Goal: Transaction & Acquisition: Book appointment/travel/reservation

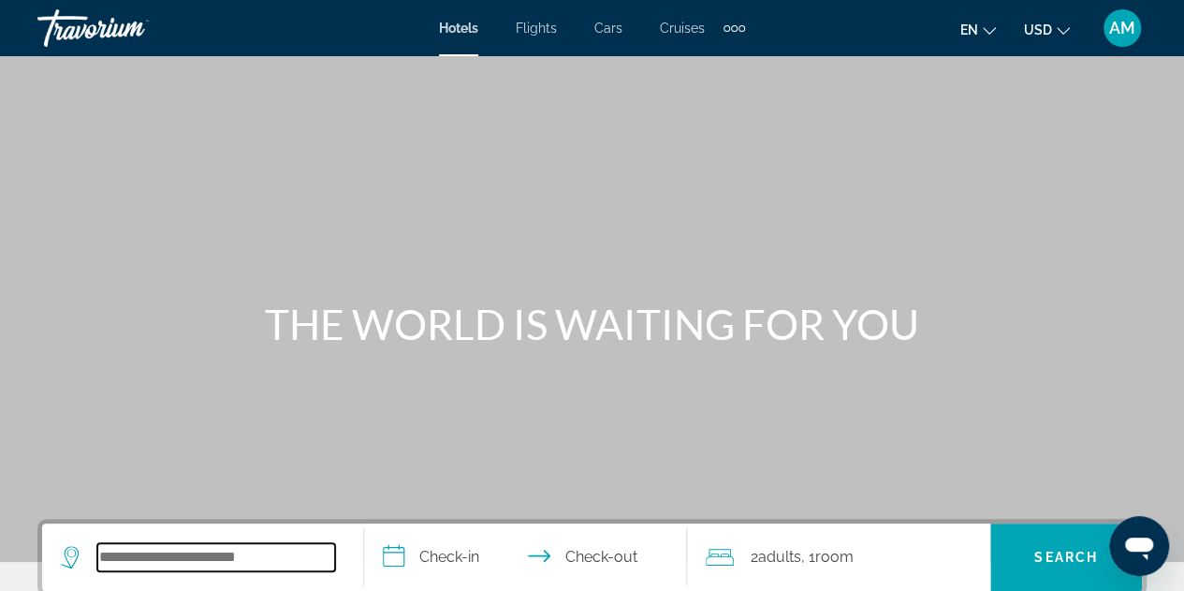
click at [279, 559] on input "Search widget" at bounding box center [216, 557] width 238 height 28
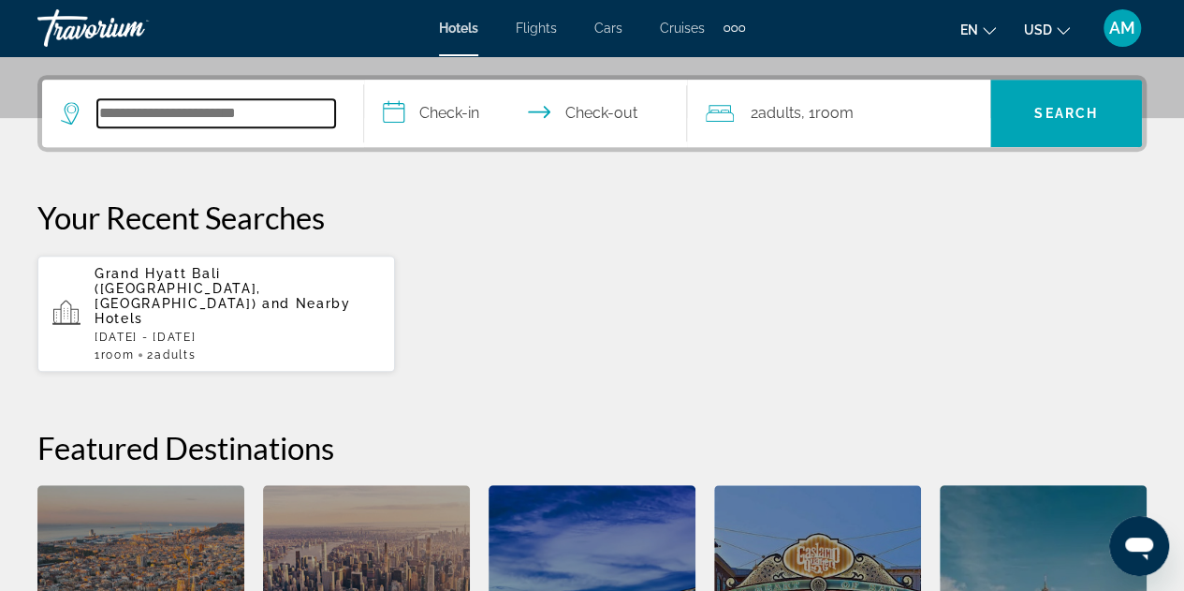
scroll to position [457, 0]
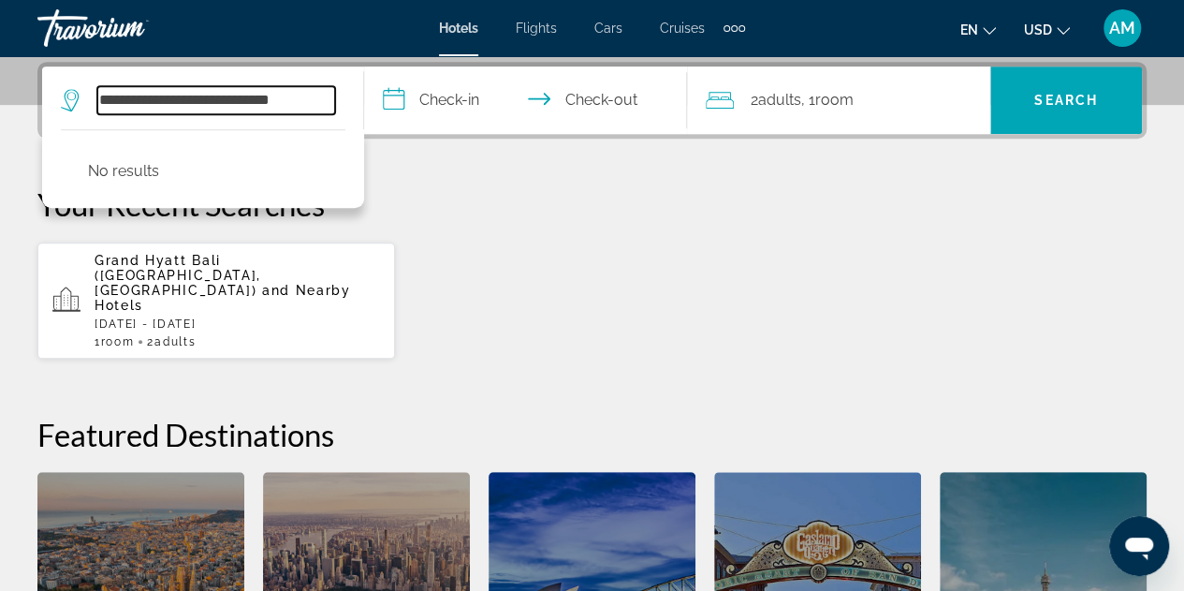
click at [150, 95] on input "**********" at bounding box center [216, 100] width 238 height 28
click at [286, 96] on input "**********" at bounding box center [216, 100] width 238 height 28
type input "**********"
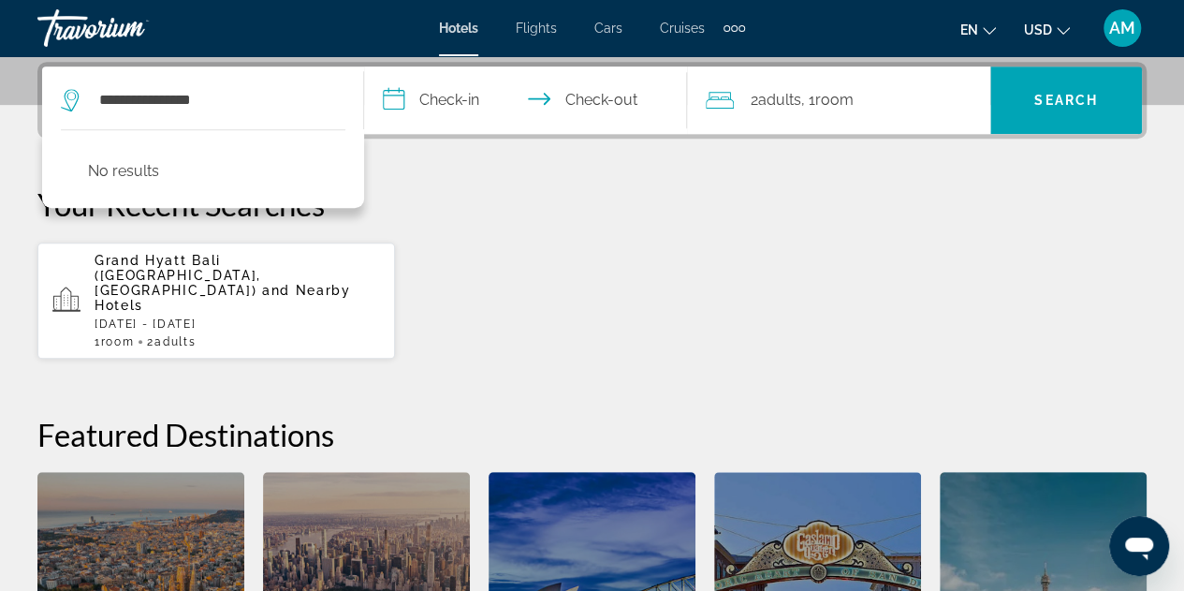
click at [474, 105] on input "**********" at bounding box center [528, 102] width 329 height 73
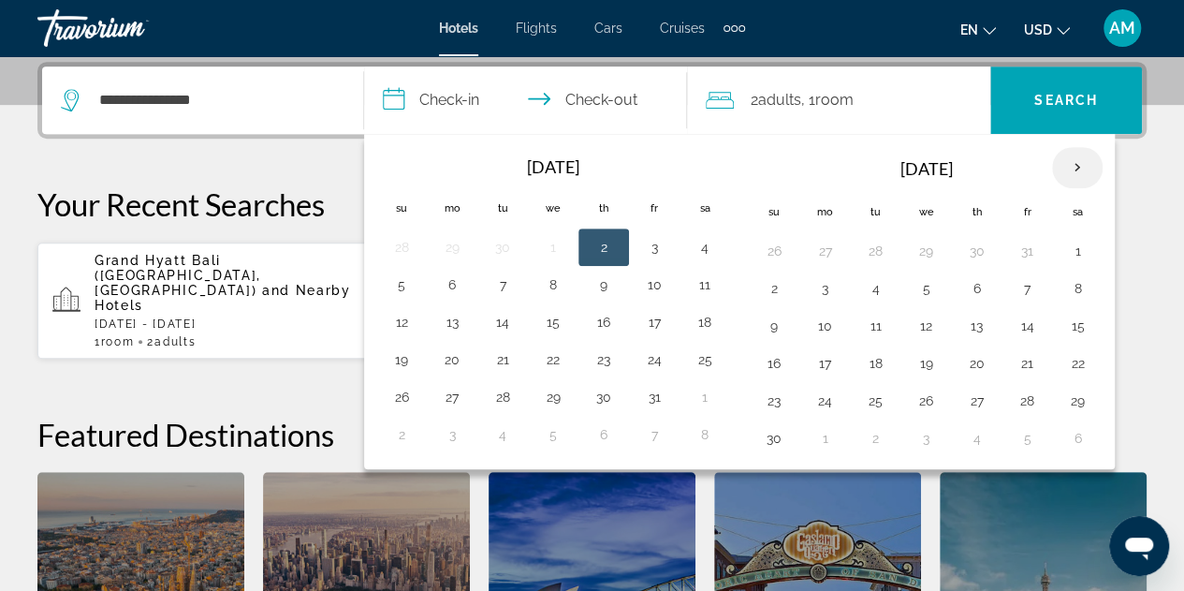
click at [1072, 171] on th "Next month" at bounding box center [1077, 167] width 51 height 41
click at [927, 404] on button "25" at bounding box center [926, 400] width 30 height 26
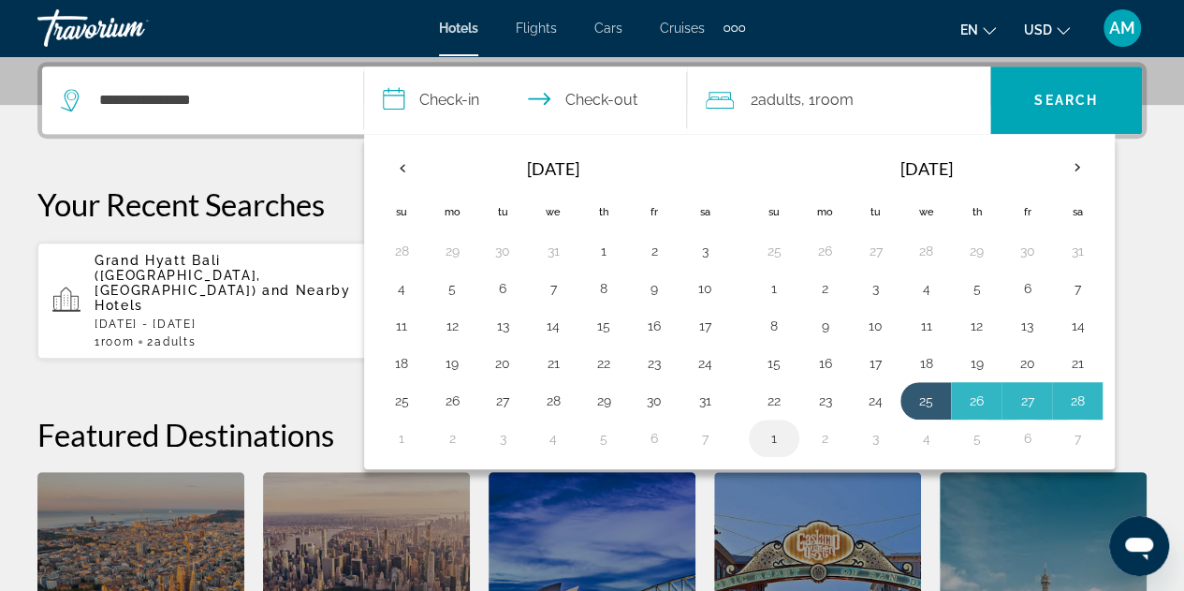
click at [761, 433] on button "1" at bounding box center [774, 438] width 30 height 26
type input "**********"
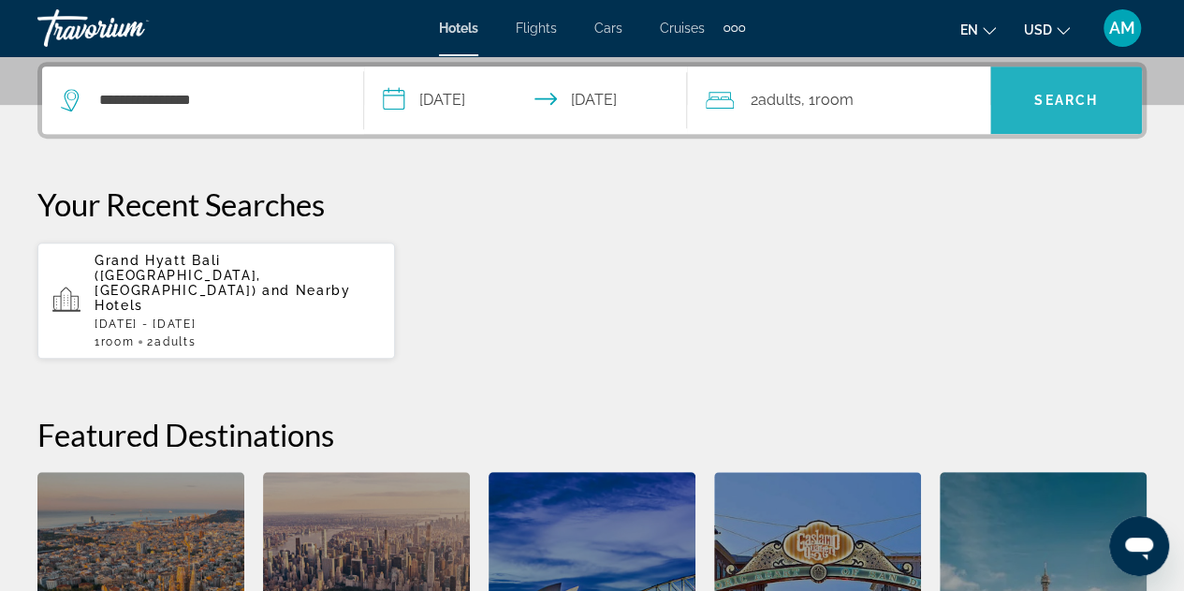
click at [1069, 93] on span "Search" at bounding box center [1066, 100] width 64 height 15
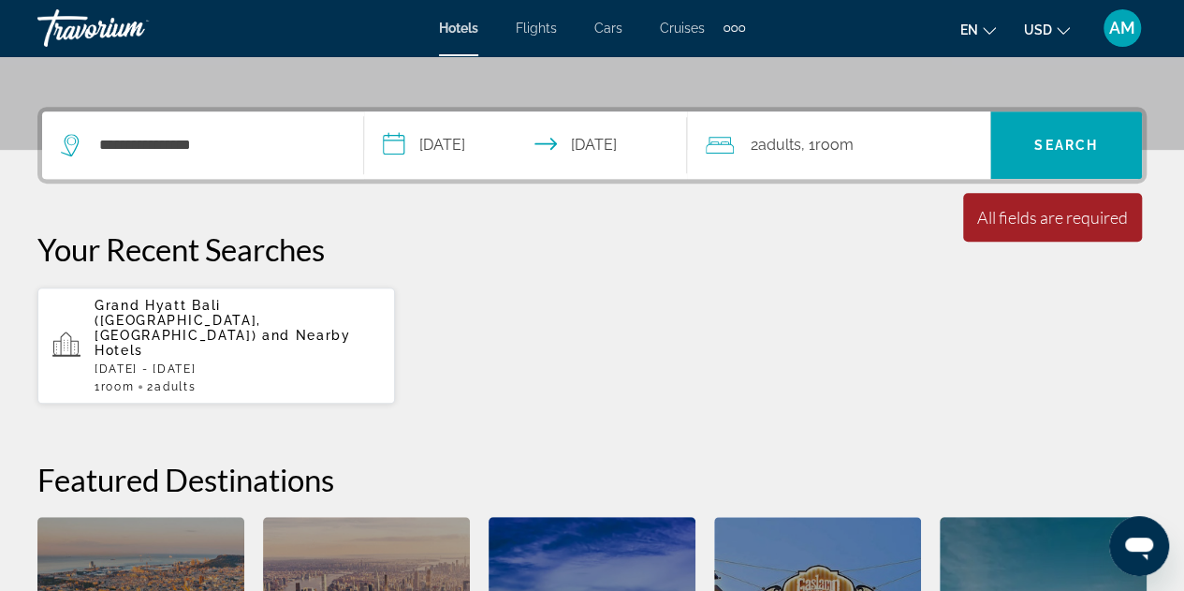
scroll to position [401, 0]
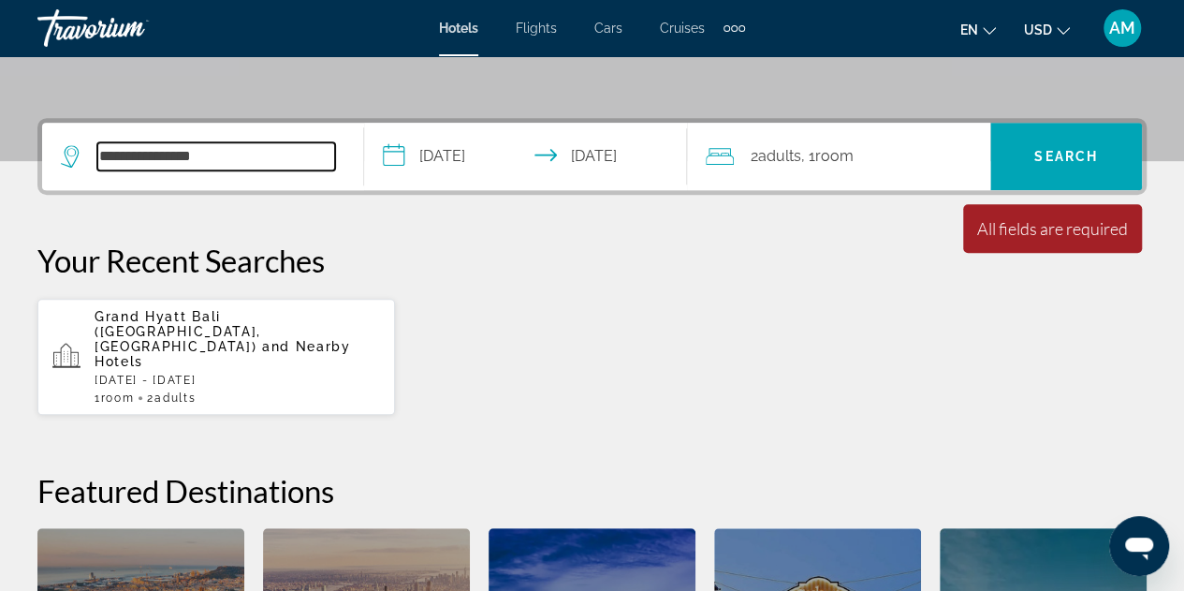
click at [235, 143] on input "**********" at bounding box center [216, 156] width 238 height 28
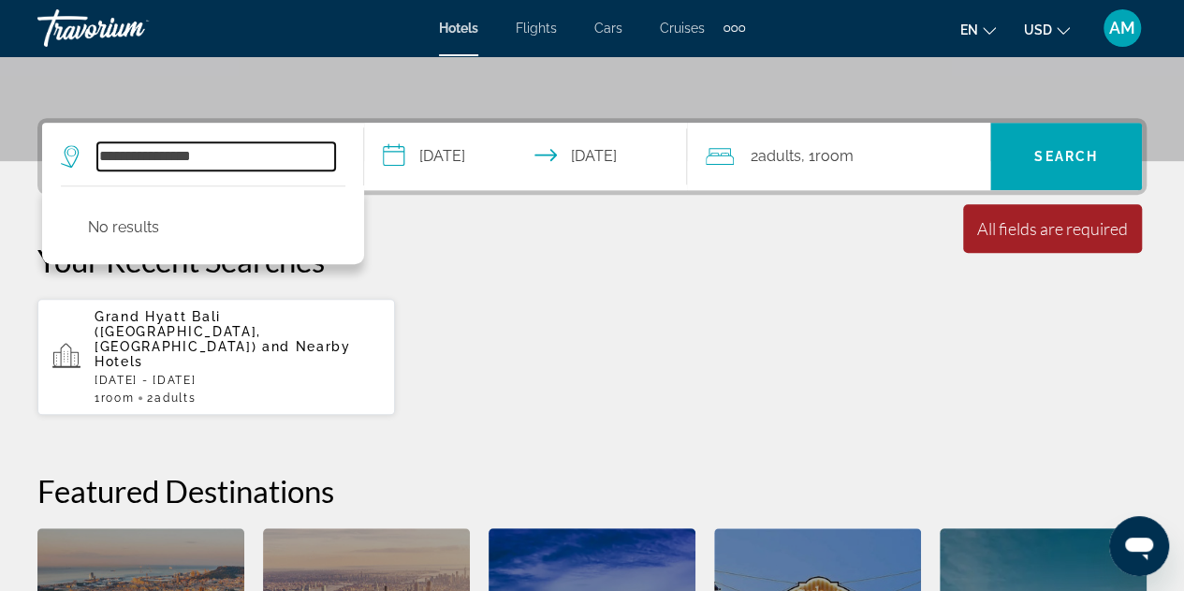
scroll to position [457, 0]
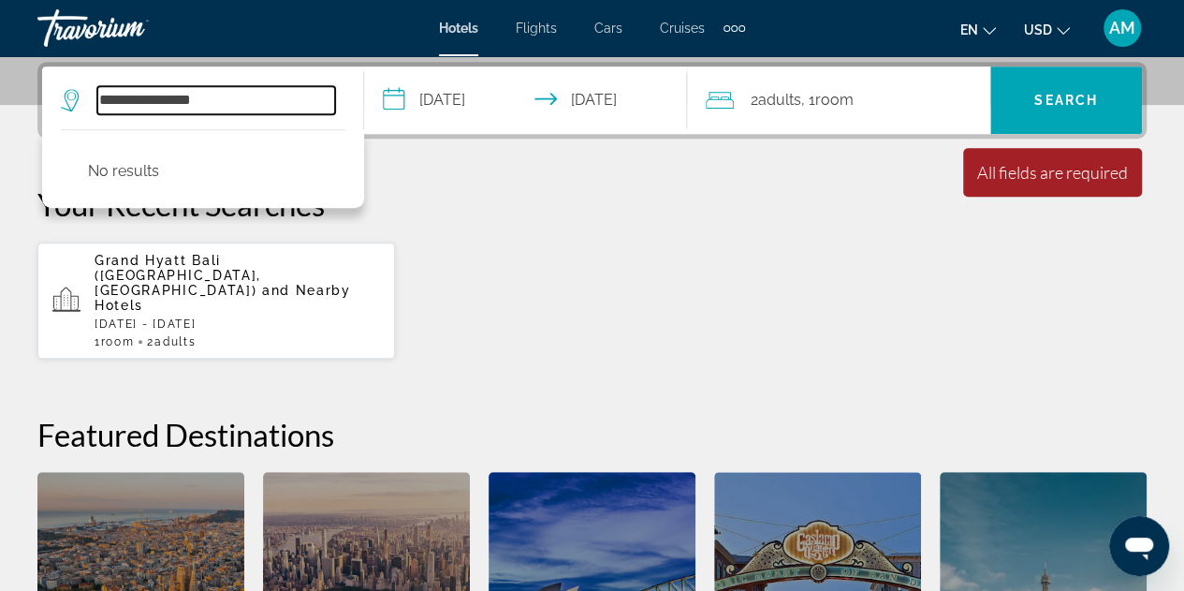
click at [234, 92] on input "**********" at bounding box center [216, 100] width 238 height 28
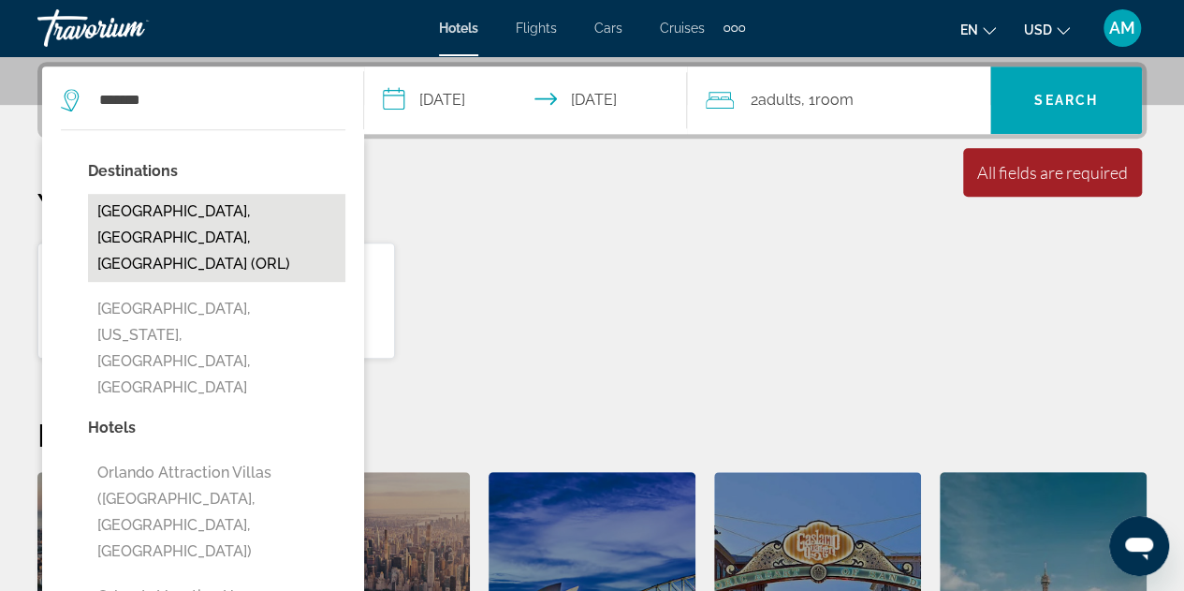
click at [230, 207] on button "[GEOGRAPHIC_DATA], [GEOGRAPHIC_DATA], [GEOGRAPHIC_DATA] (ORL)" at bounding box center [216, 238] width 257 height 88
type input "**********"
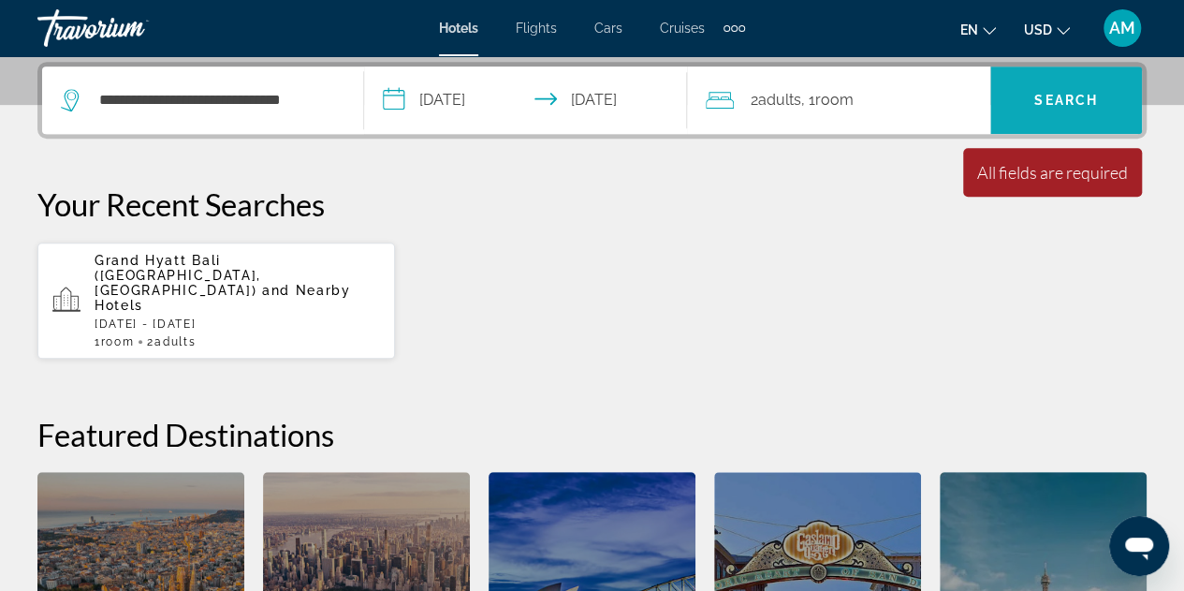
click at [1072, 104] on span "Search" at bounding box center [1066, 100] width 64 height 15
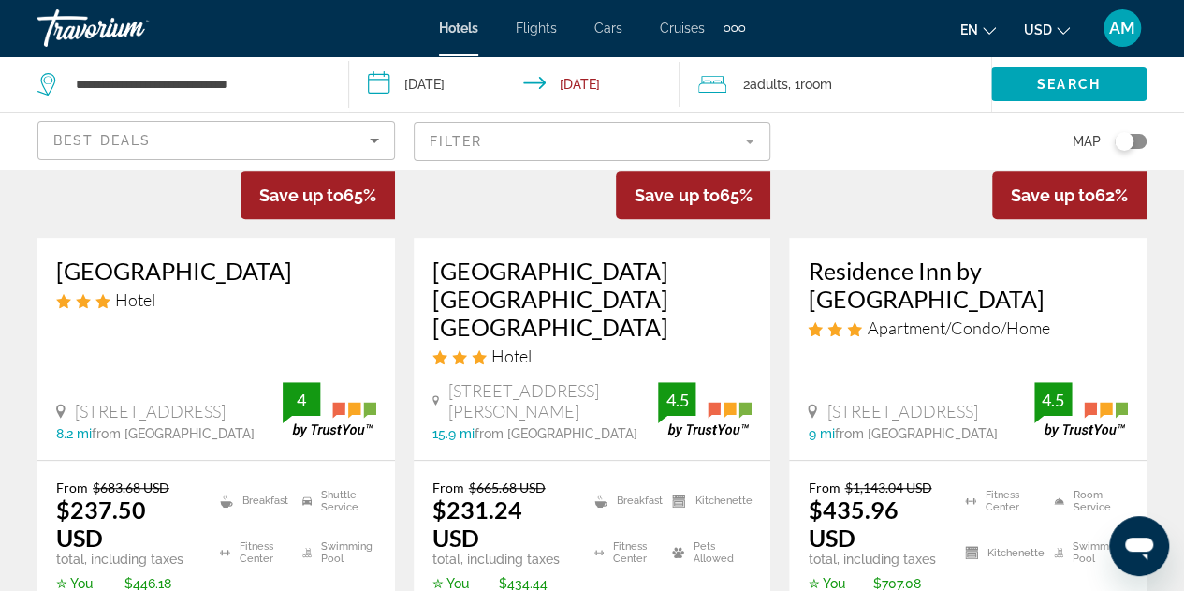
scroll to position [279, 0]
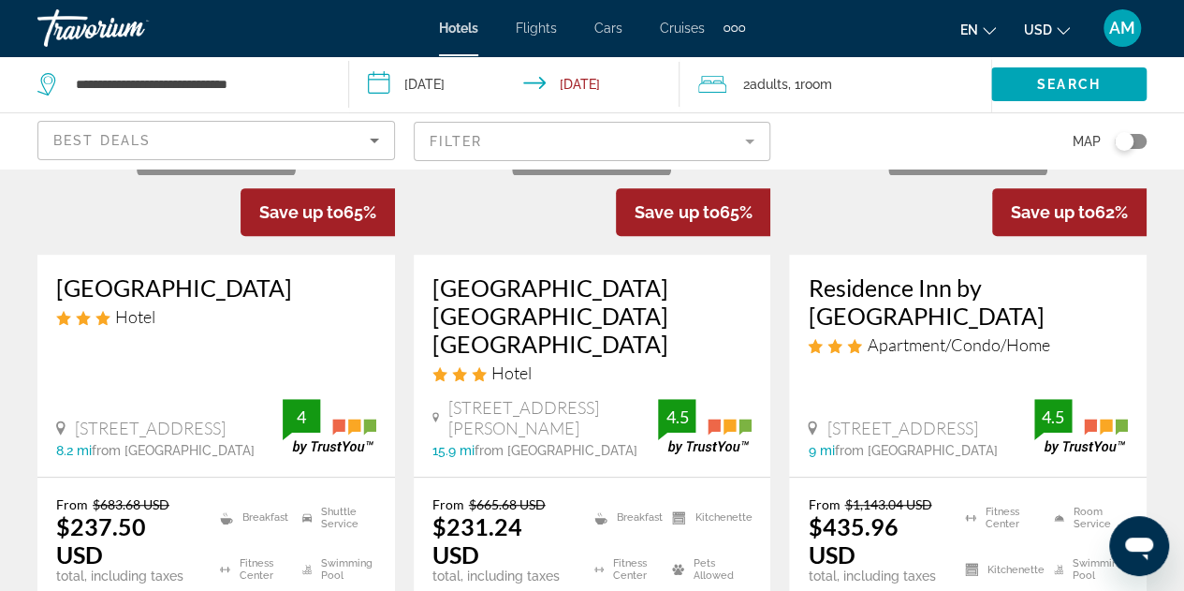
click at [713, 136] on mat-form-field "Filter" at bounding box center [593, 141] width 358 height 39
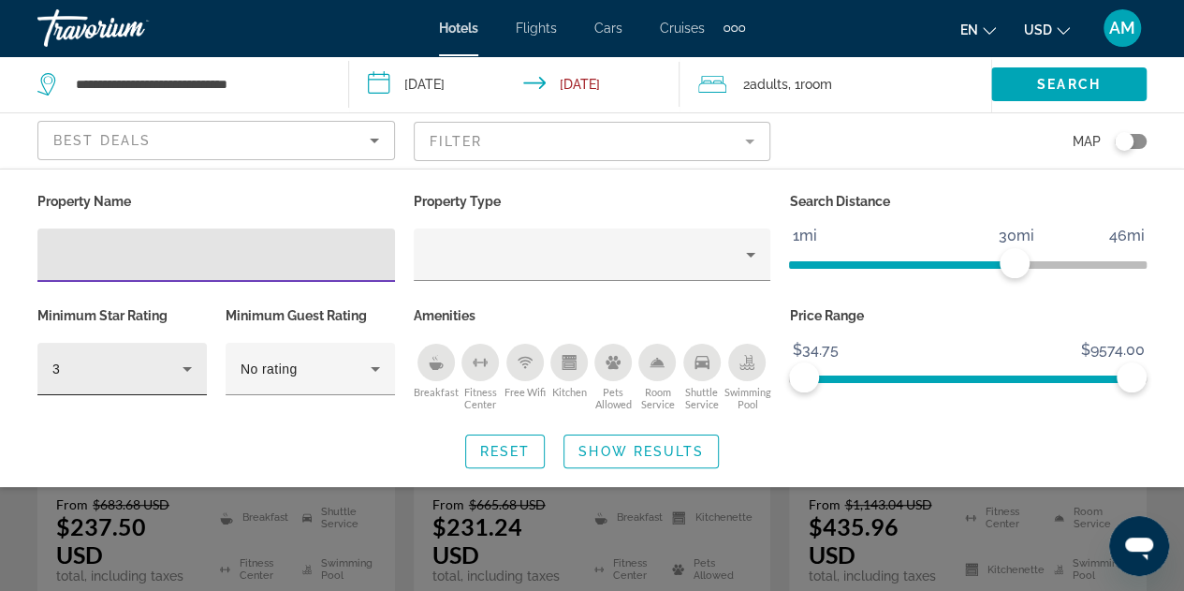
click at [180, 368] on icon "Hotel Filters" at bounding box center [187, 369] width 22 height 22
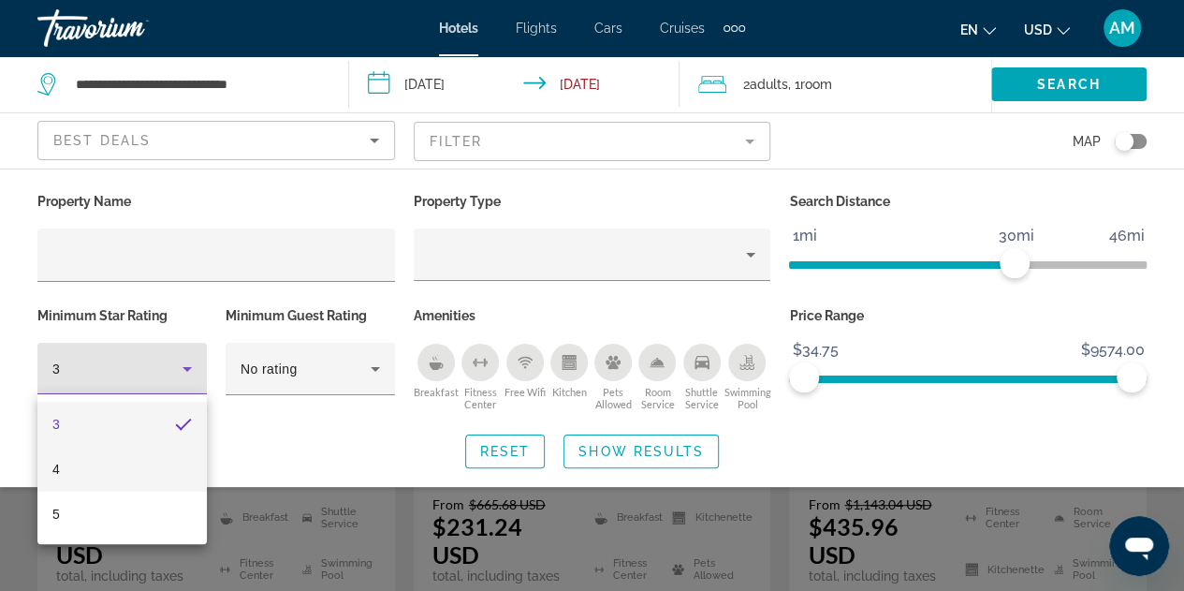
click at [139, 466] on mat-option "4" at bounding box center [121, 468] width 169 height 45
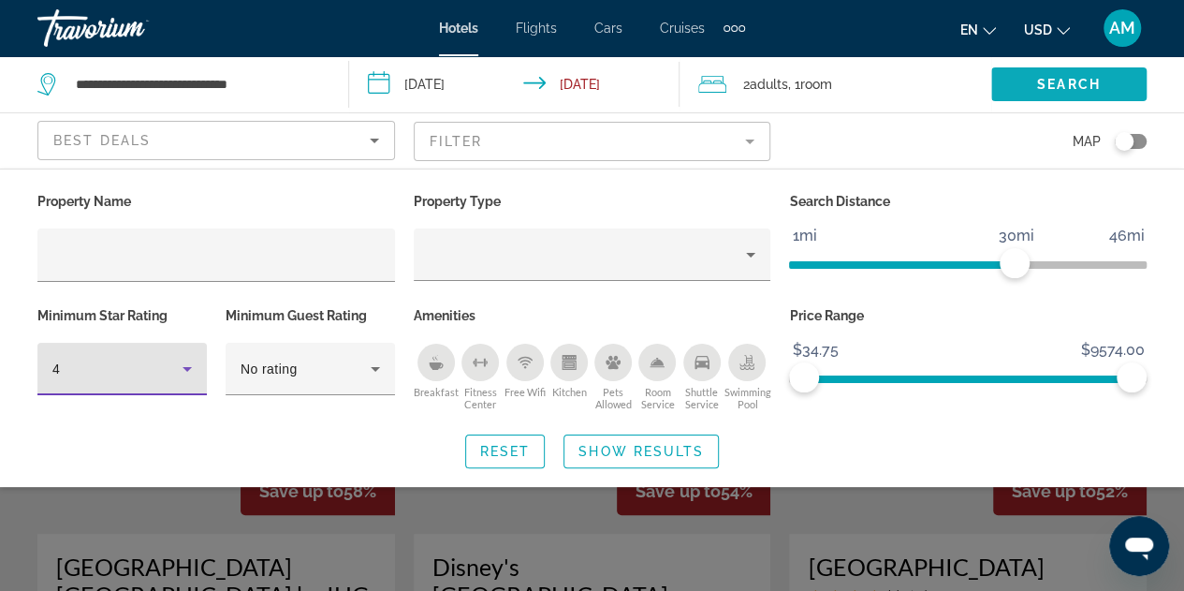
click at [1080, 80] on span "Search" at bounding box center [1069, 84] width 64 height 15
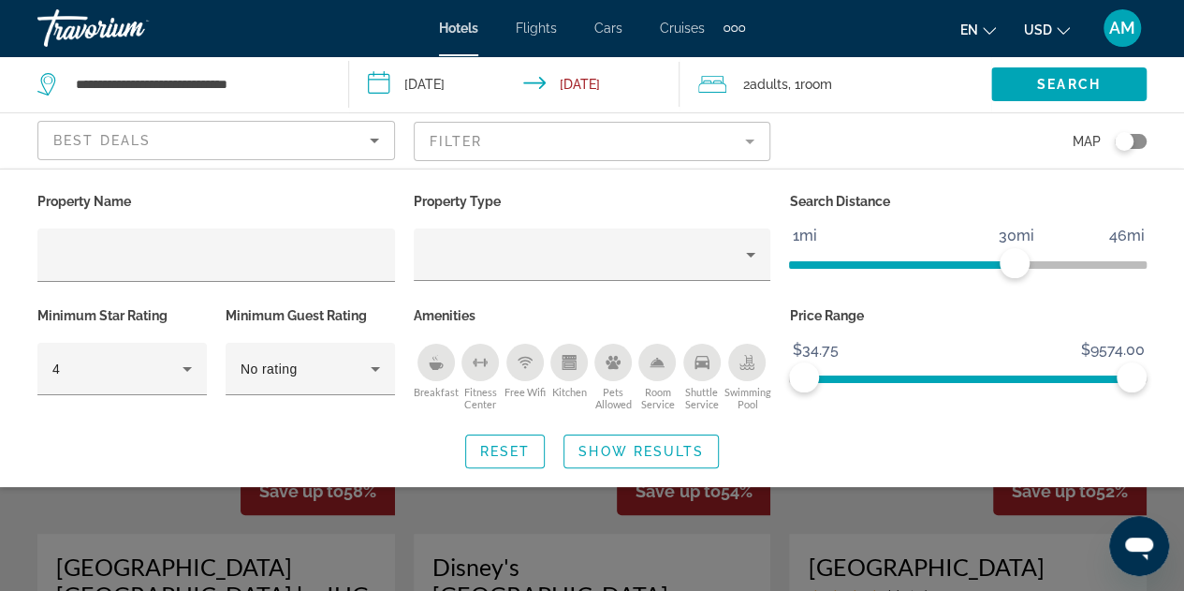
click at [842, 515] on div "Search widget" at bounding box center [592, 436] width 1184 height 310
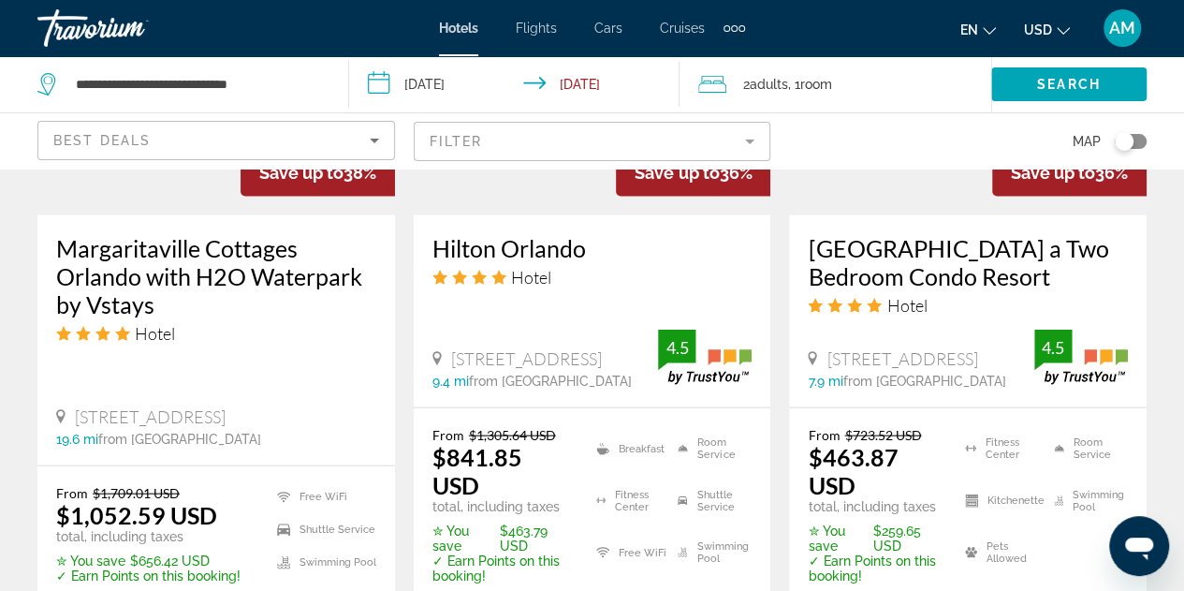
scroll to position [1876, 0]
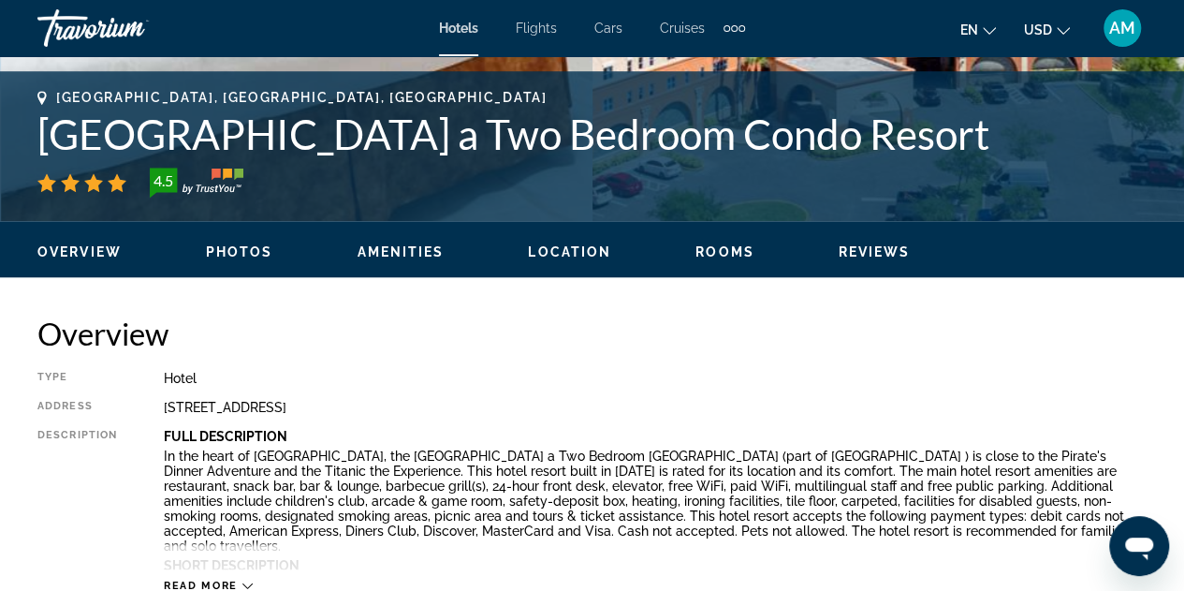
scroll to position [842, 0]
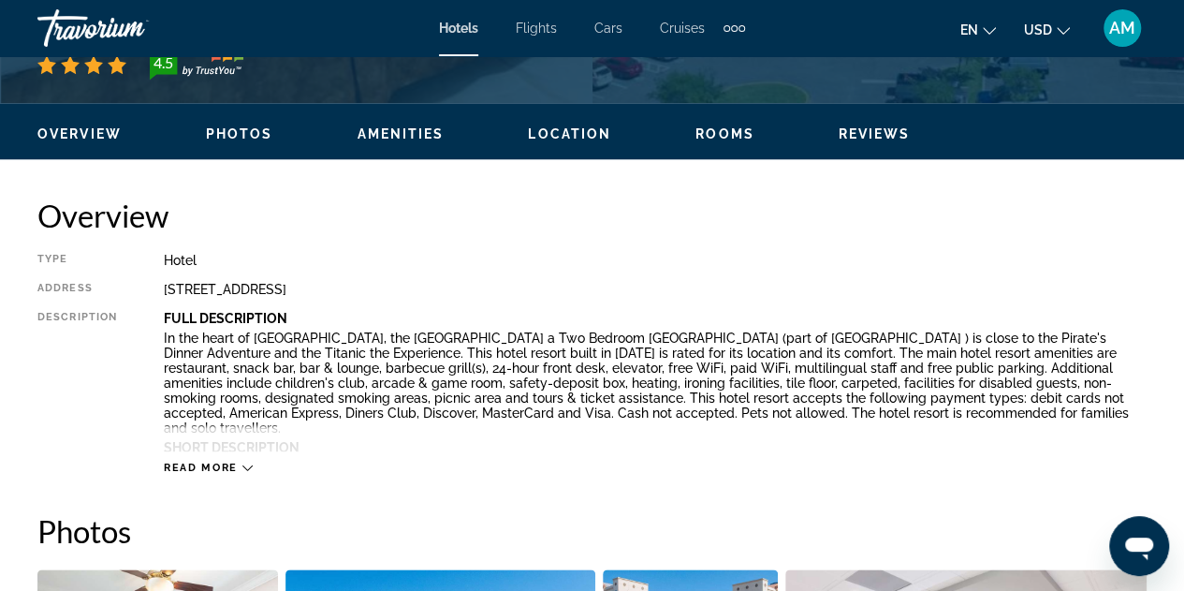
click at [215, 136] on span "Photos" at bounding box center [239, 133] width 67 height 15
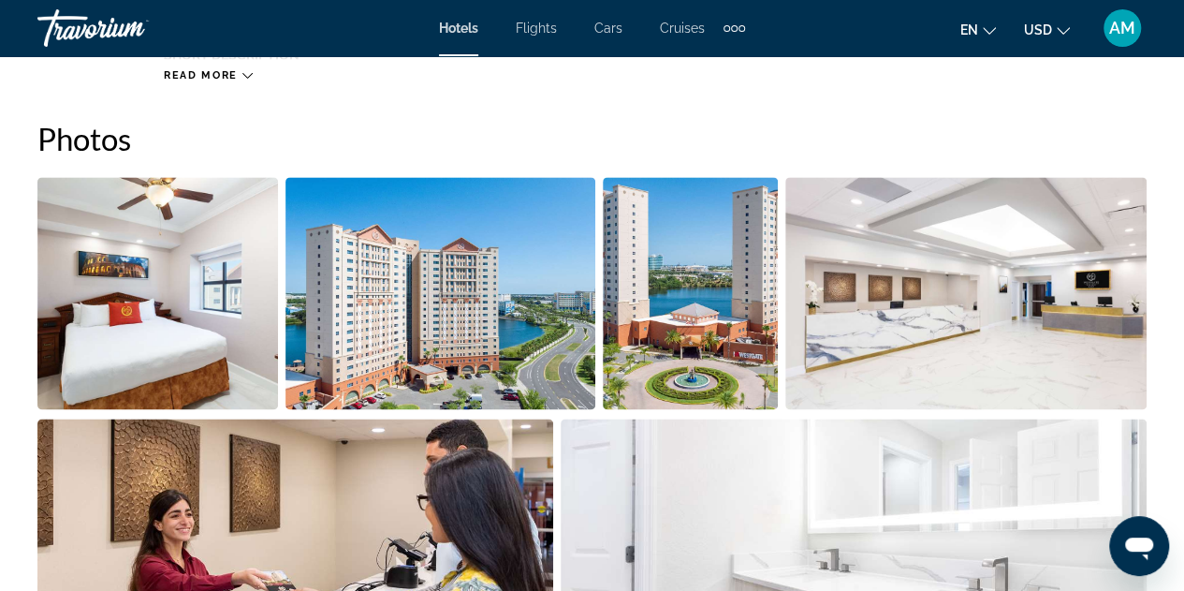
scroll to position [1242, 0]
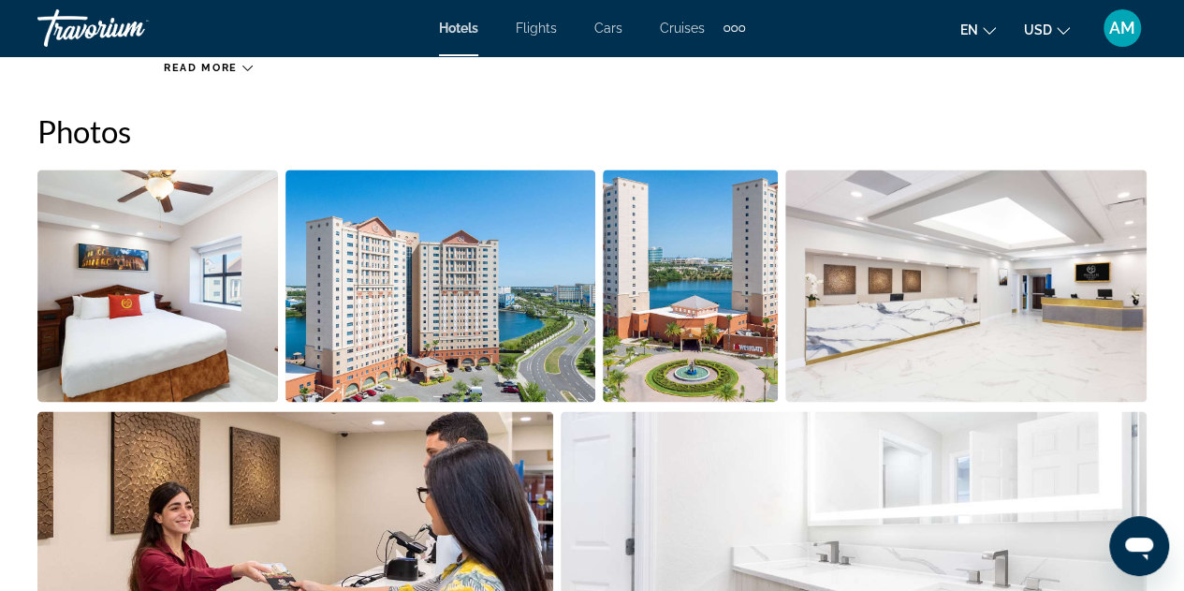
click at [929, 253] on img "Open full-screen image slider" at bounding box center [966, 285] width 362 height 232
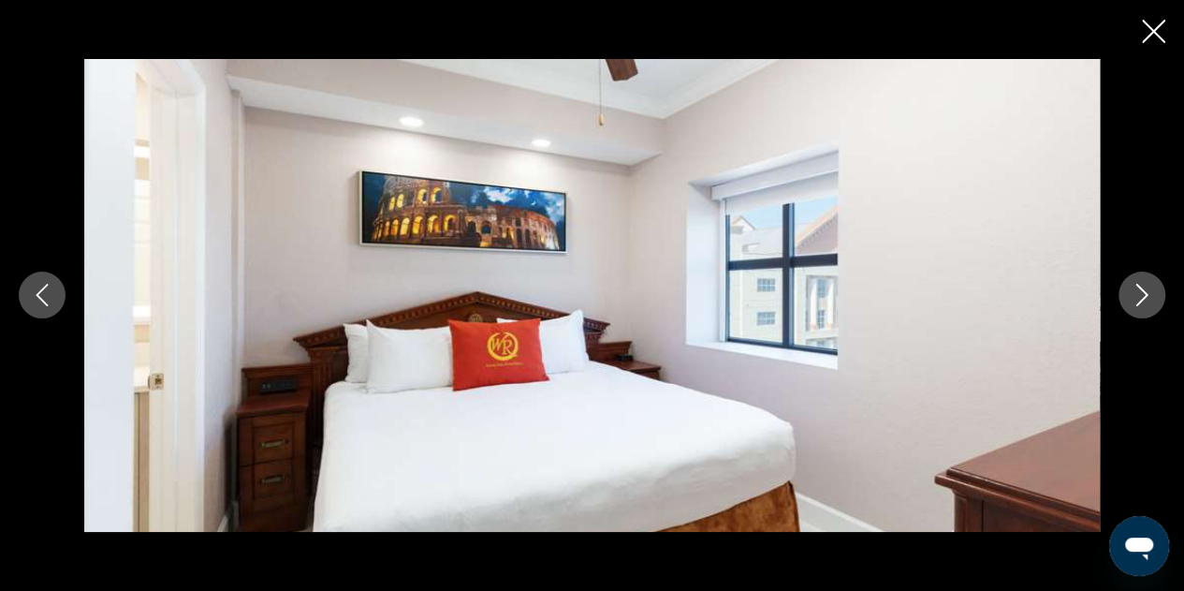
click at [1145, 285] on icon "Next image" at bounding box center [1142, 295] width 22 height 22
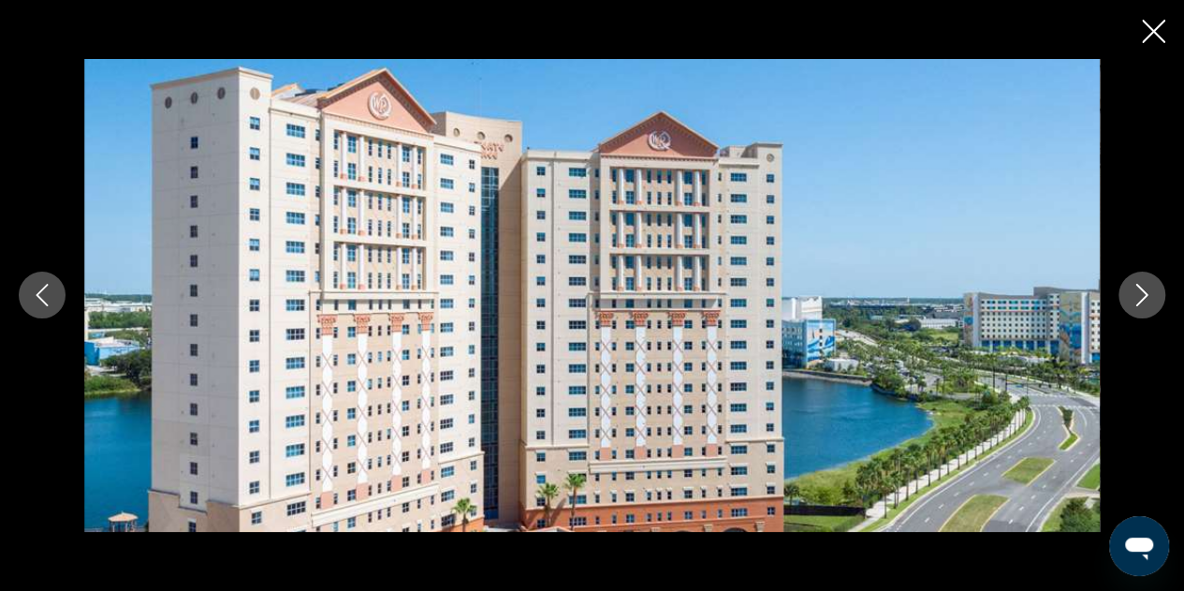
click at [1145, 285] on icon "Next image" at bounding box center [1142, 295] width 22 height 22
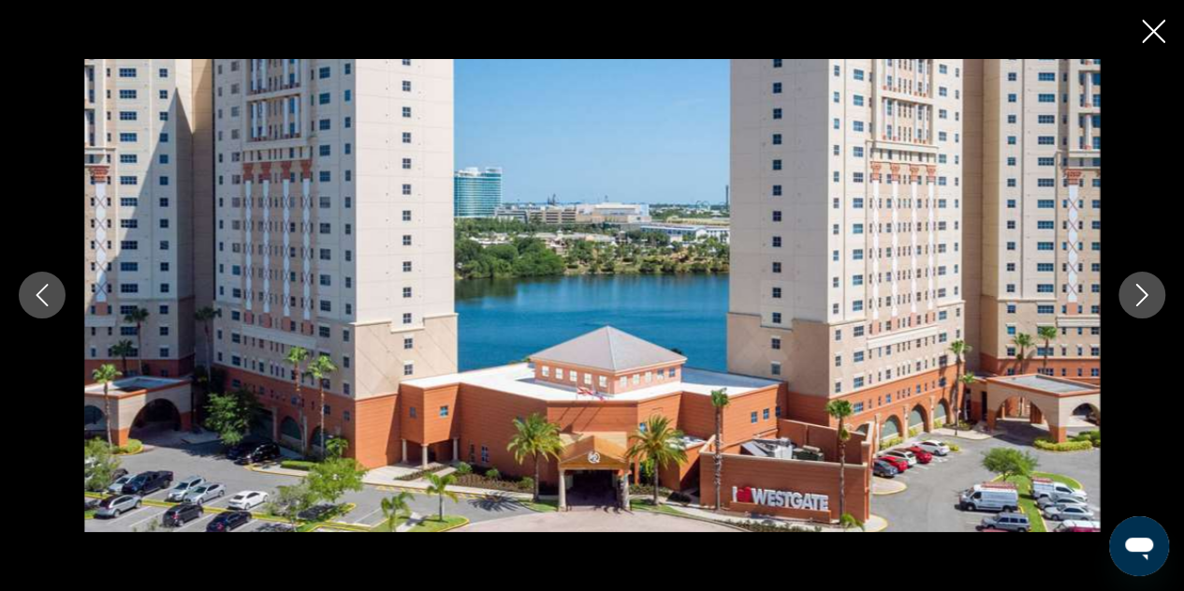
click at [1145, 285] on icon "Next image" at bounding box center [1142, 295] width 22 height 22
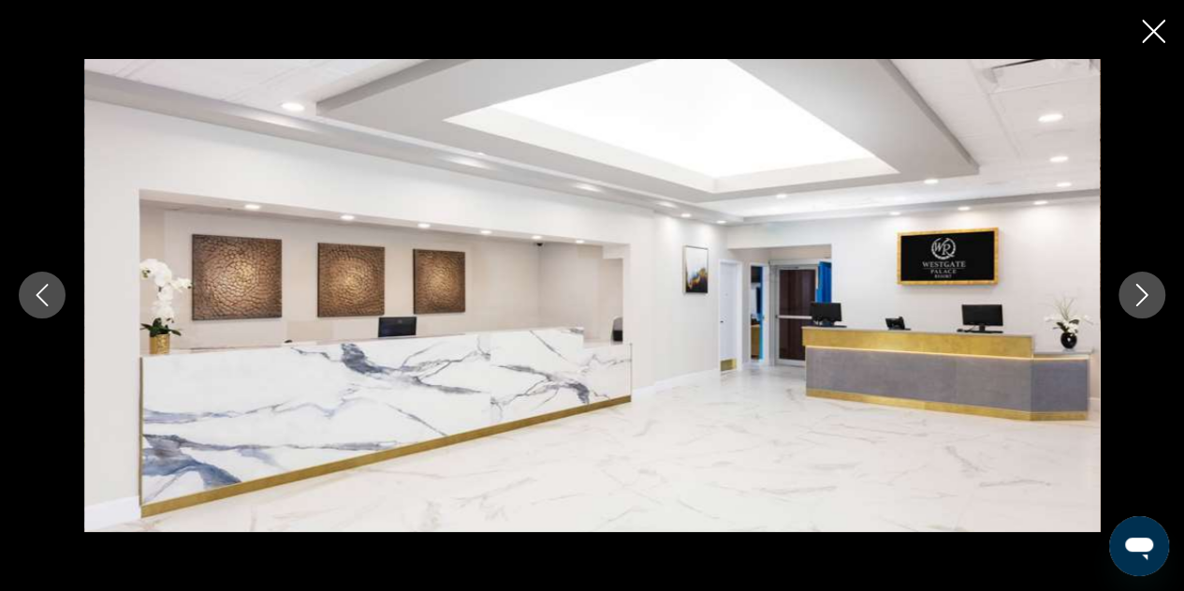
click at [1145, 285] on icon "Next image" at bounding box center [1142, 295] width 22 height 22
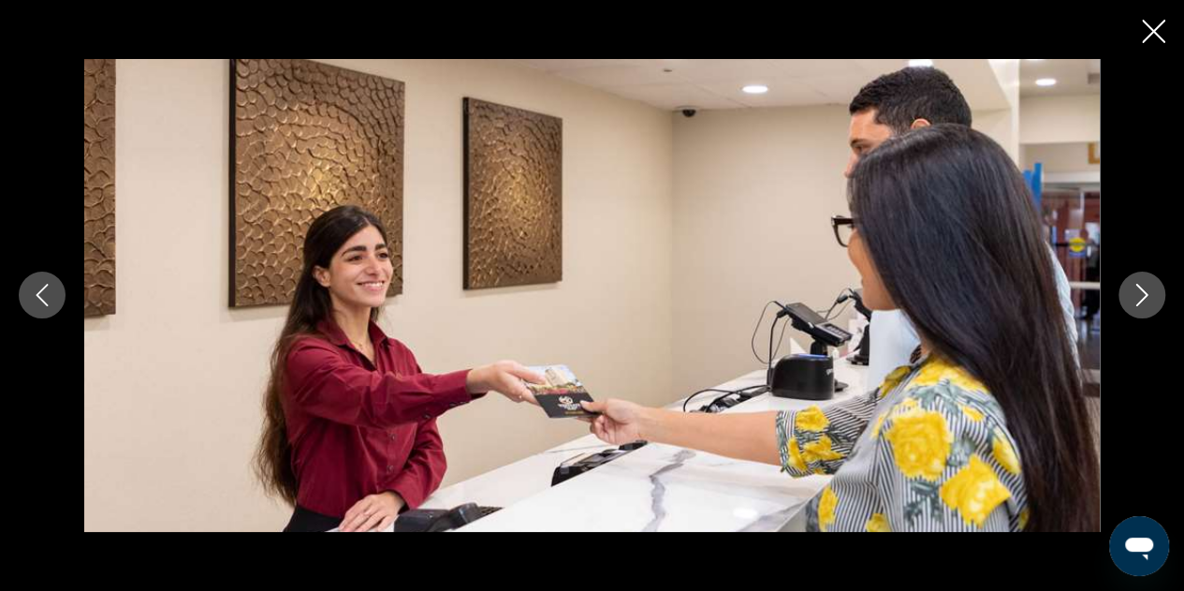
click at [1145, 285] on icon "Next image" at bounding box center [1142, 295] width 22 height 22
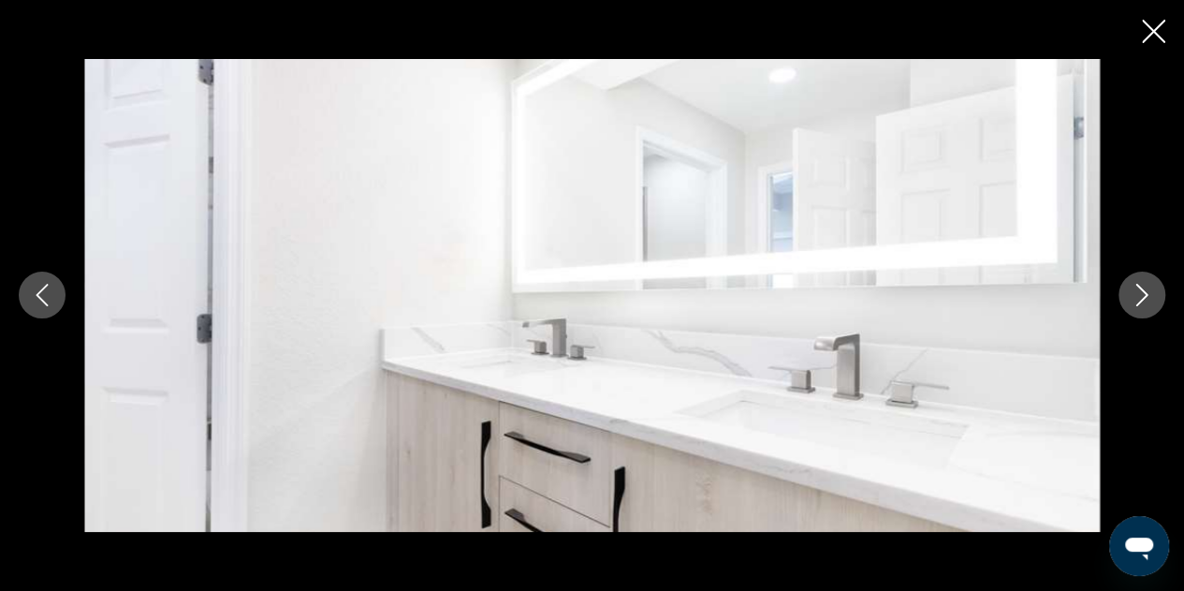
click at [1145, 285] on icon "Next image" at bounding box center [1142, 295] width 22 height 22
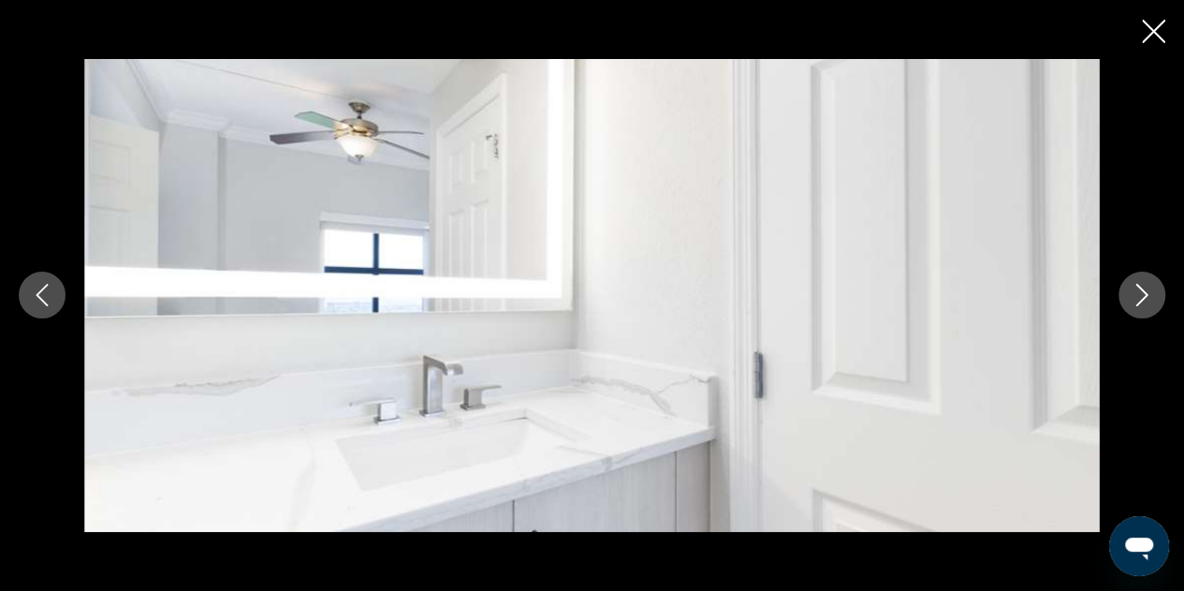
click at [1145, 285] on icon "Next image" at bounding box center [1142, 295] width 22 height 22
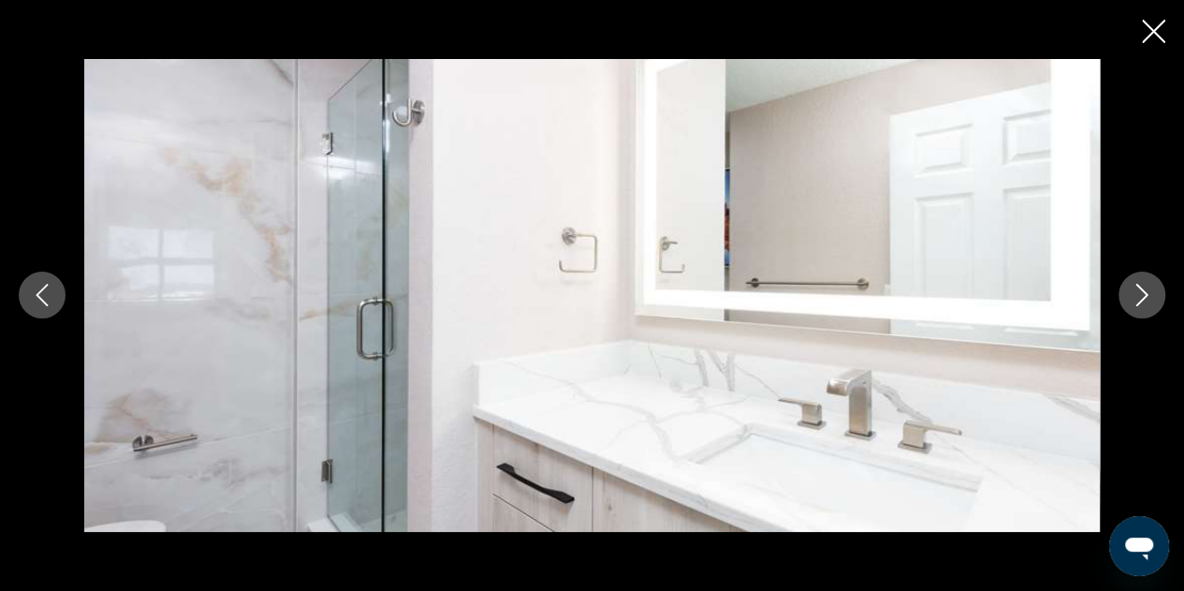
click at [1145, 285] on icon "Next image" at bounding box center [1142, 295] width 22 height 22
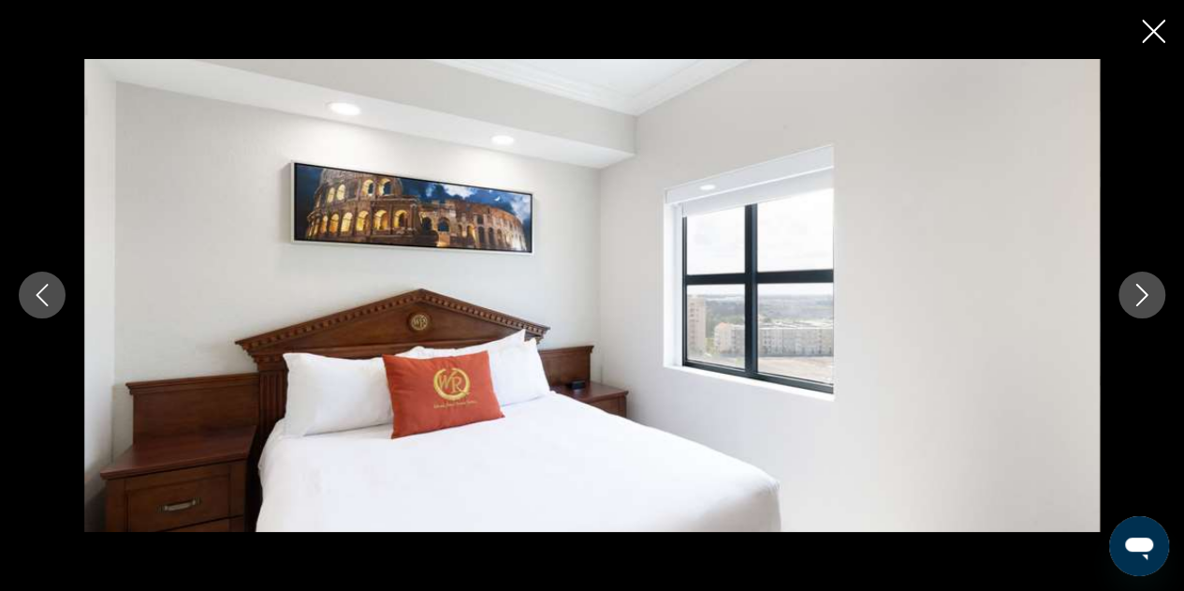
click at [1153, 29] on icon "Close slideshow" at bounding box center [1153, 31] width 23 height 23
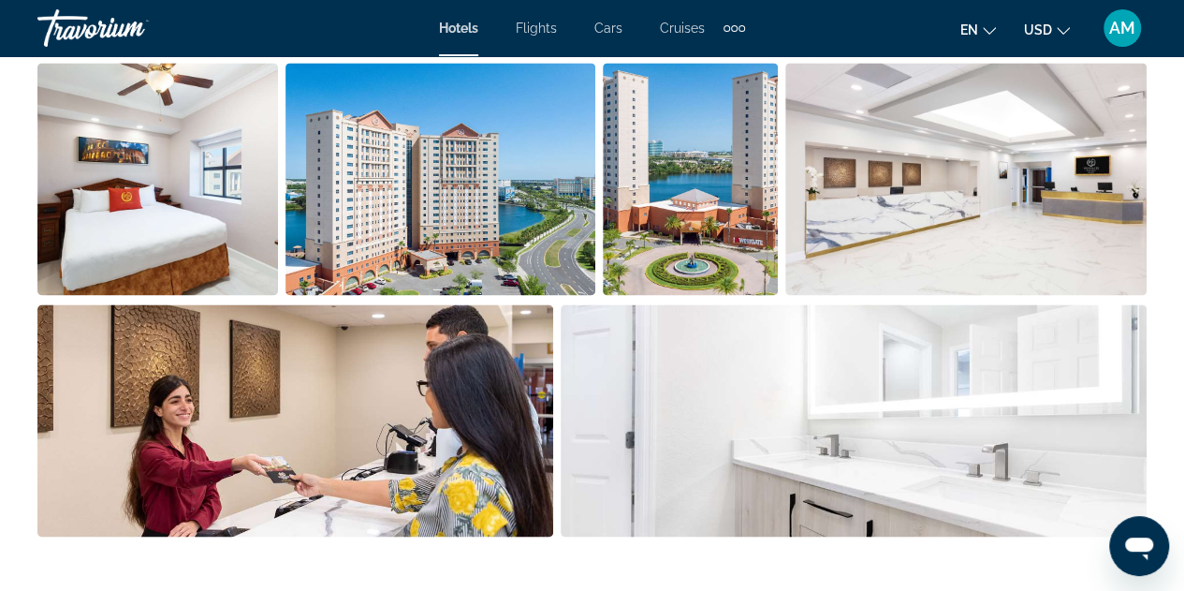
scroll to position [1193, 0]
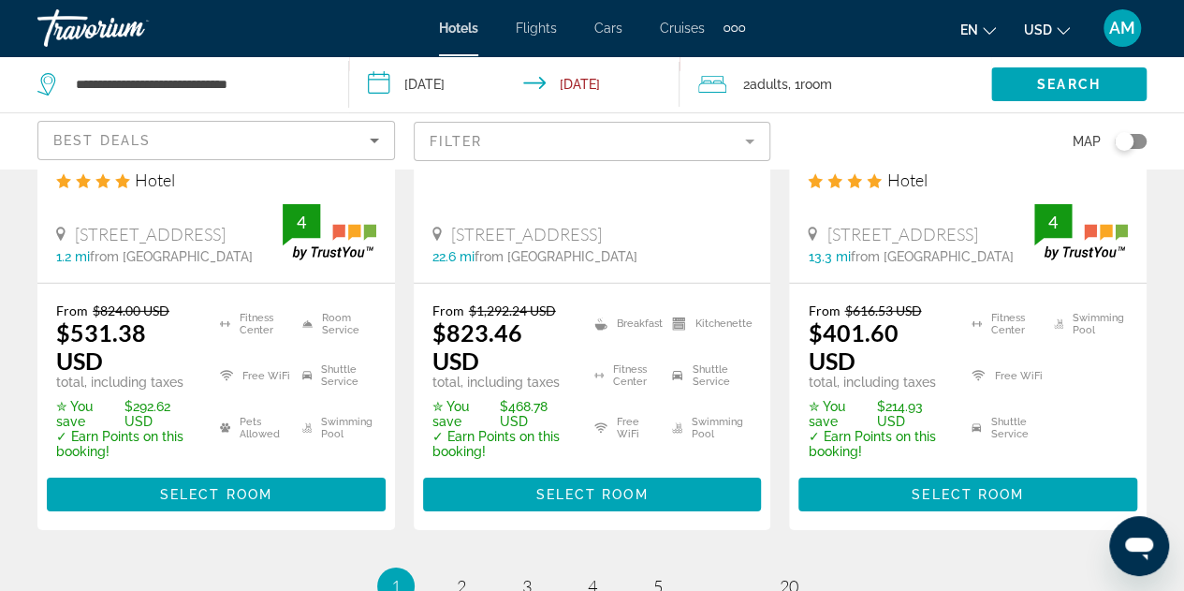
scroll to position [2871, 0]
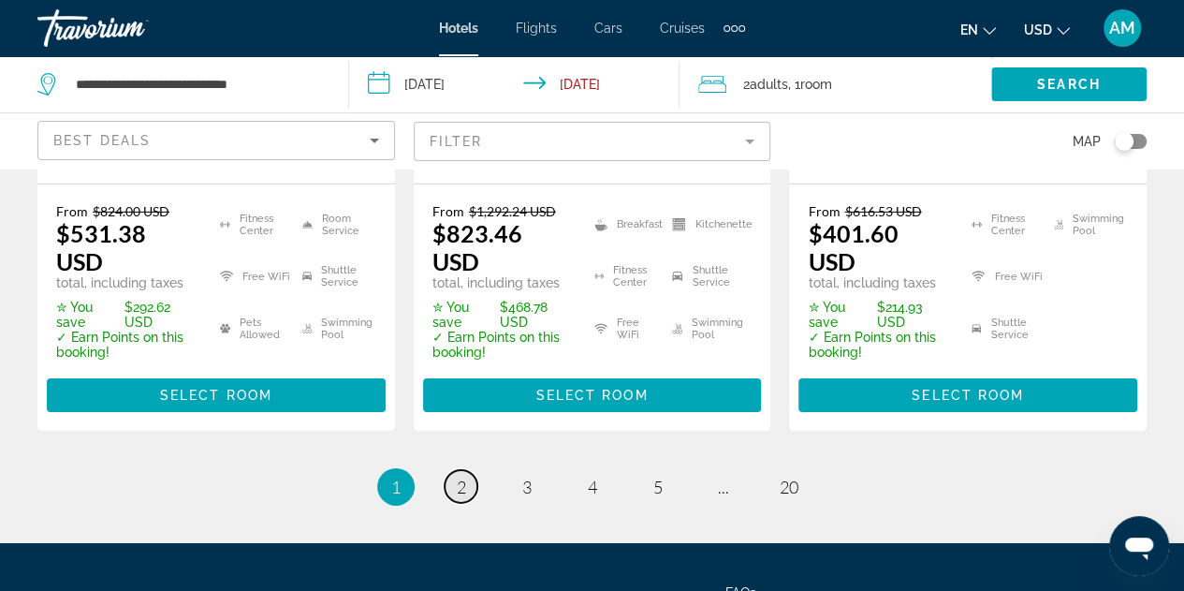
click at [458, 476] on span "2" at bounding box center [461, 486] width 9 height 21
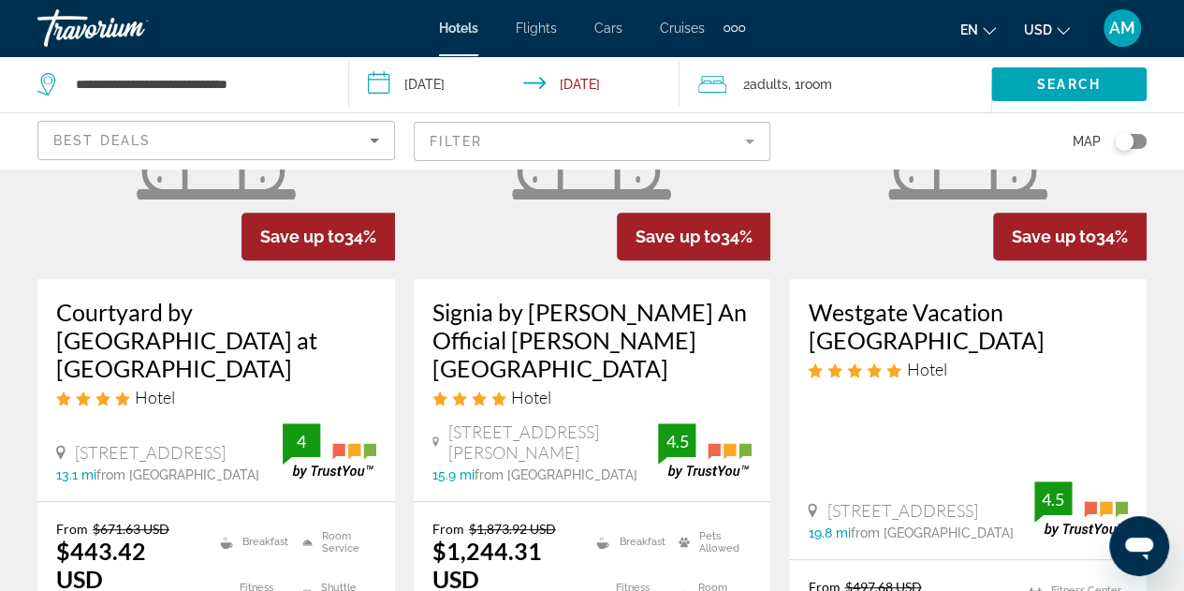
scroll to position [239, 0]
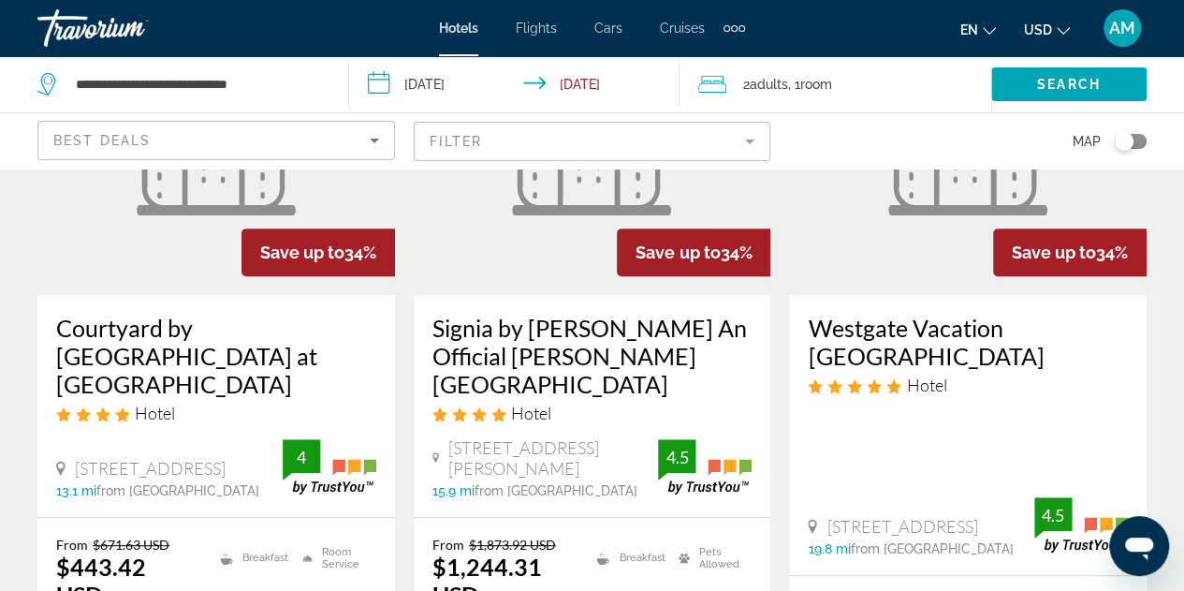
click at [1027, 345] on h3 "Westgate Vacation [GEOGRAPHIC_DATA]" at bounding box center [968, 342] width 320 height 56
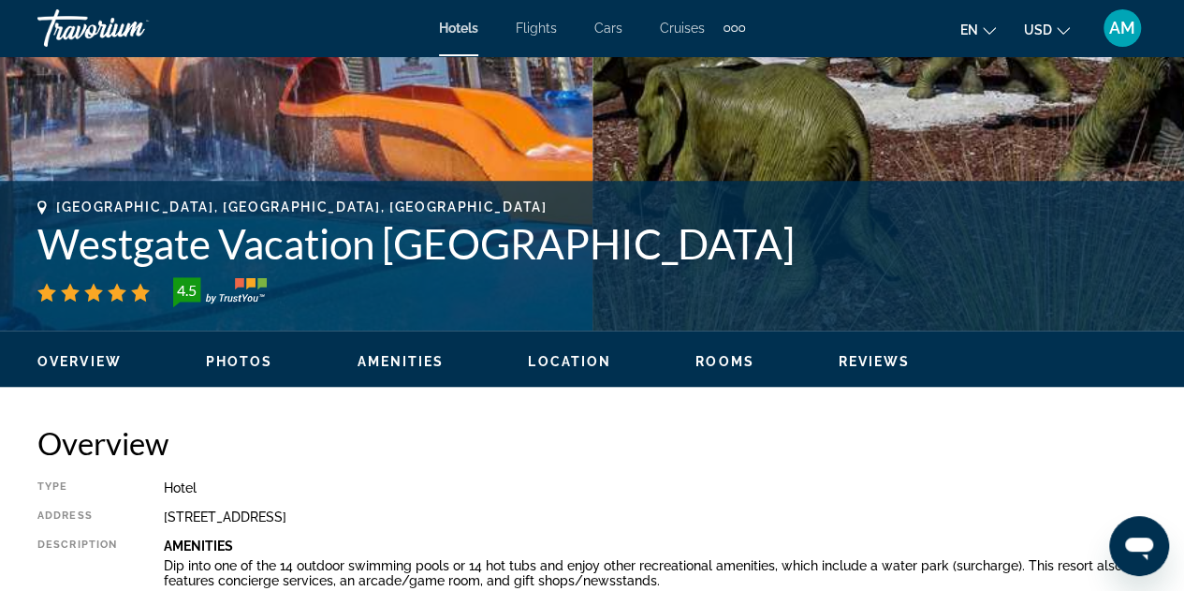
scroll to position [636, 0]
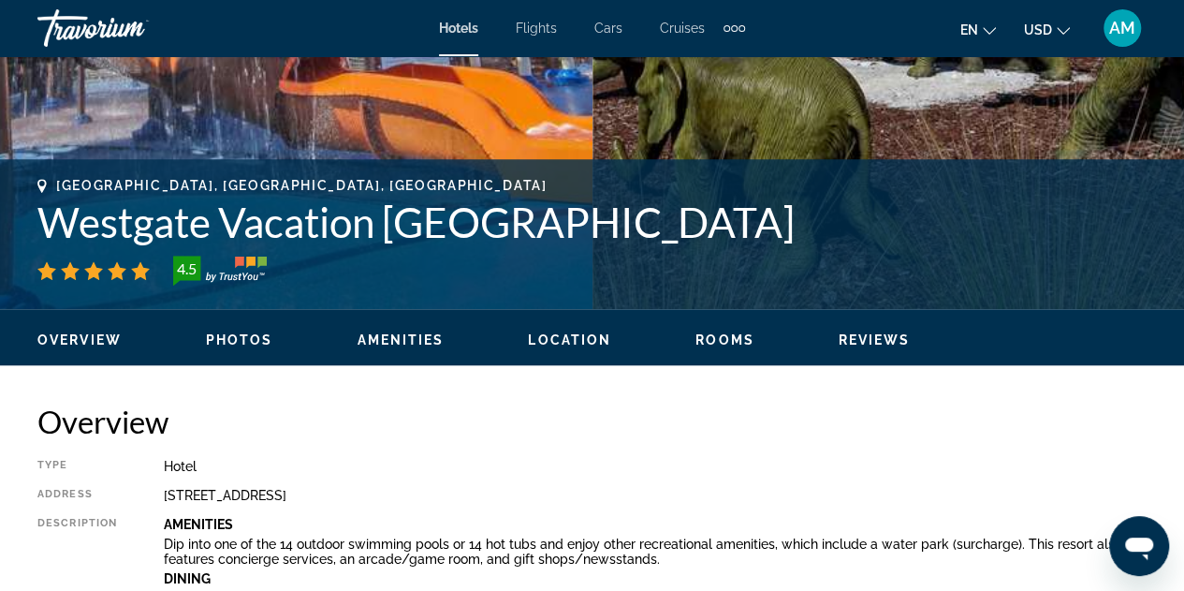
click at [251, 343] on span "Photos" at bounding box center [239, 339] width 67 height 15
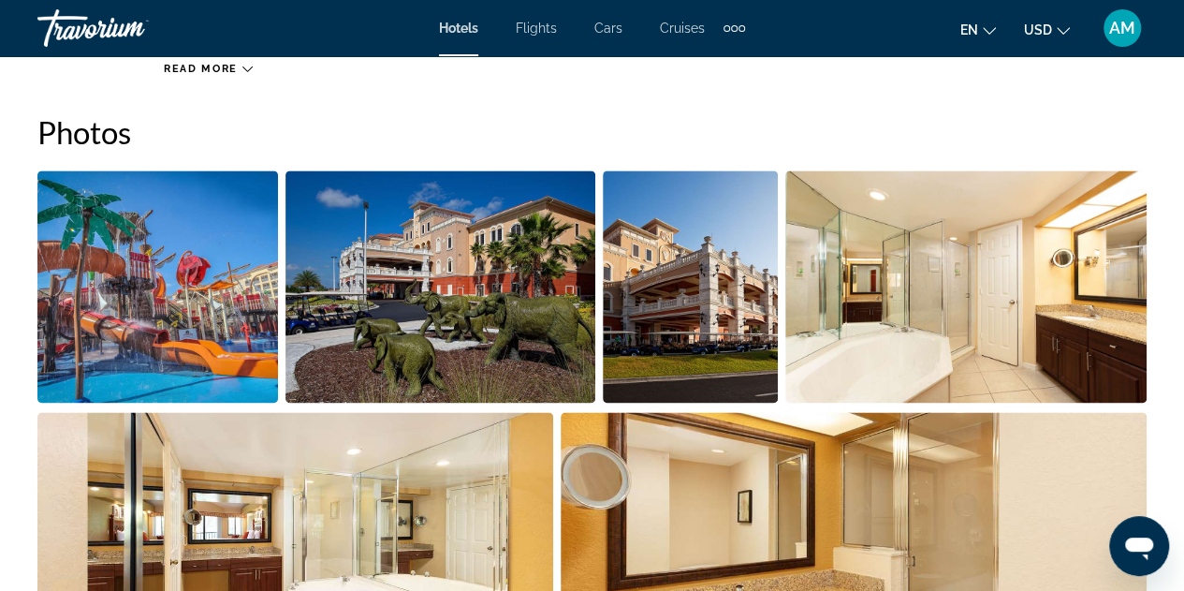
scroll to position [1242, 0]
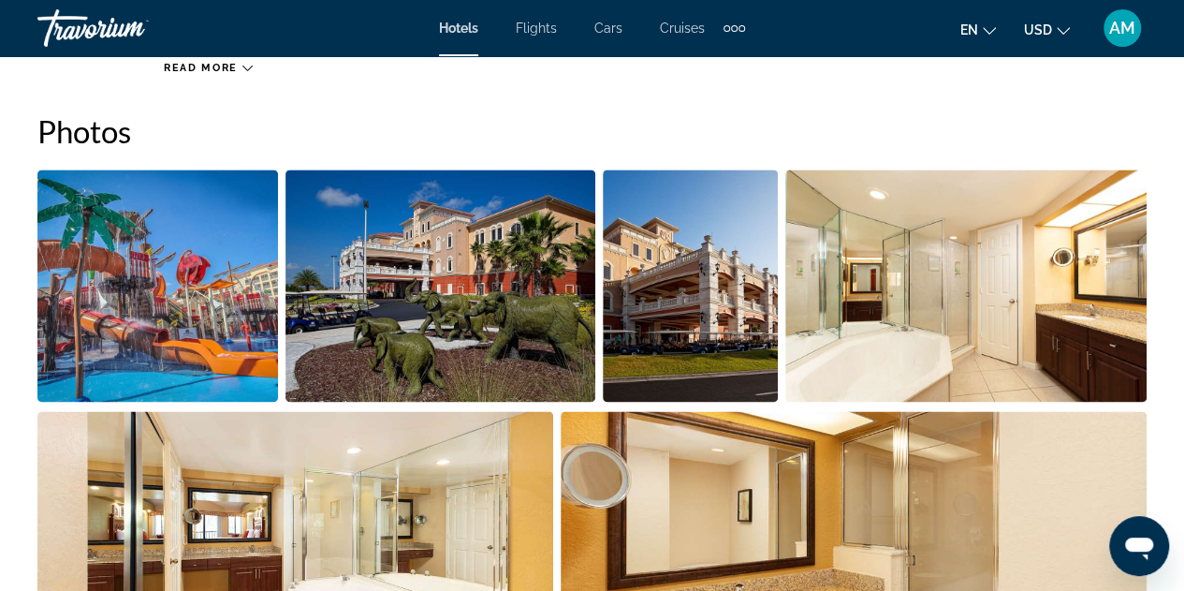
click at [395, 291] on img "Open full-screen image slider" at bounding box center [440, 285] width 311 height 232
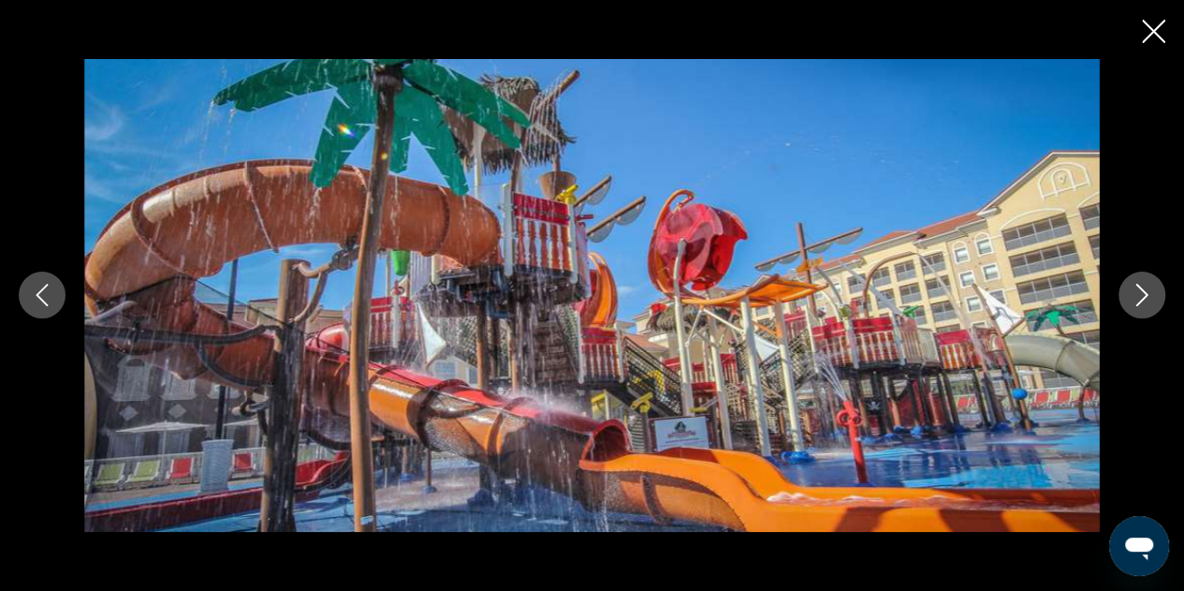
click at [1145, 299] on icon "Next image" at bounding box center [1142, 295] width 22 height 22
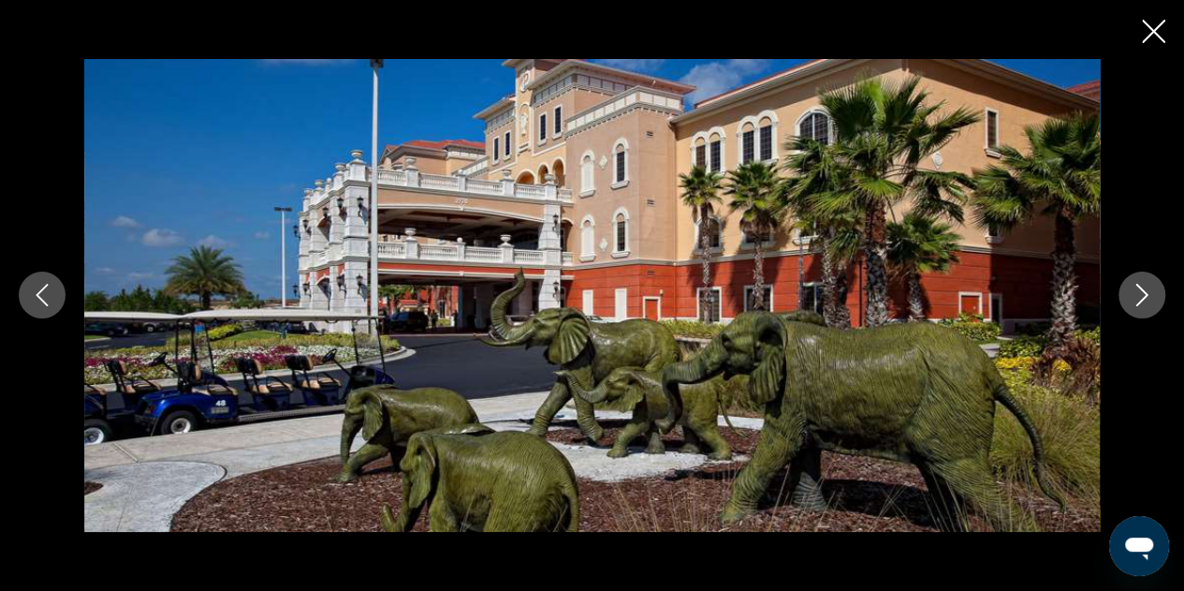
click at [1148, 303] on icon "Next image" at bounding box center [1142, 295] width 22 height 22
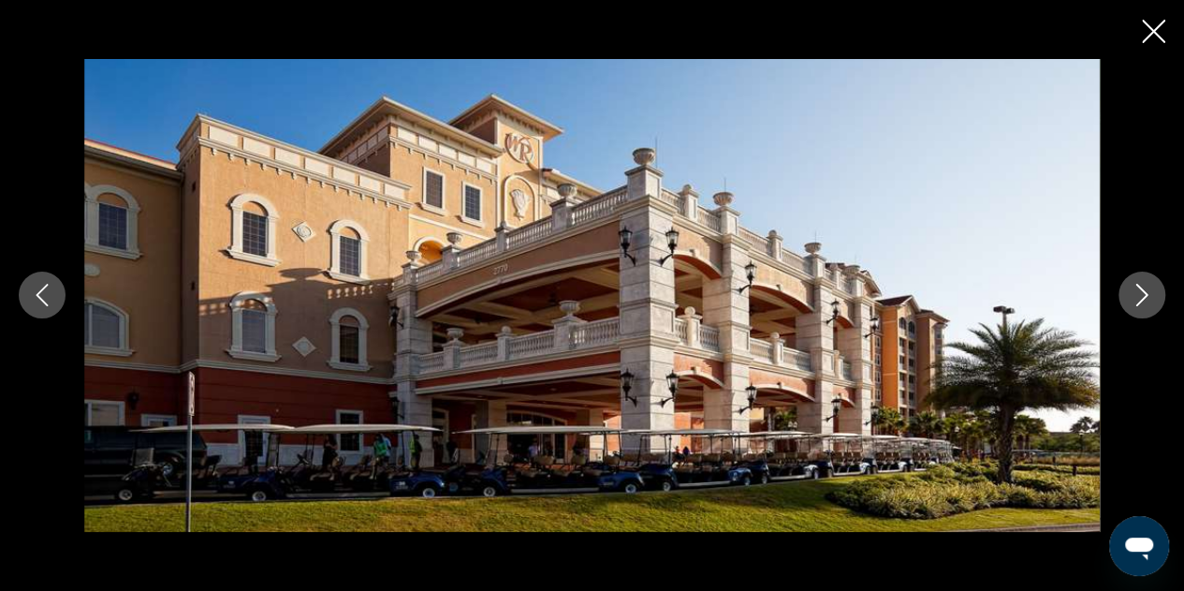
click at [1148, 303] on icon "Next image" at bounding box center [1142, 295] width 22 height 22
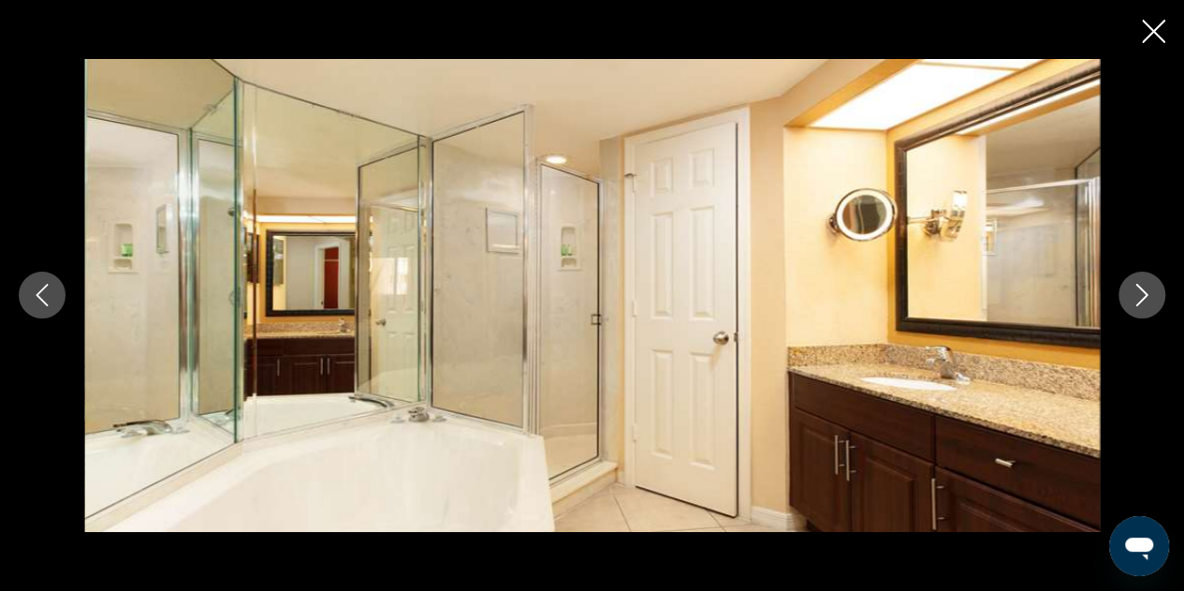
click at [1148, 303] on icon "Next image" at bounding box center [1142, 295] width 22 height 22
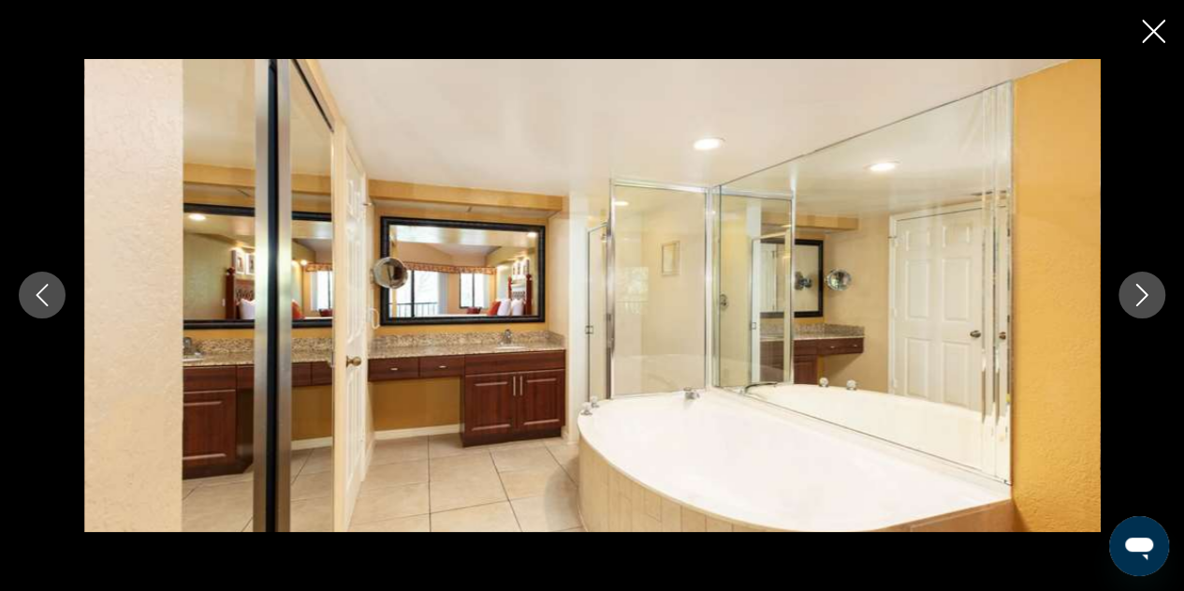
click at [1148, 303] on icon "Next image" at bounding box center [1142, 295] width 22 height 22
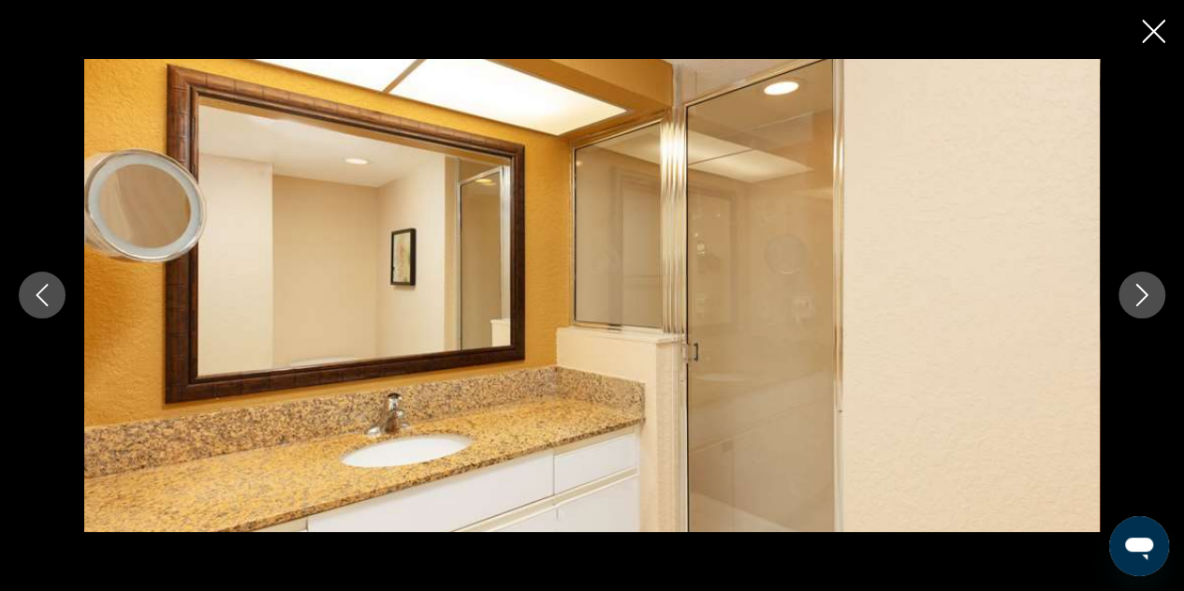
click at [1148, 303] on icon "Next image" at bounding box center [1142, 295] width 22 height 22
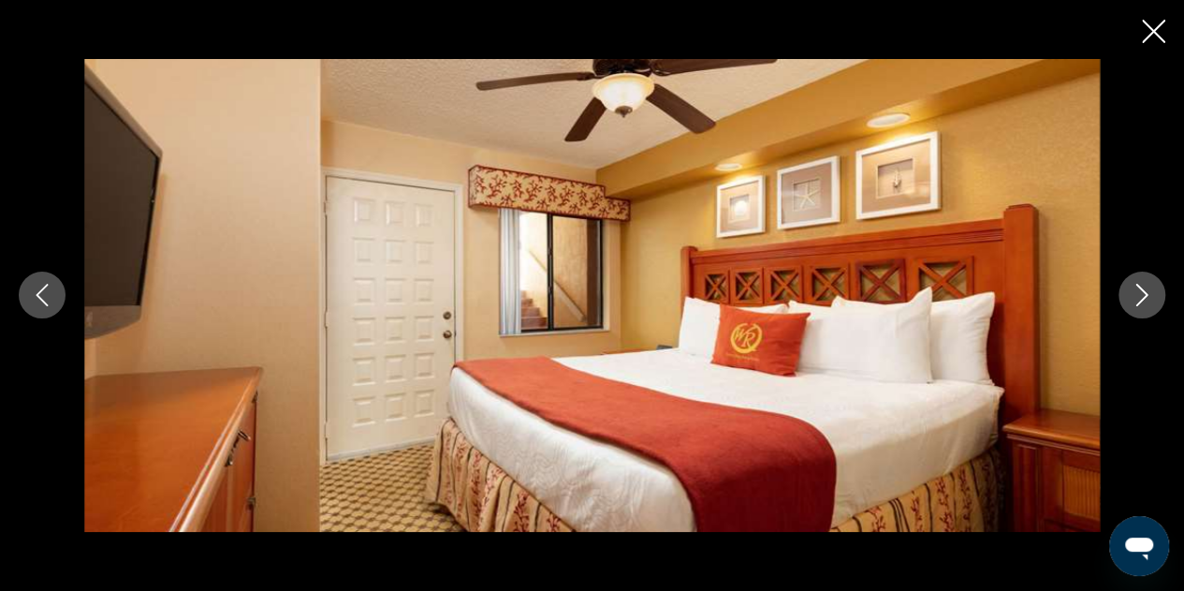
click at [1148, 303] on icon "Next image" at bounding box center [1142, 295] width 22 height 22
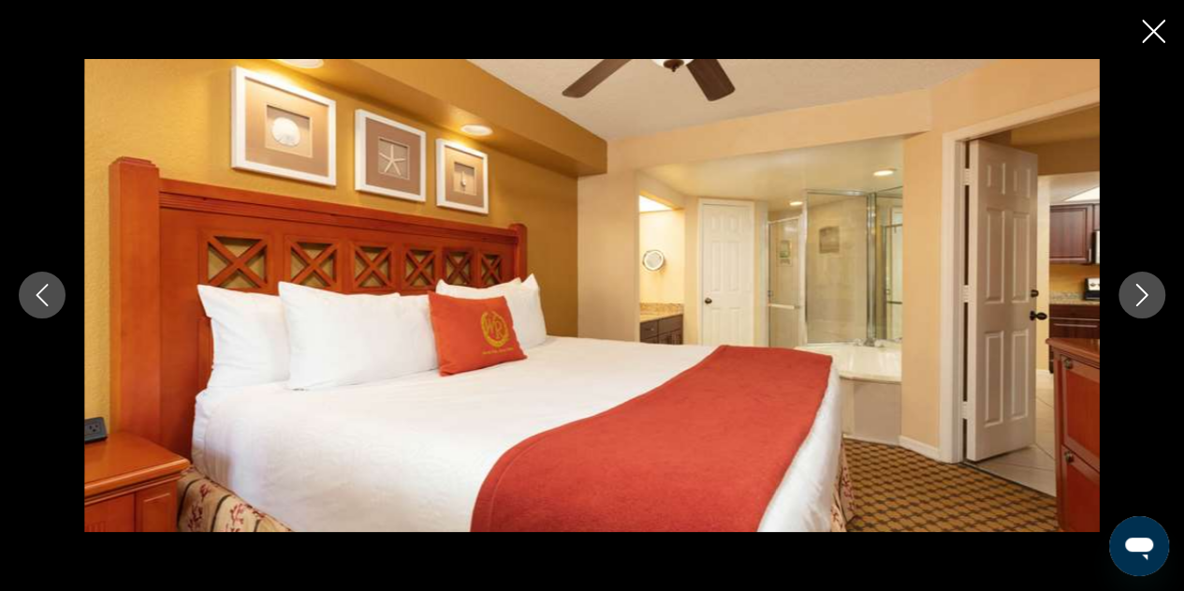
click at [1148, 303] on icon "Next image" at bounding box center [1142, 295] width 22 height 22
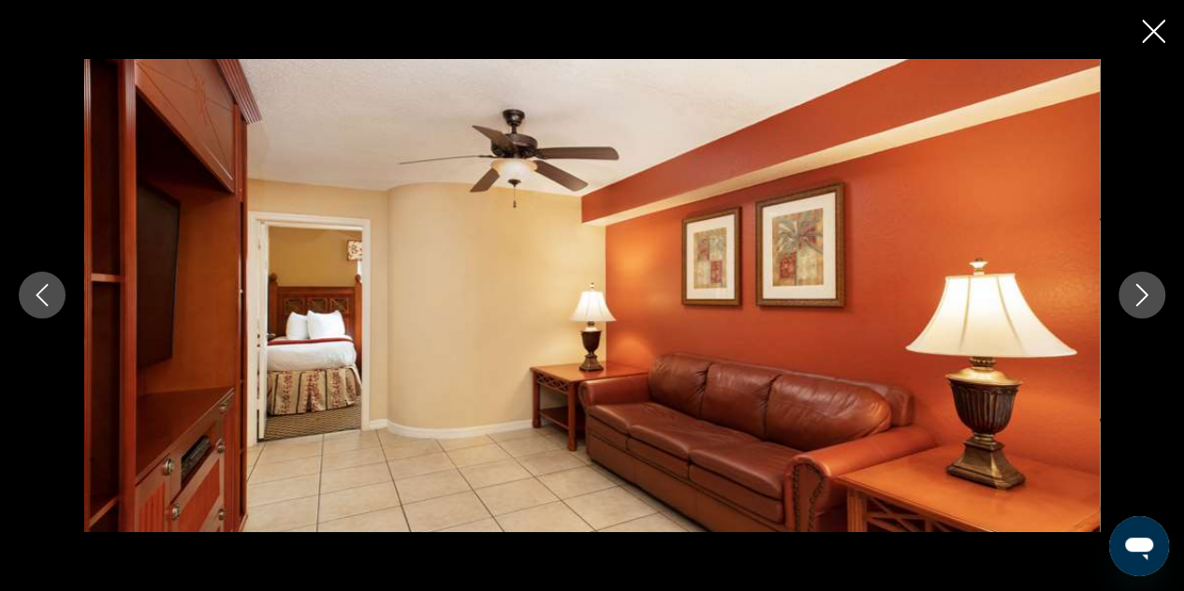
click at [1148, 303] on icon "Next image" at bounding box center [1142, 295] width 22 height 22
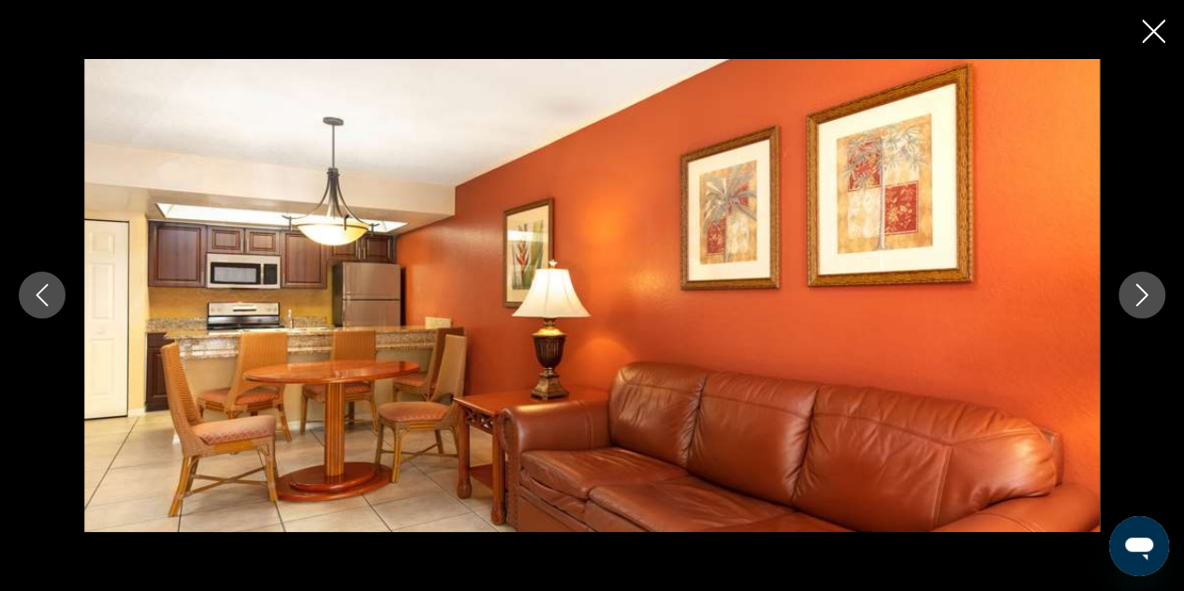
click at [1156, 37] on icon "Close slideshow" at bounding box center [1153, 31] width 23 height 23
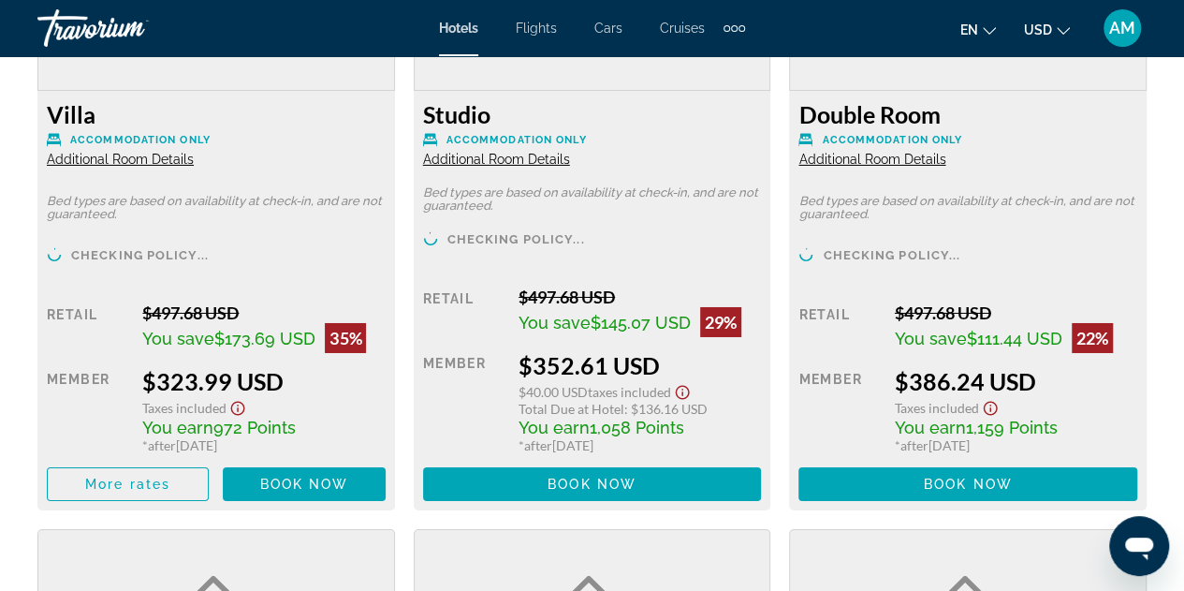
scroll to position [3141, 0]
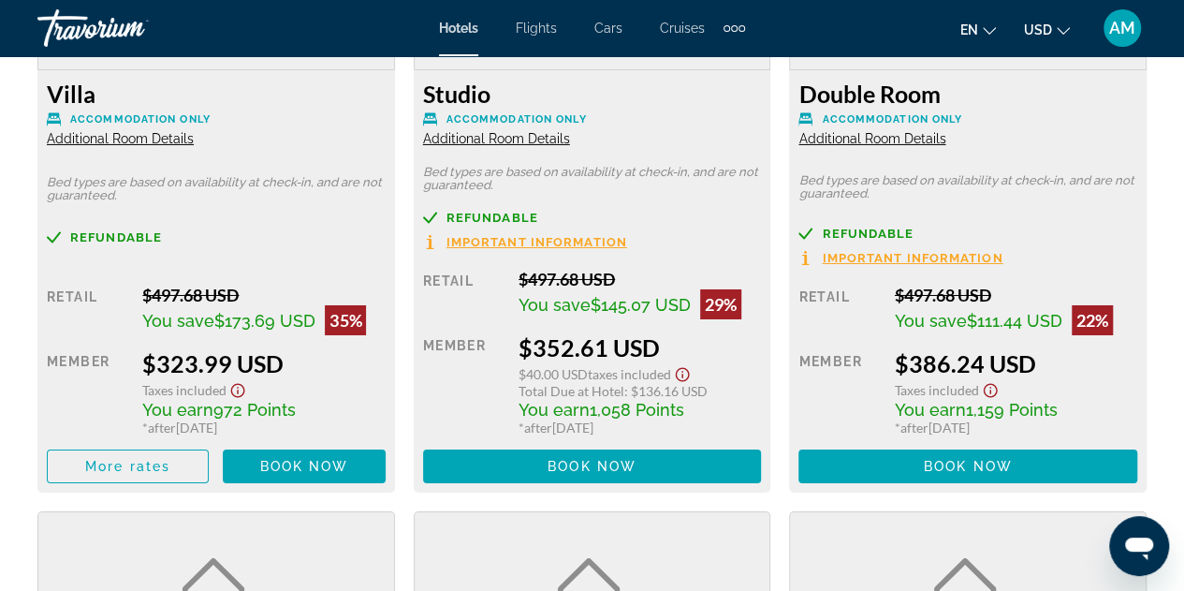
click at [913, 256] on span "Important Information" at bounding box center [912, 258] width 181 height 12
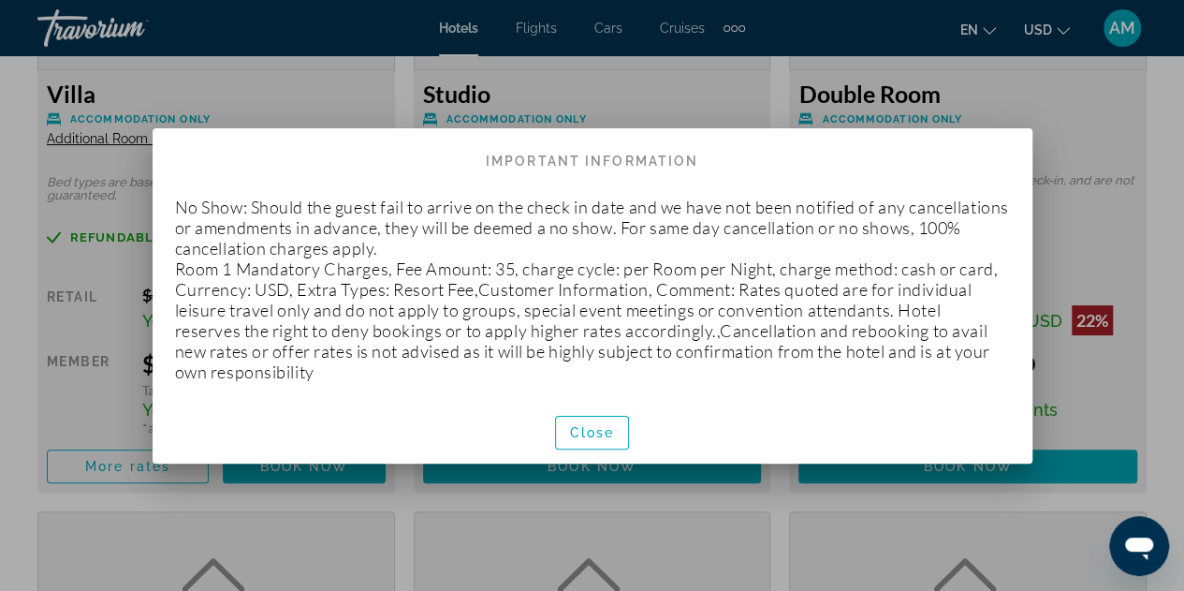
scroll to position [0, 0]
click at [604, 439] on span "button" at bounding box center [592, 432] width 73 height 45
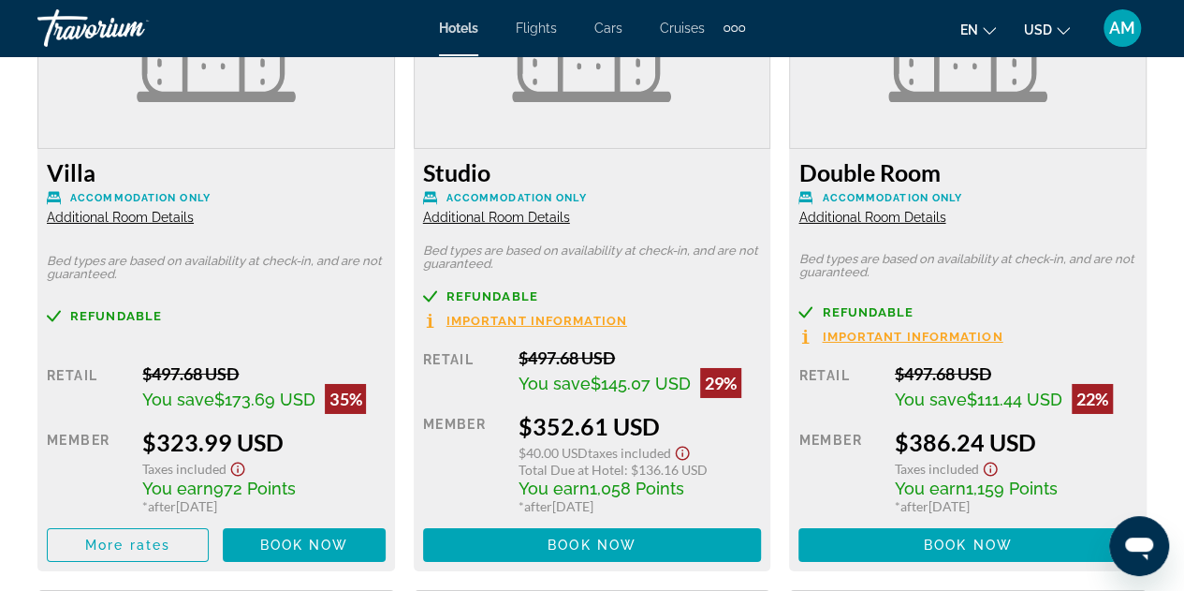
scroll to position [3083, 0]
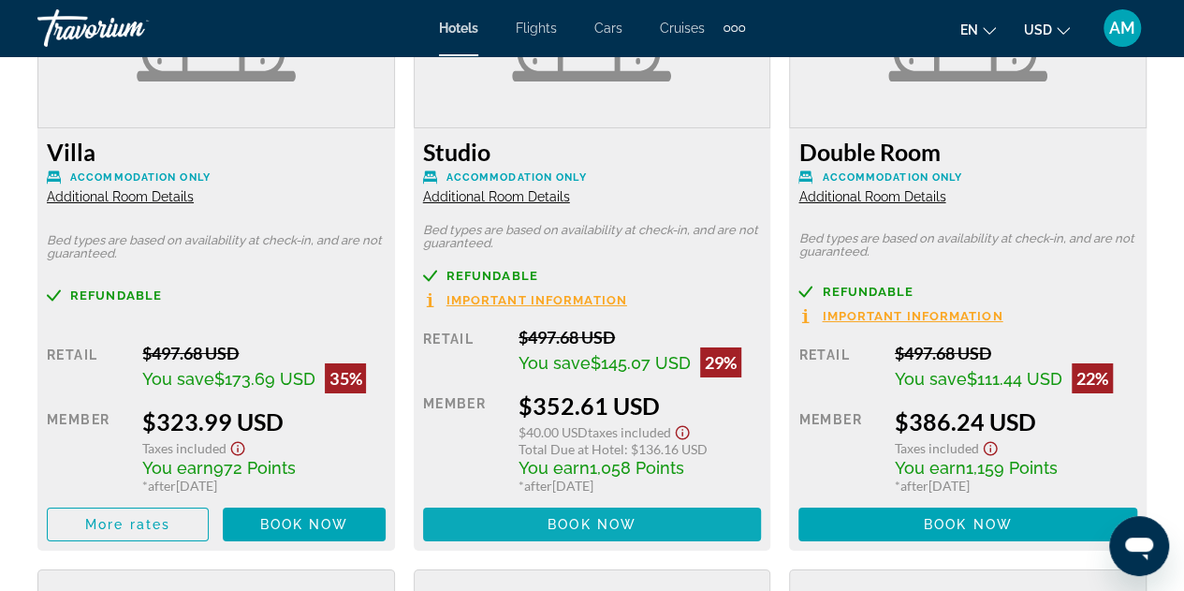
click at [588, 519] on span "Book now" at bounding box center [592, 524] width 89 height 15
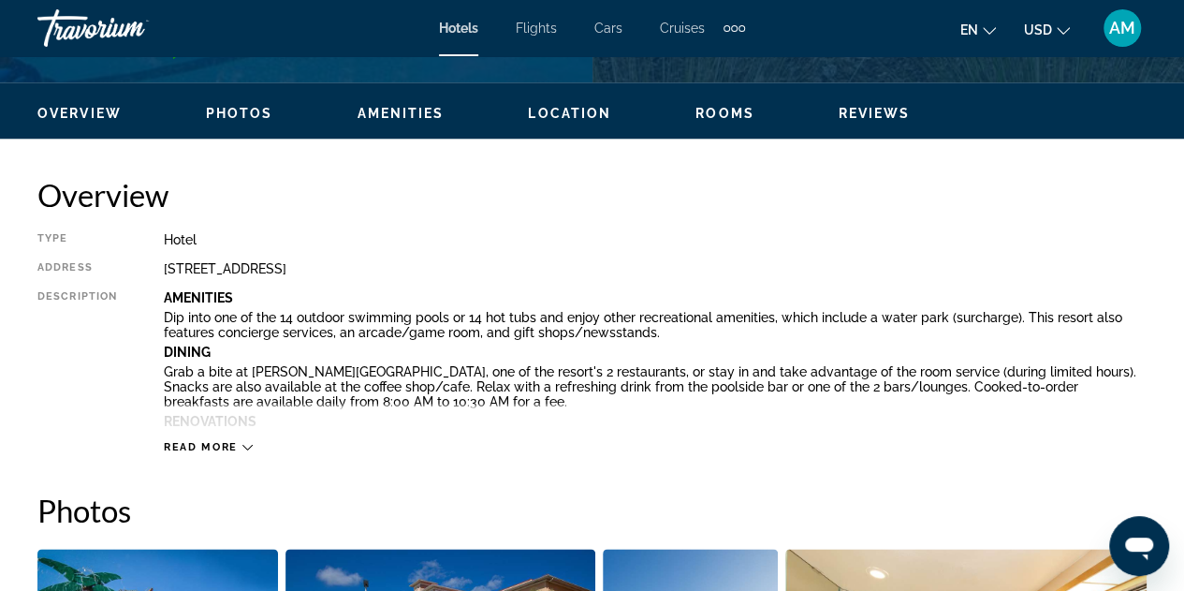
scroll to position [869, 0]
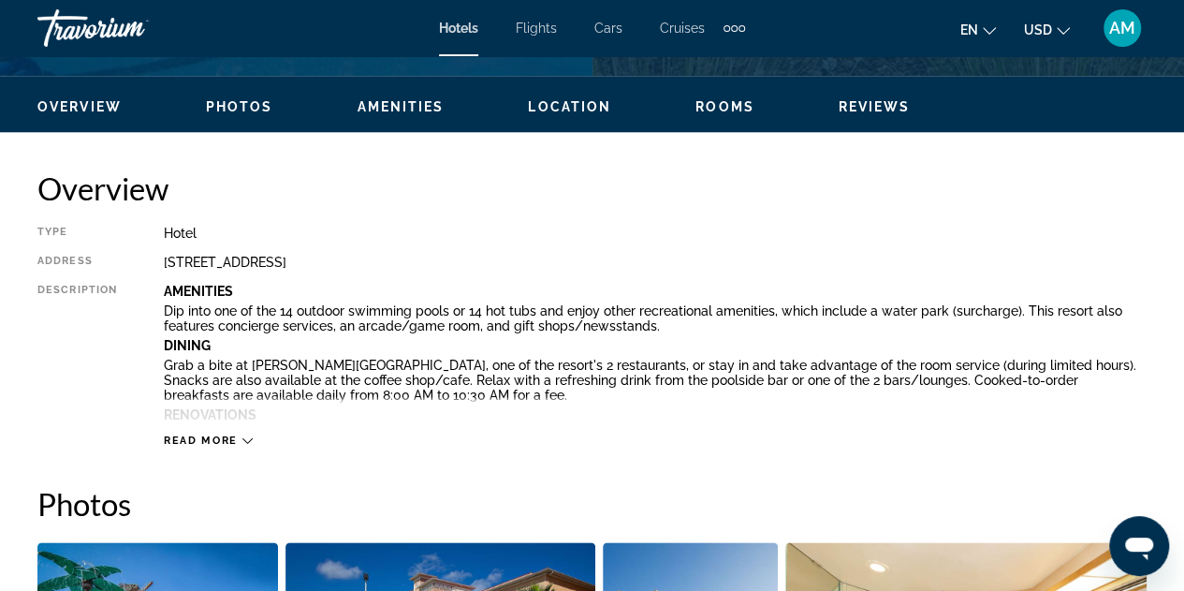
click at [363, 267] on div "[STREET_ADDRESS]" at bounding box center [655, 262] width 983 height 15
copy div "[STREET_ADDRESS]"
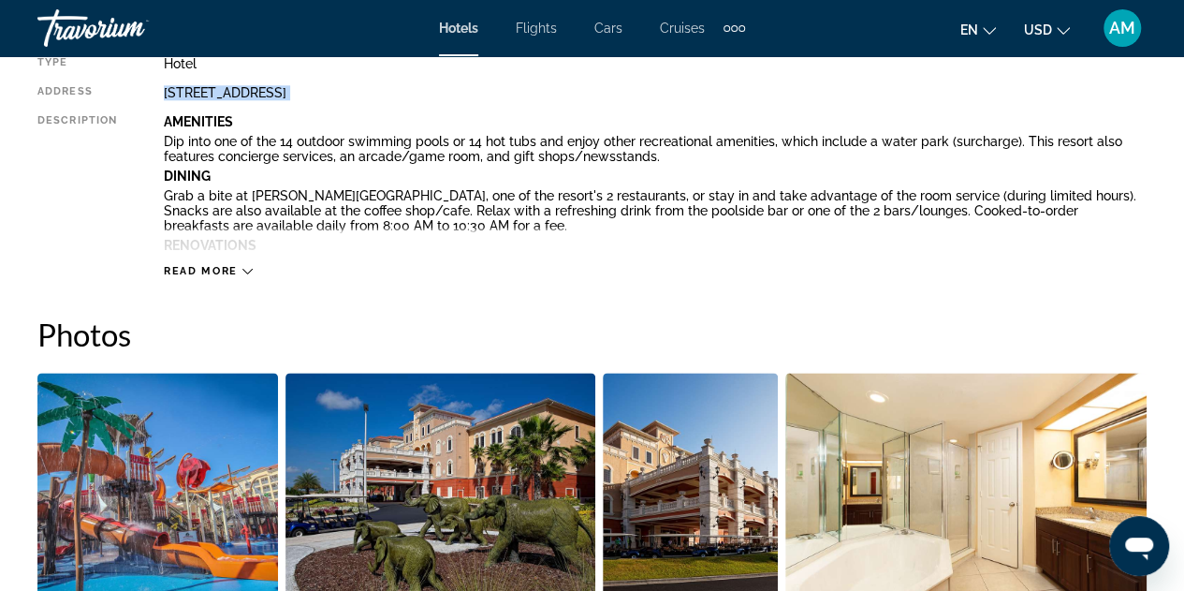
scroll to position [1059, 0]
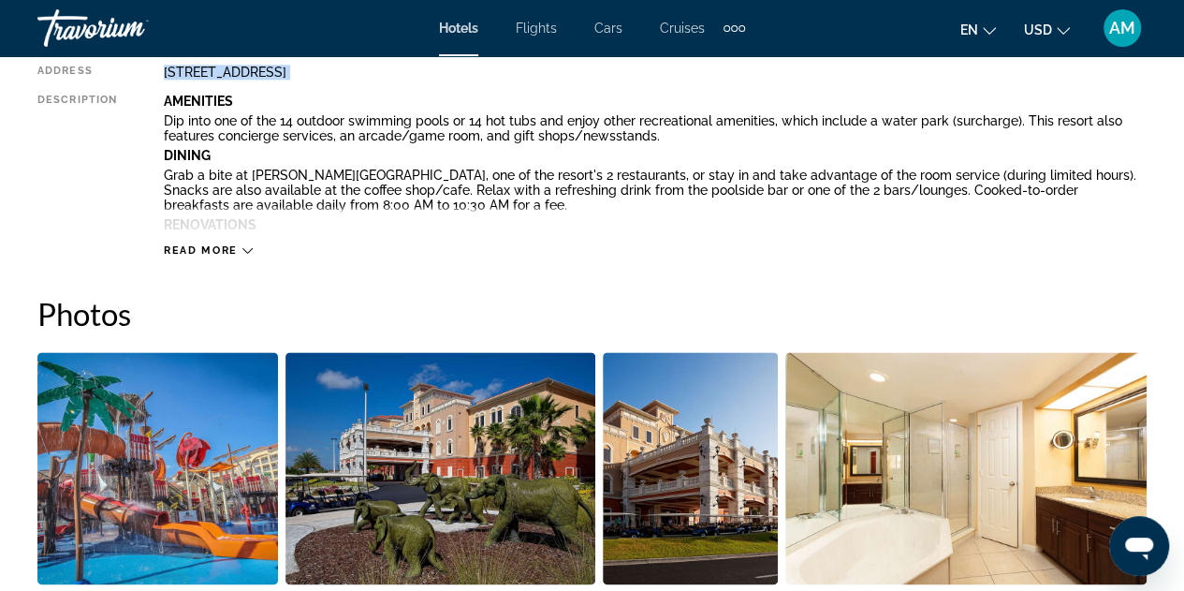
click at [249, 252] on icon "Main content" at bounding box center [247, 250] width 10 height 10
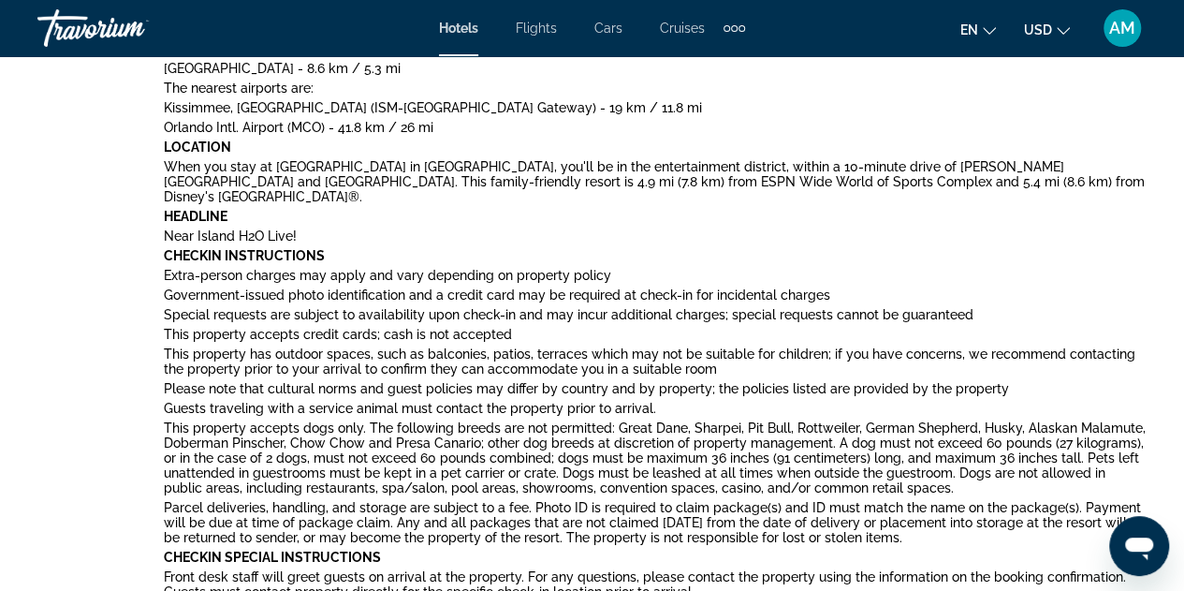
scroll to position [338, 0]
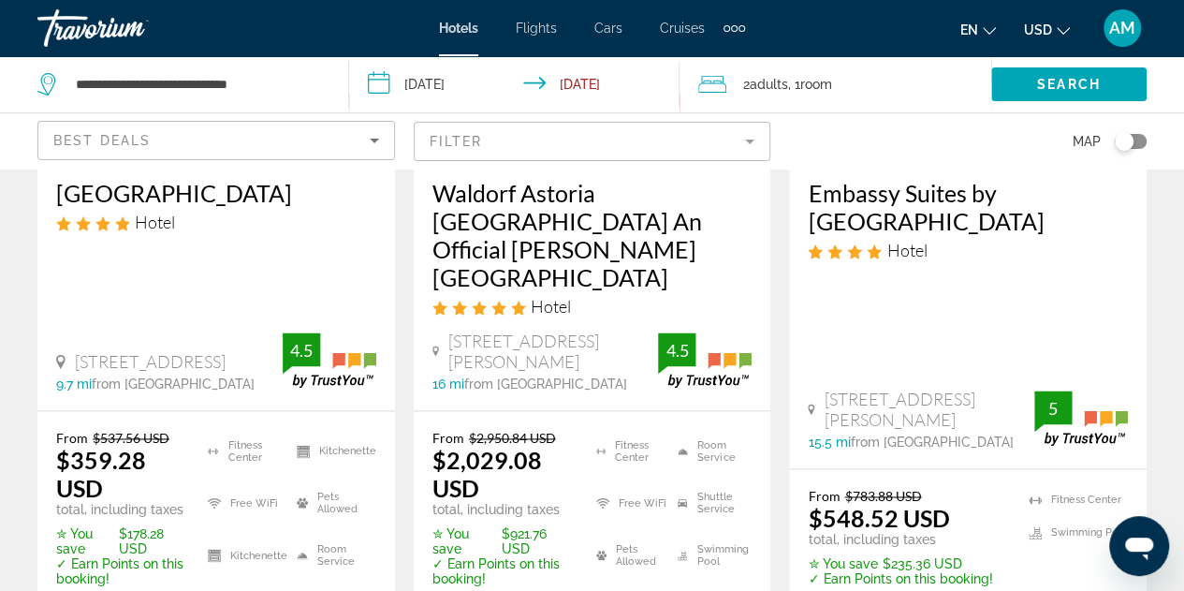
scroll to position [1200, 0]
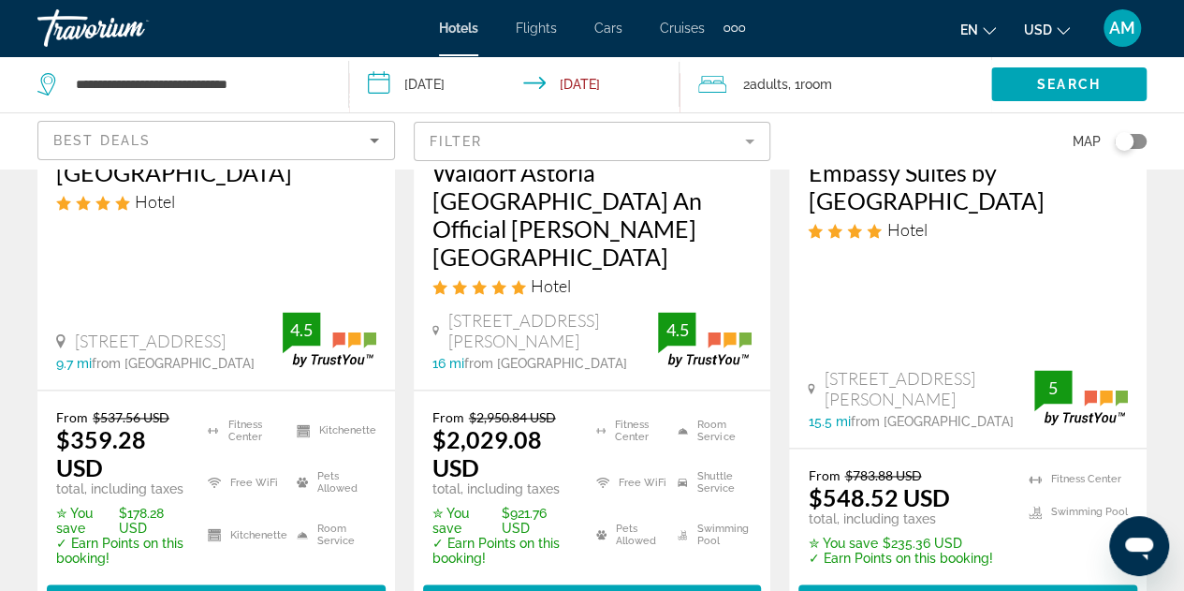
click at [255, 186] on h3 "[GEOGRAPHIC_DATA]" at bounding box center [216, 172] width 320 height 28
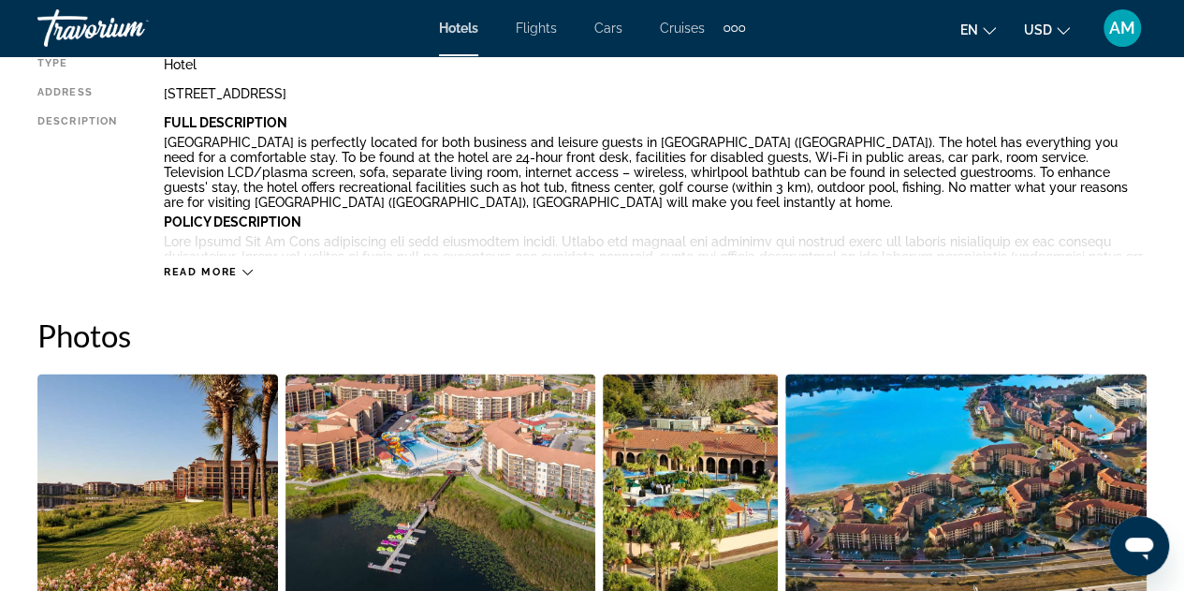
scroll to position [510, 0]
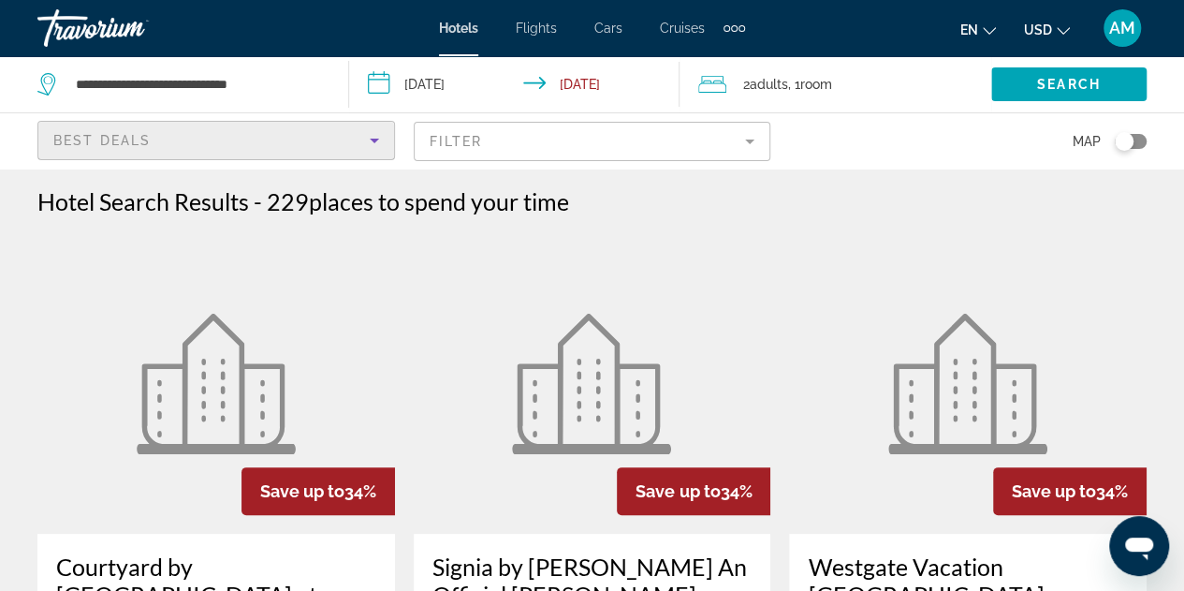
click at [381, 143] on icon "Sort by" at bounding box center [374, 140] width 22 height 22
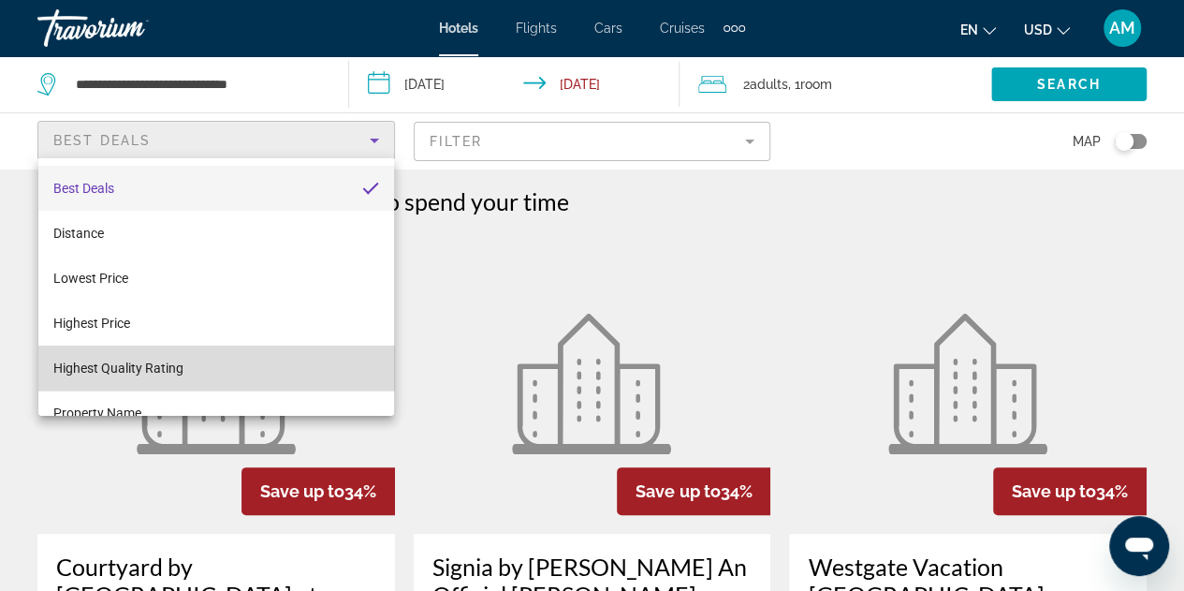
click at [280, 370] on mat-option "Highest Quality Rating" at bounding box center [216, 367] width 356 height 45
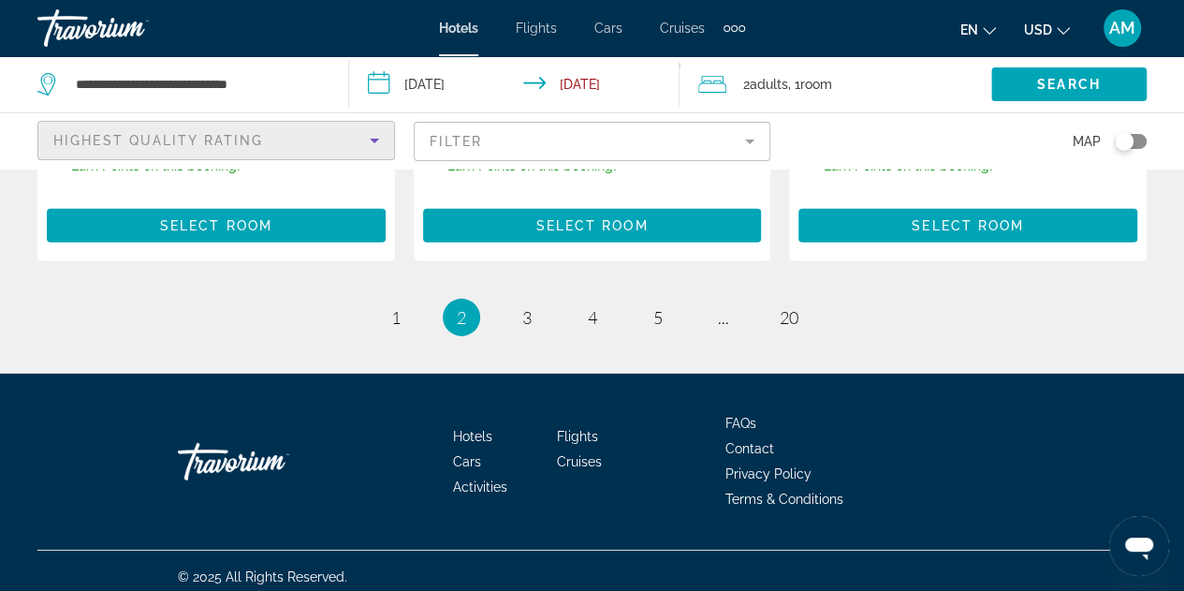
scroll to position [2830, 0]
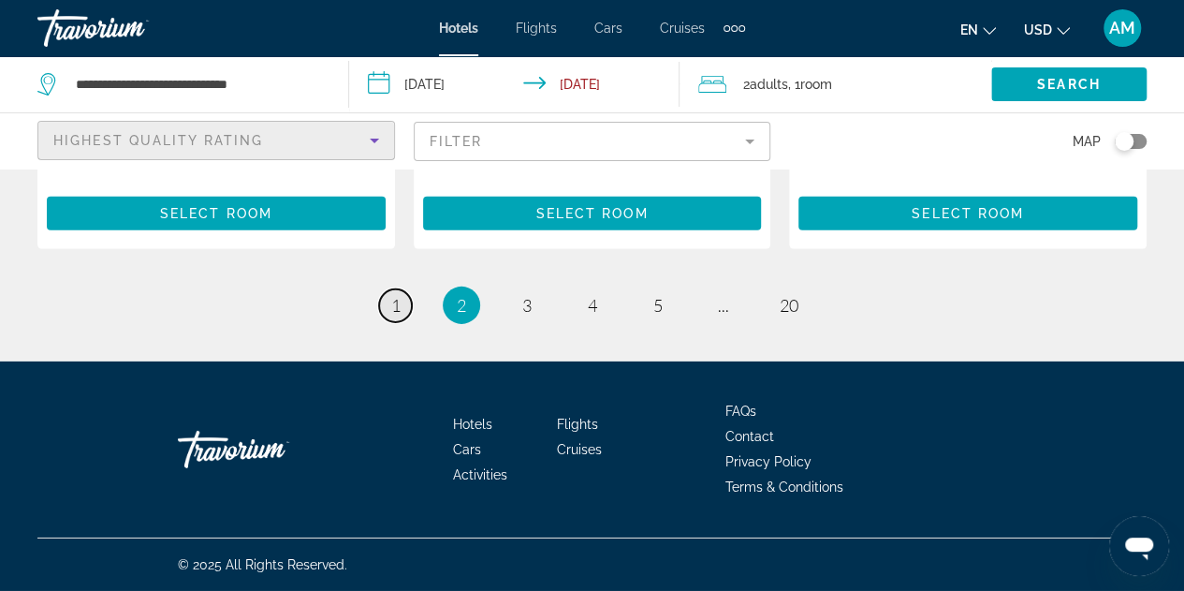
click at [395, 305] on span "1" at bounding box center [395, 305] width 9 height 21
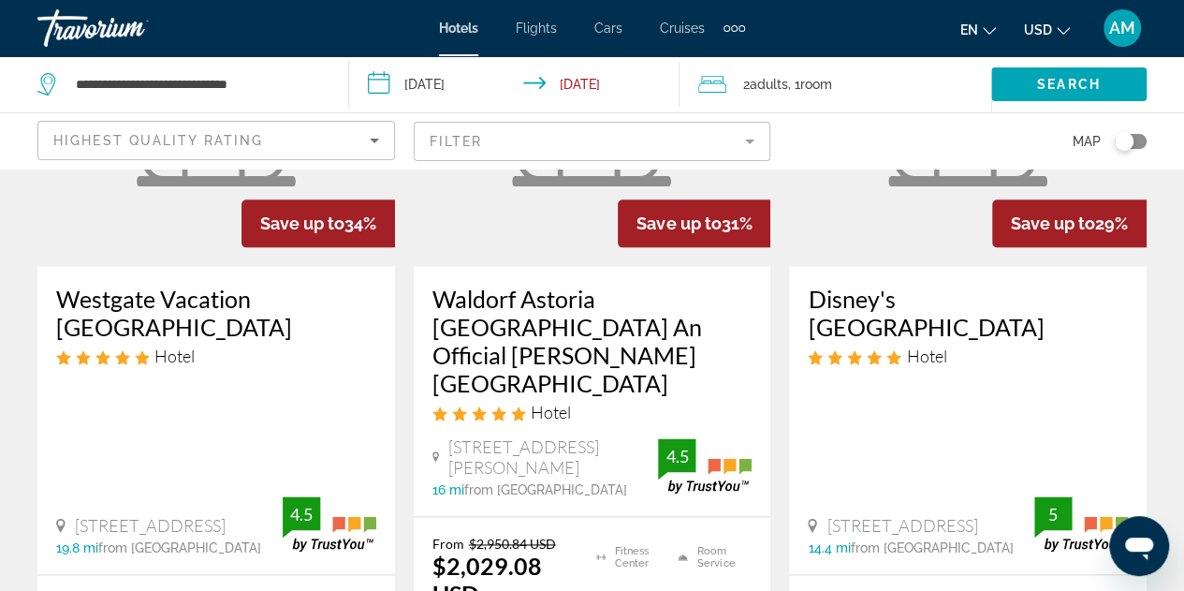
scroll to position [1056, 0]
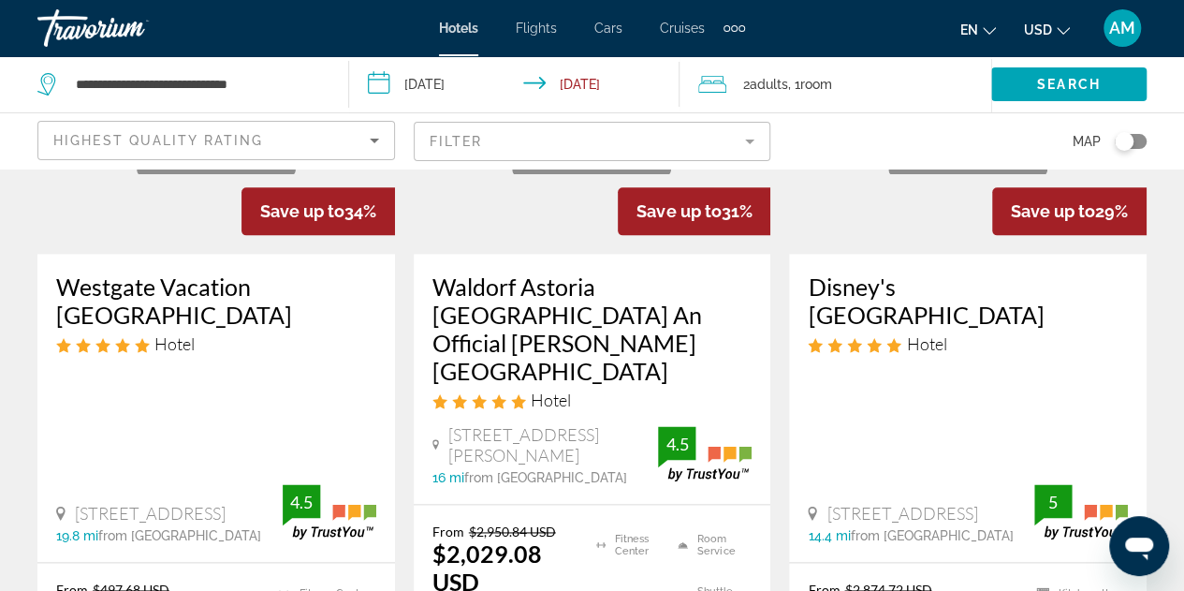
click at [577, 141] on mat-form-field "Filter" at bounding box center [593, 141] width 358 height 39
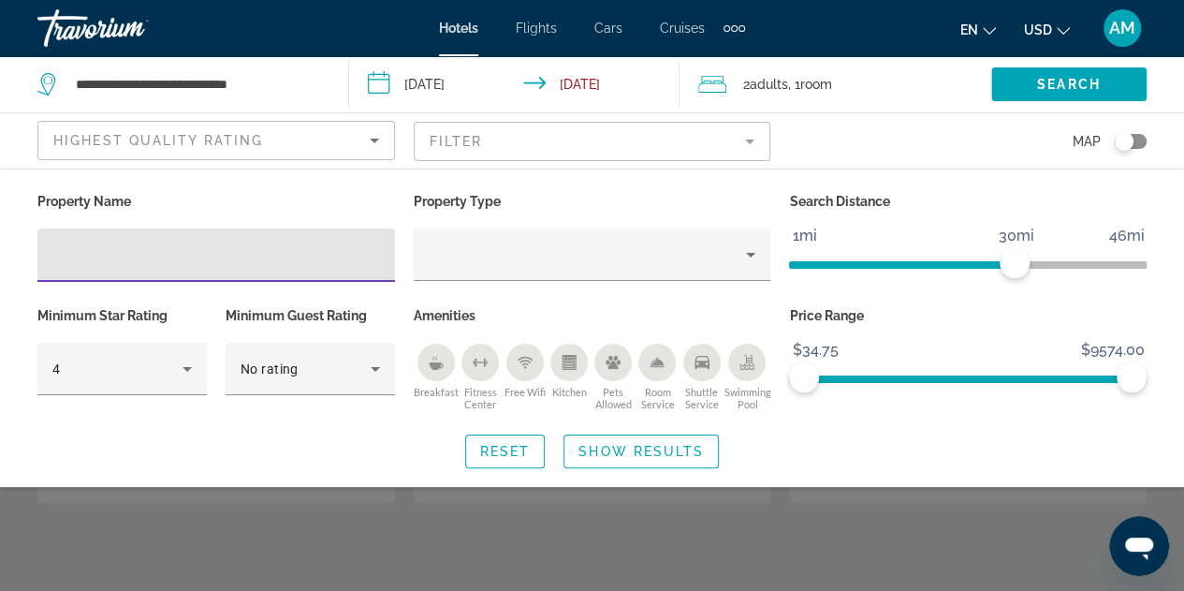
scroll to position [498, 0]
click at [788, 533] on div "Search widget" at bounding box center [592, 436] width 1184 height 310
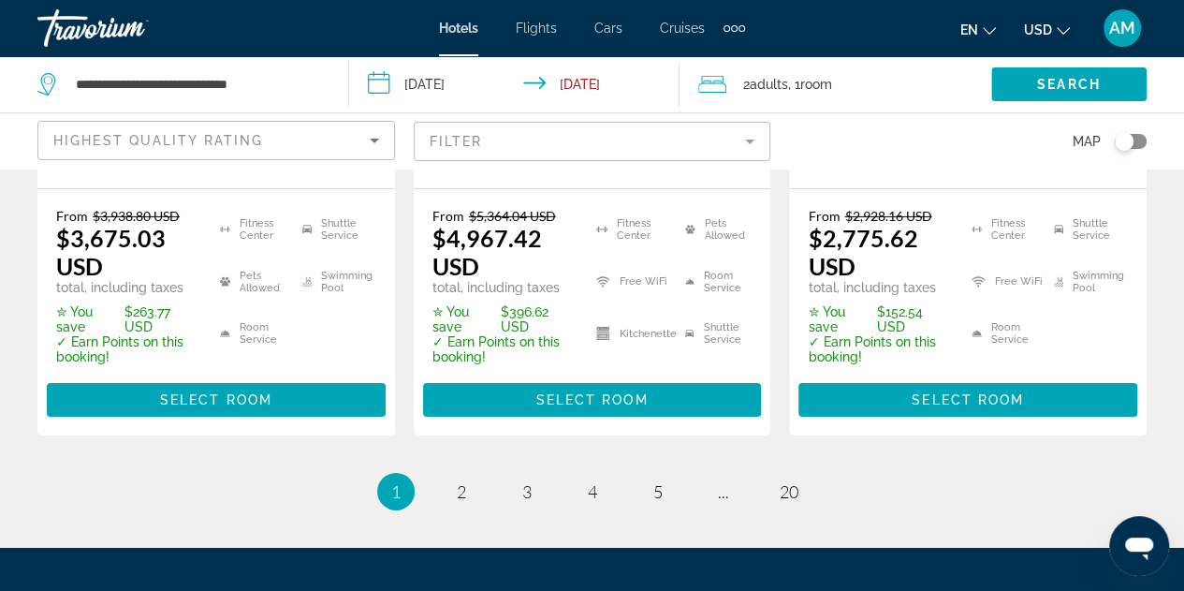
scroll to position [3027, 0]
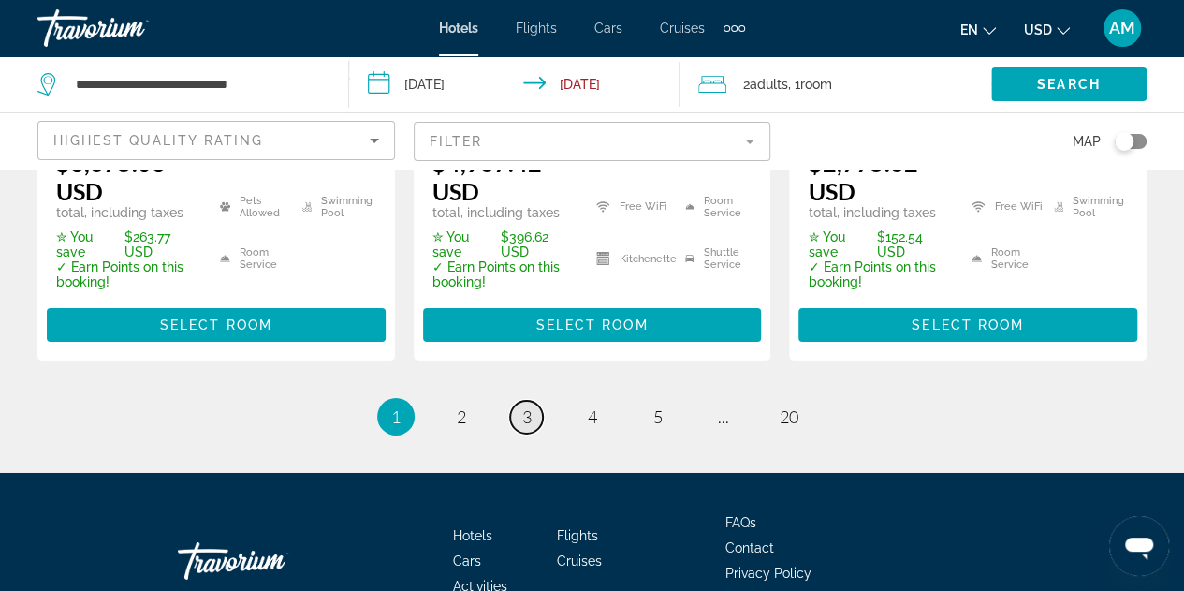
click at [530, 401] on link "page 3" at bounding box center [526, 417] width 33 height 33
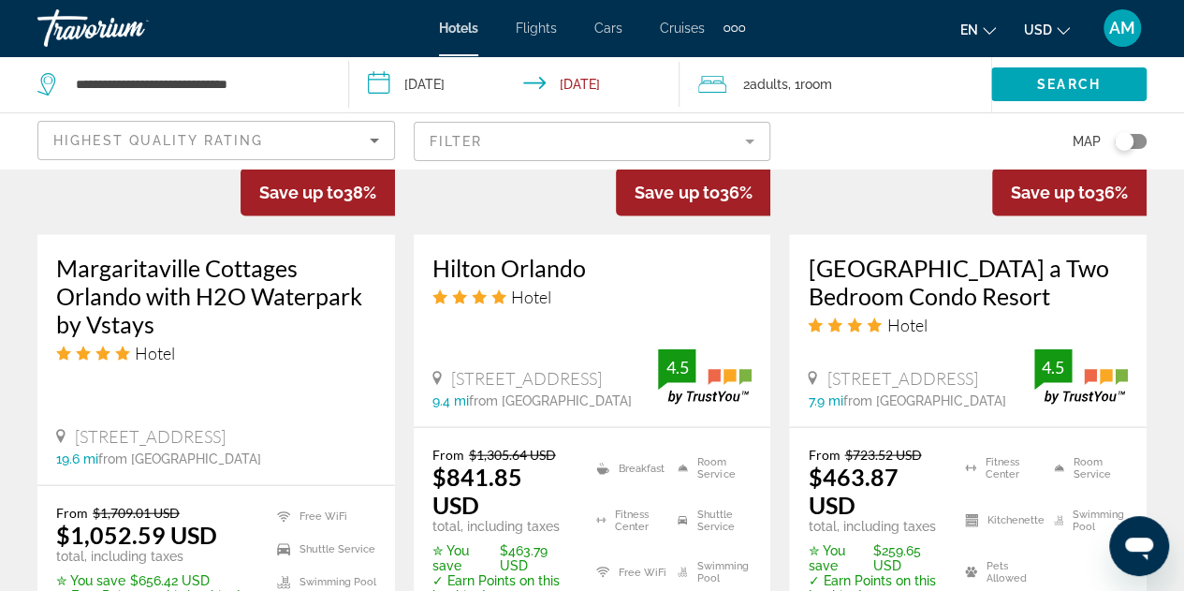
scroll to position [1855, 0]
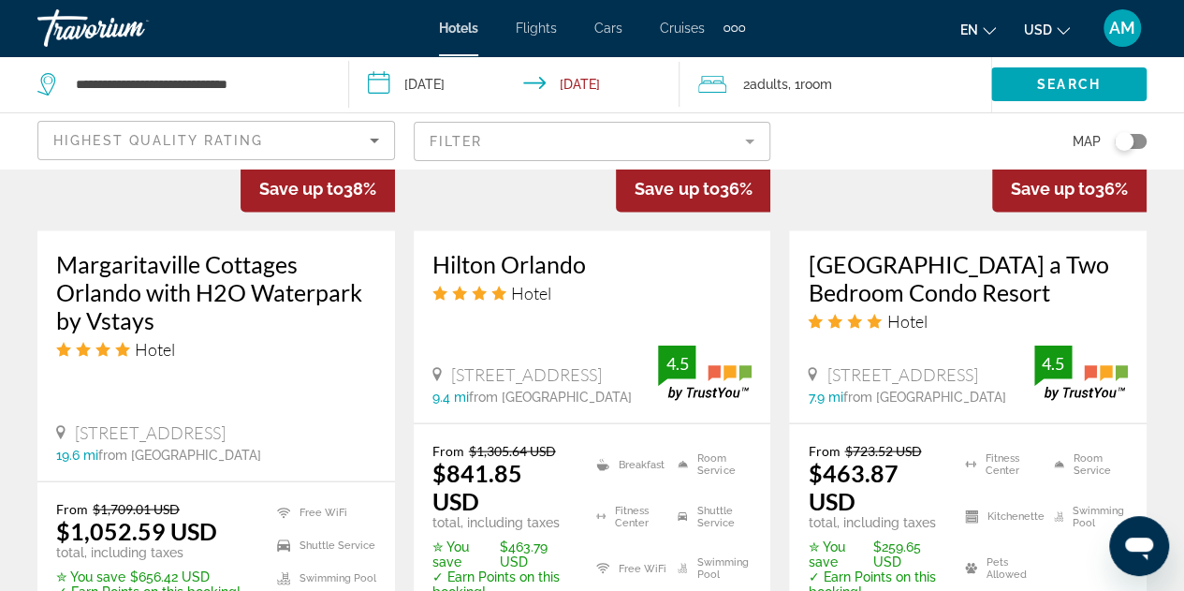
click at [928, 250] on h3 "[GEOGRAPHIC_DATA] a Two Bedroom Condo Resort" at bounding box center [968, 278] width 320 height 56
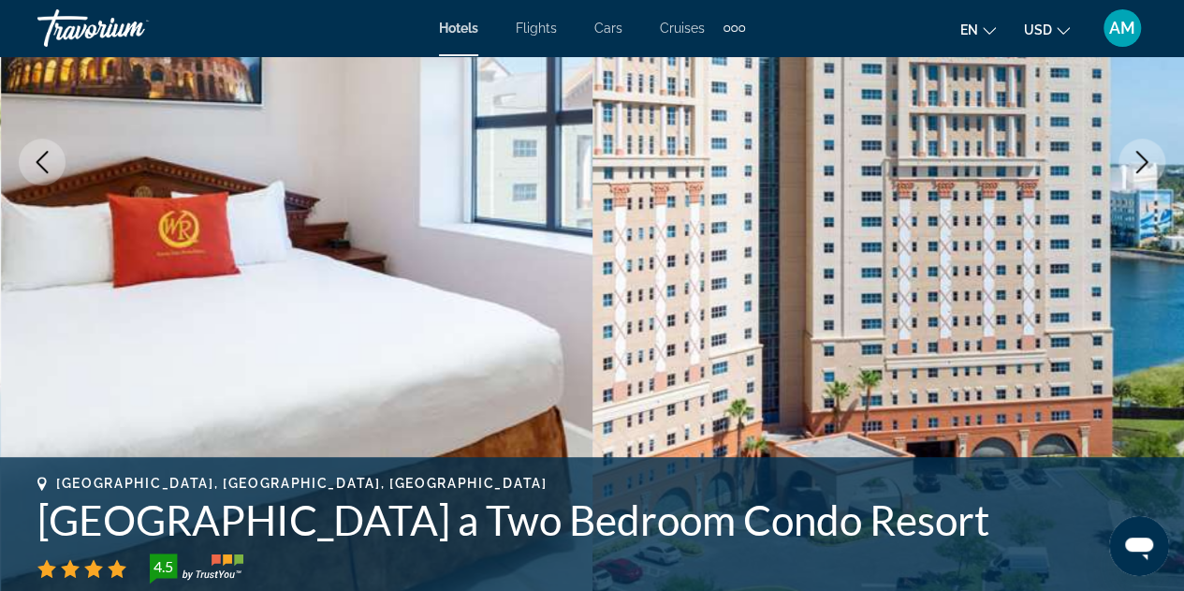
scroll to position [348, 0]
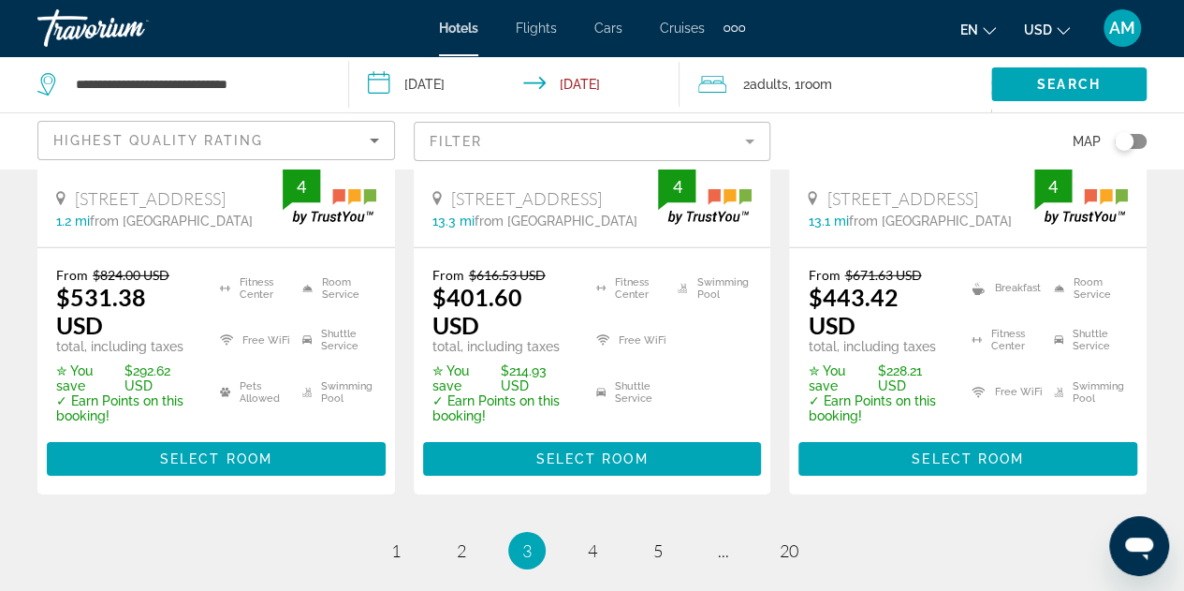
scroll to position [2871, 0]
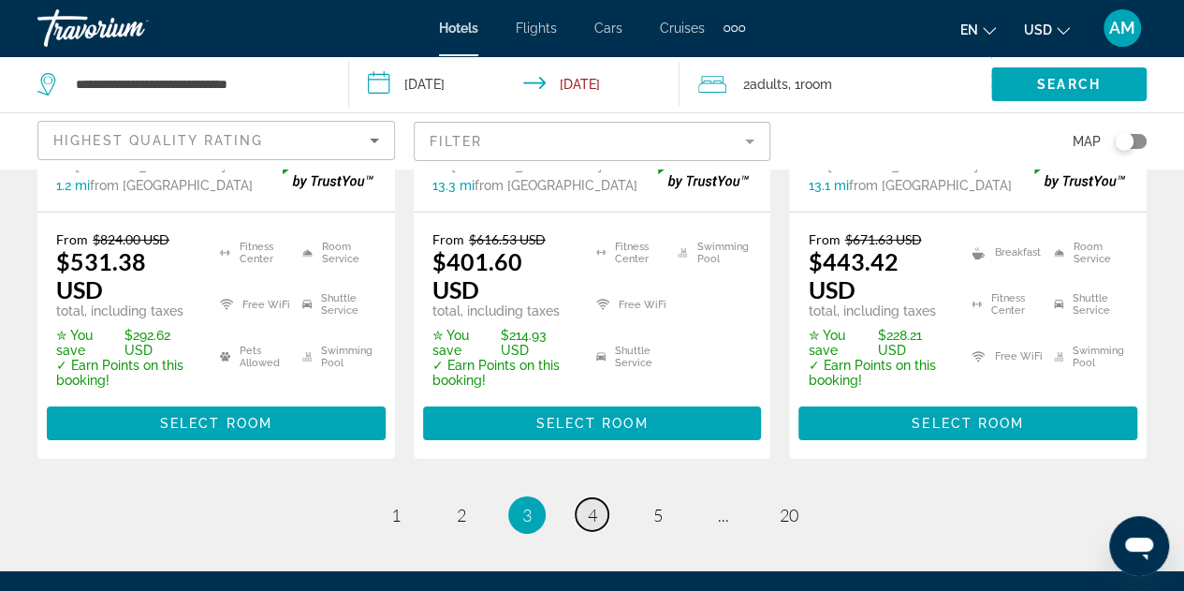
click at [580, 498] on link "page 4" at bounding box center [592, 514] width 33 height 33
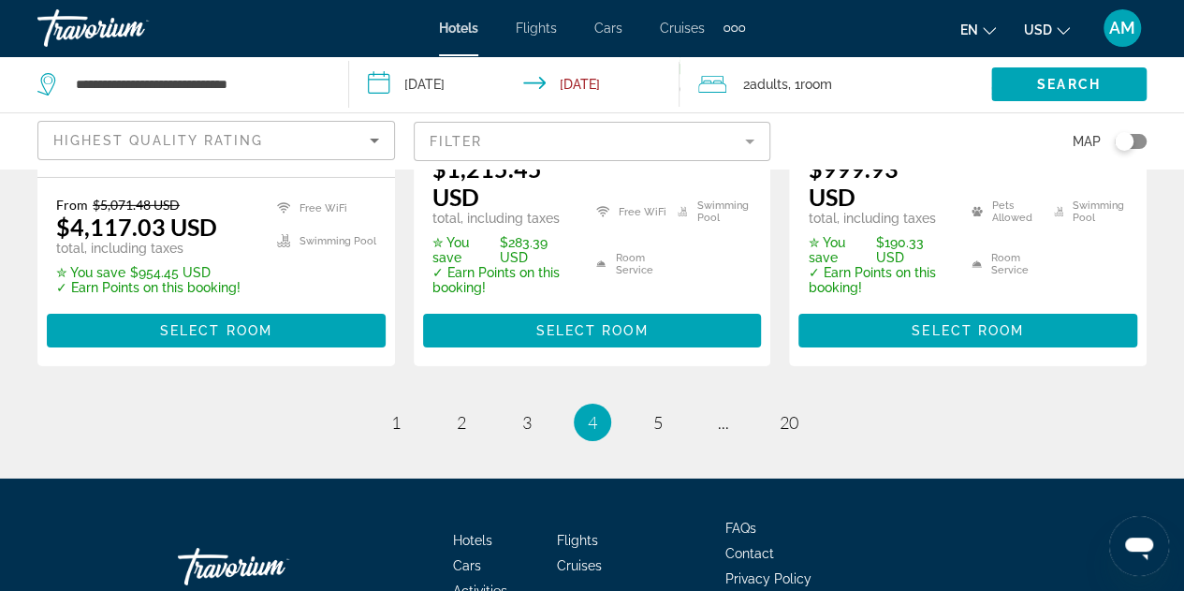
scroll to position [3062, 0]
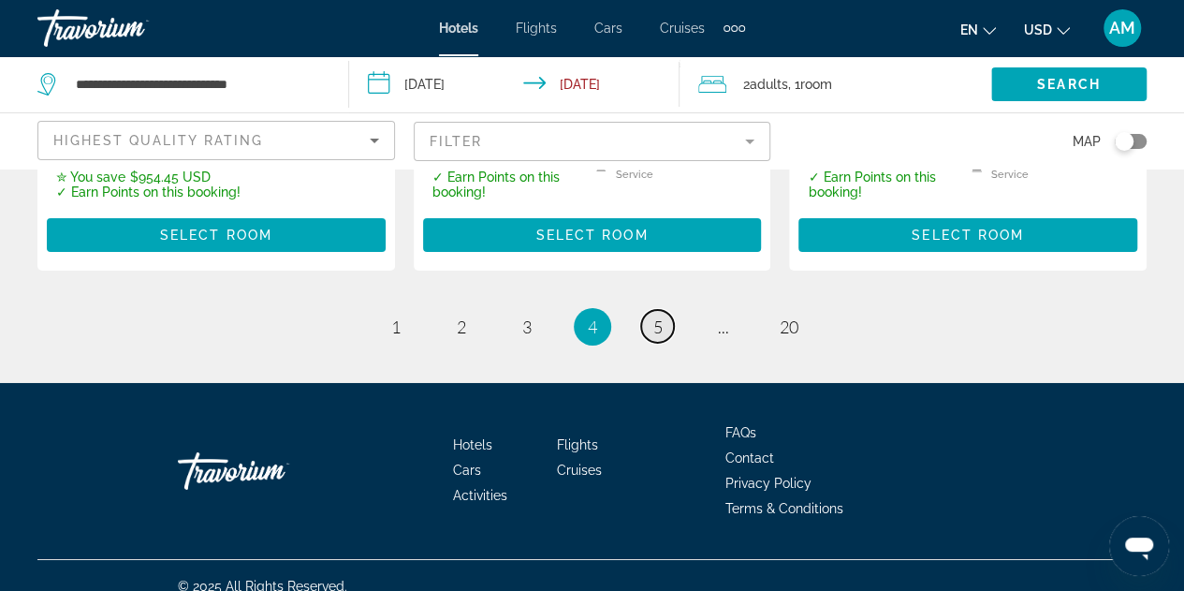
click at [661, 316] on span "5" at bounding box center [657, 326] width 9 height 21
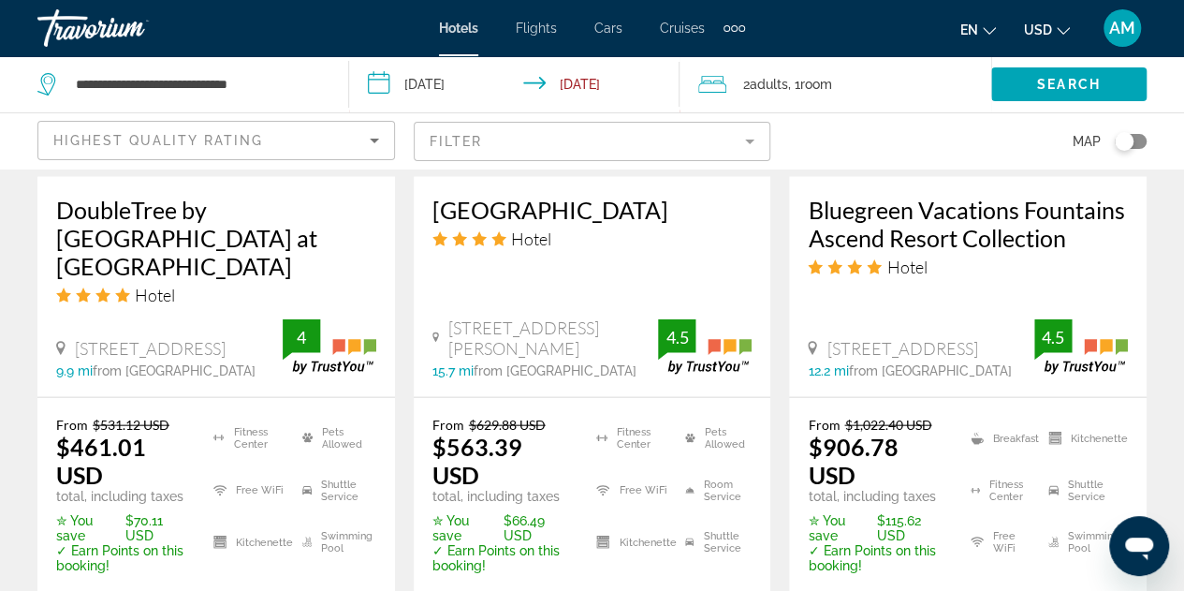
scroll to position [1921, 0]
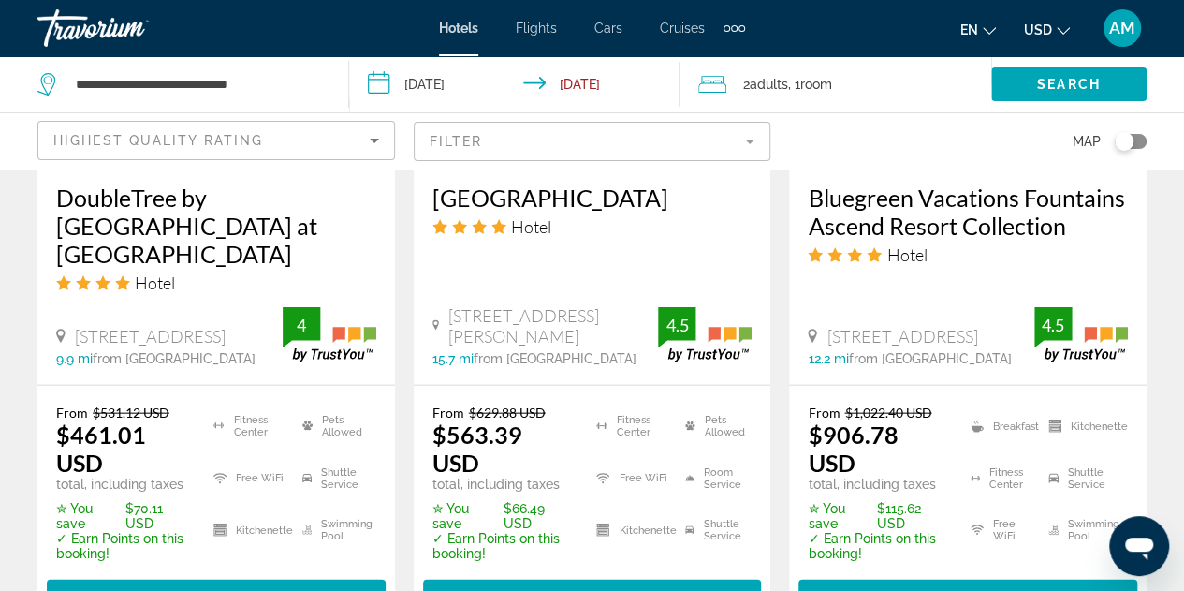
click at [264, 207] on h3 "DoubleTree by [GEOGRAPHIC_DATA] at [GEOGRAPHIC_DATA]" at bounding box center [216, 225] width 320 height 84
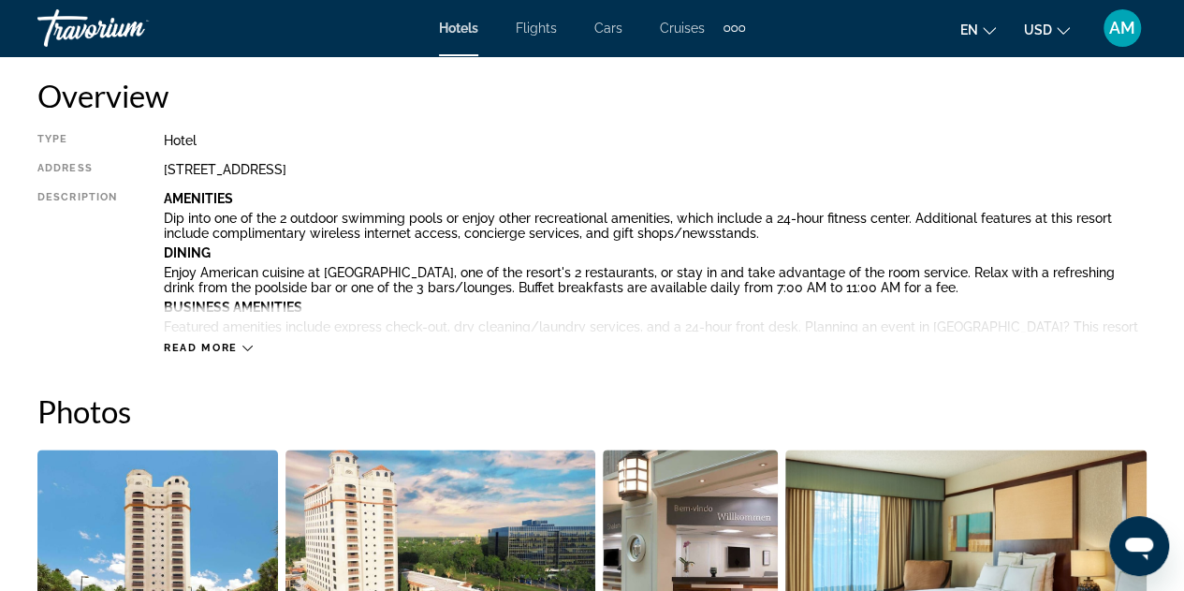
scroll to position [1029, 0]
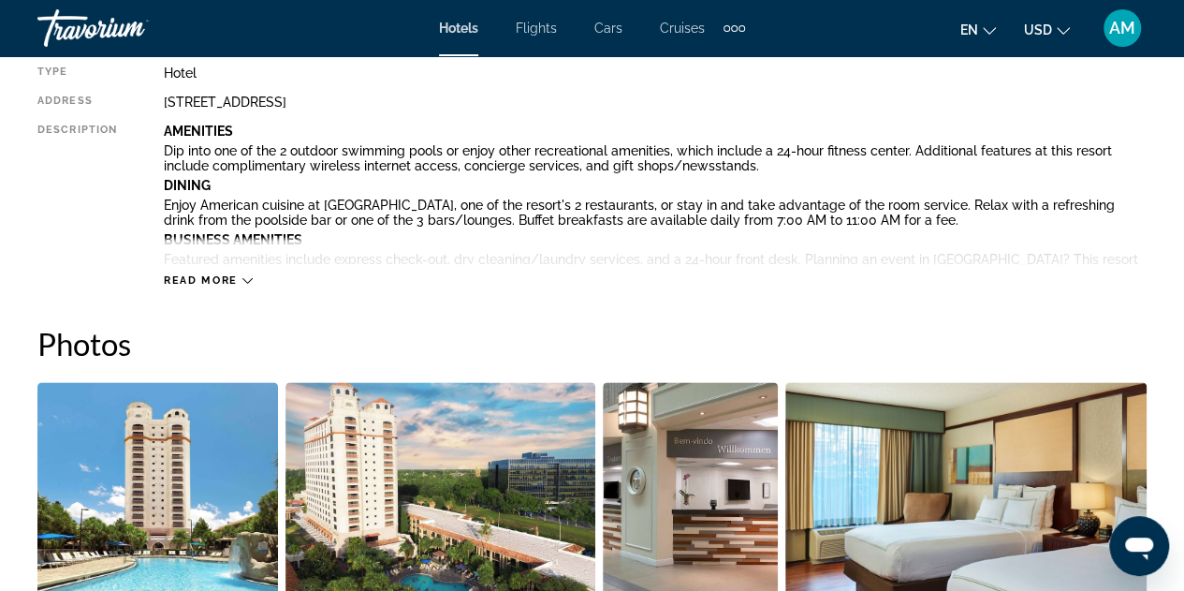
click at [226, 456] on img "Open full-screen image slider" at bounding box center [157, 498] width 241 height 232
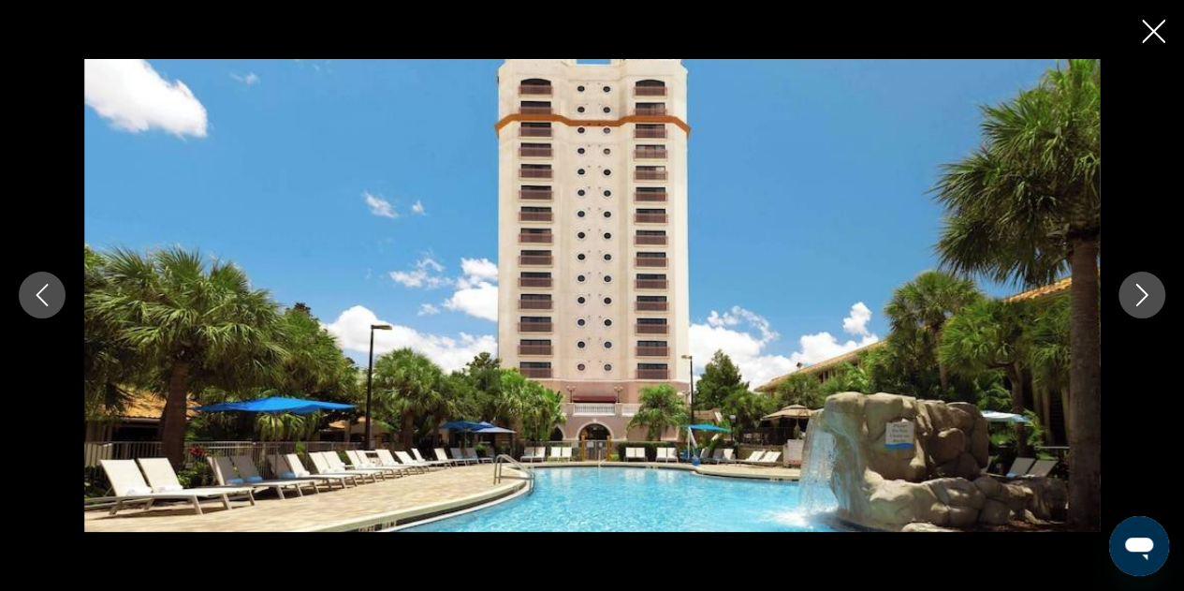
click at [1161, 29] on icon "Close slideshow" at bounding box center [1153, 31] width 23 height 23
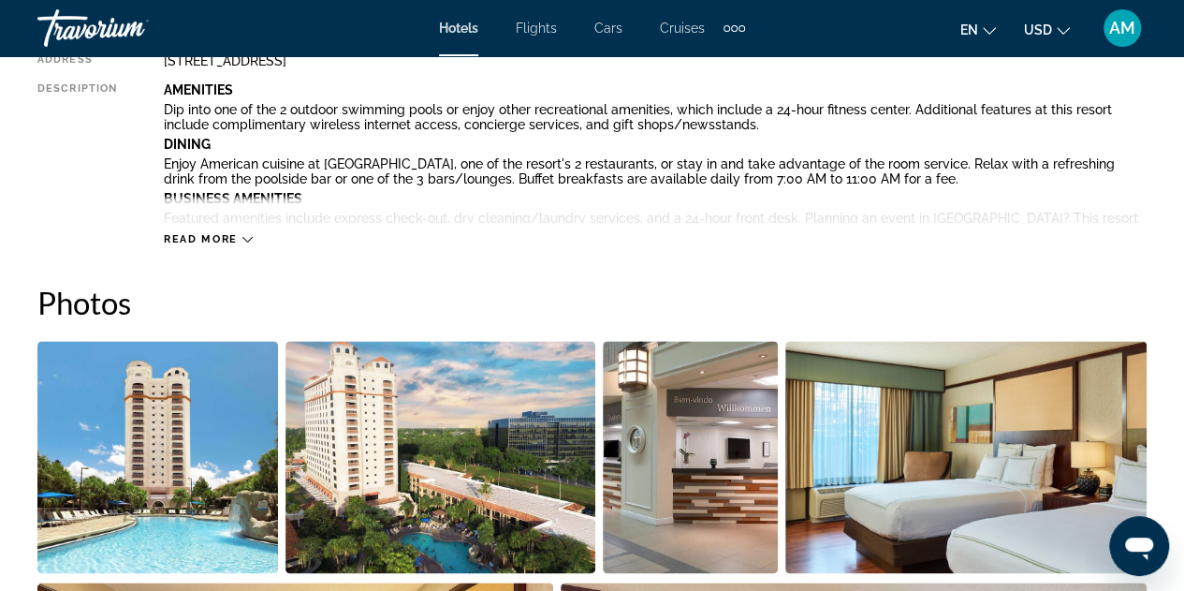
scroll to position [1037, 0]
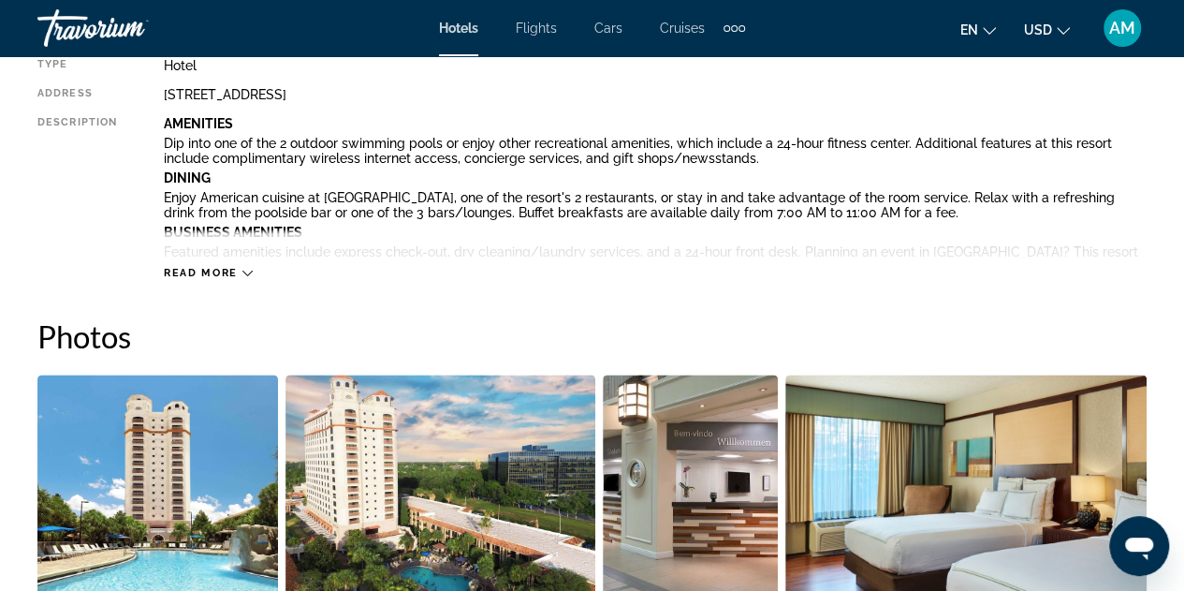
click at [243, 272] on icon "Main content" at bounding box center [247, 273] width 10 height 10
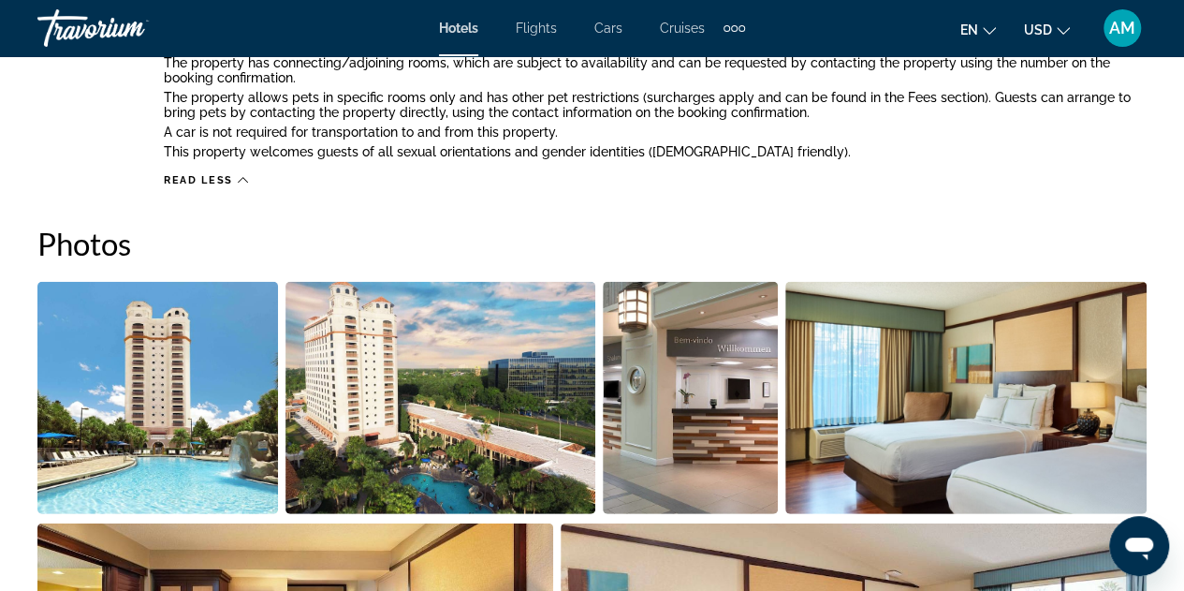
scroll to position [2488, 0]
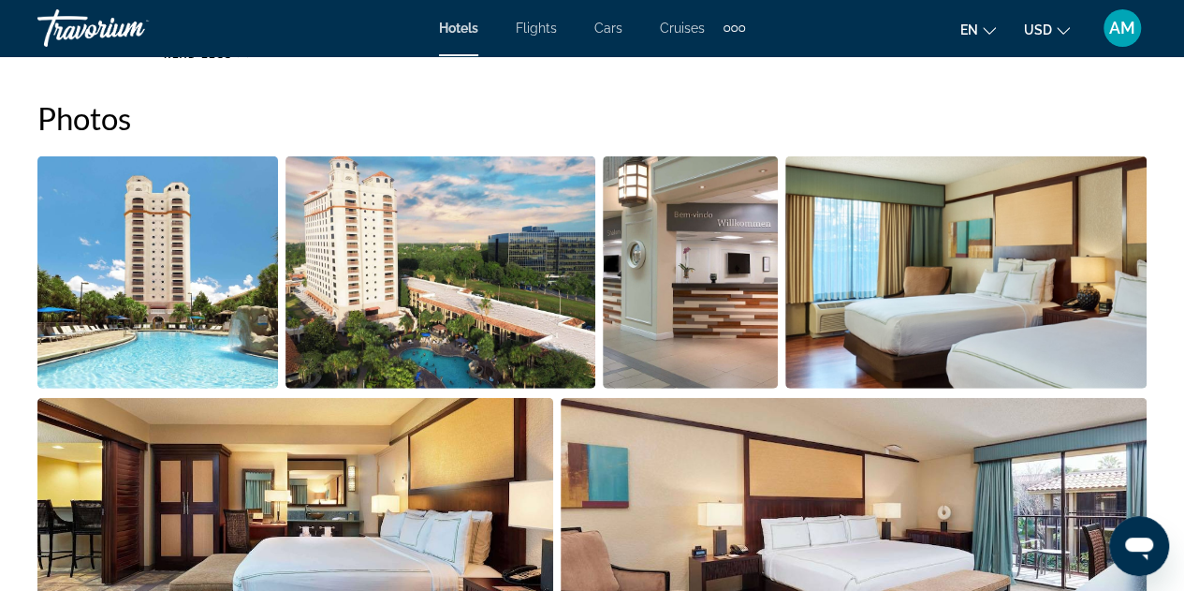
click at [216, 218] on img "Open full-screen image slider" at bounding box center [157, 272] width 241 height 232
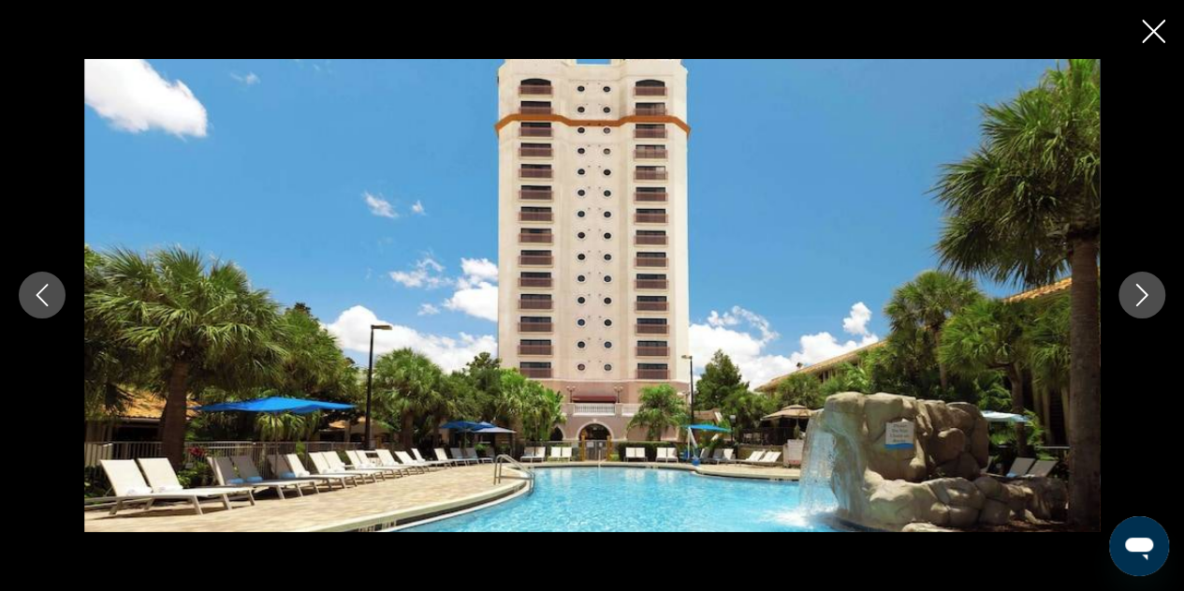
click at [1132, 298] on icon "Next image" at bounding box center [1142, 295] width 22 height 22
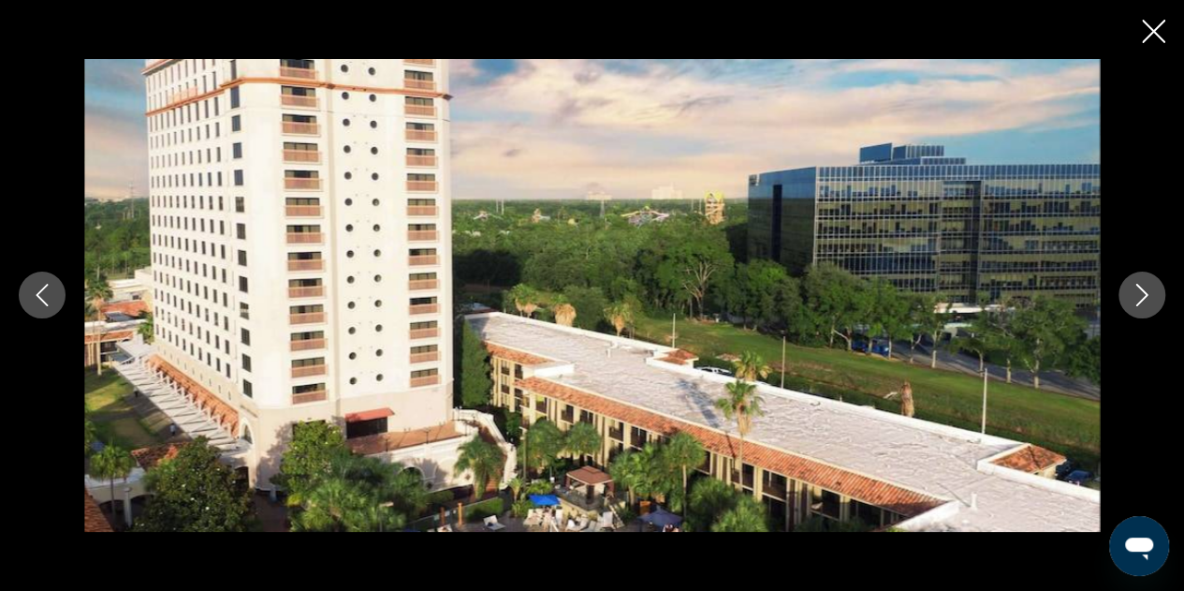
click at [1132, 298] on icon "Next image" at bounding box center [1142, 295] width 22 height 22
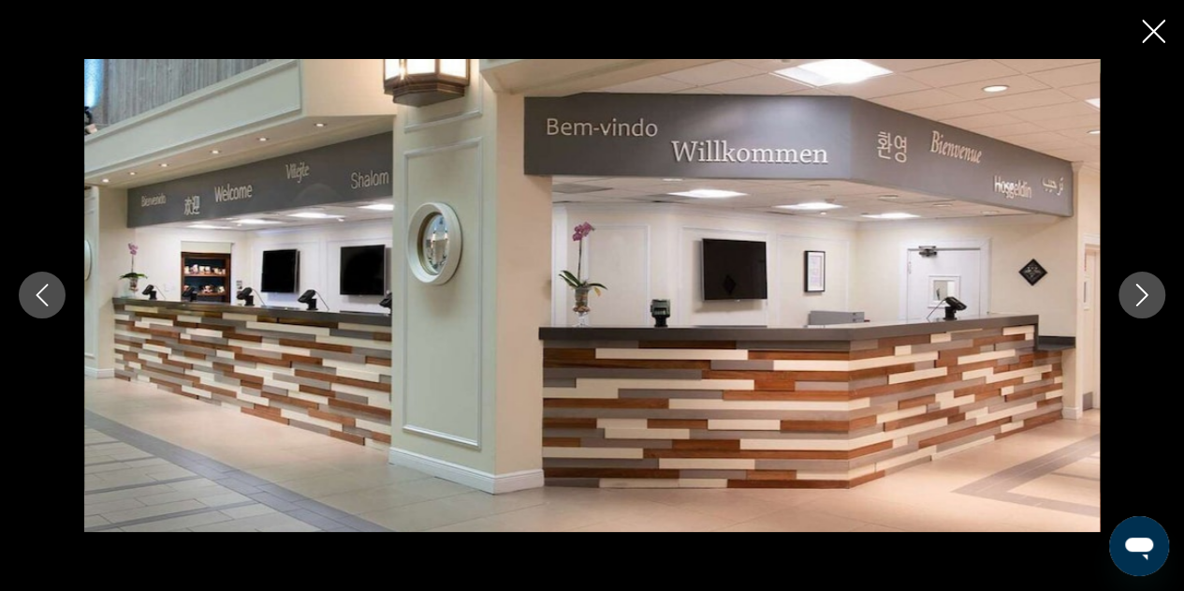
click at [1132, 298] on icon "Next image" at bounding box center [1142, 295] width 22 height 22
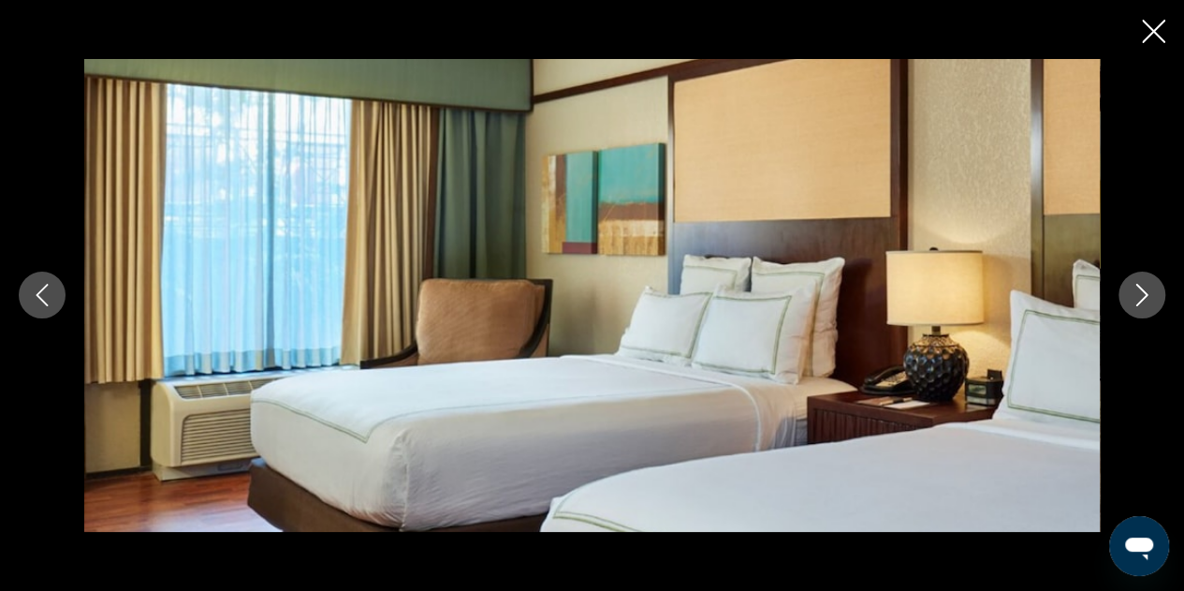
click at [1132, 298] on icon "Next image" at bounding box center [1142, 295] width 22 height 22
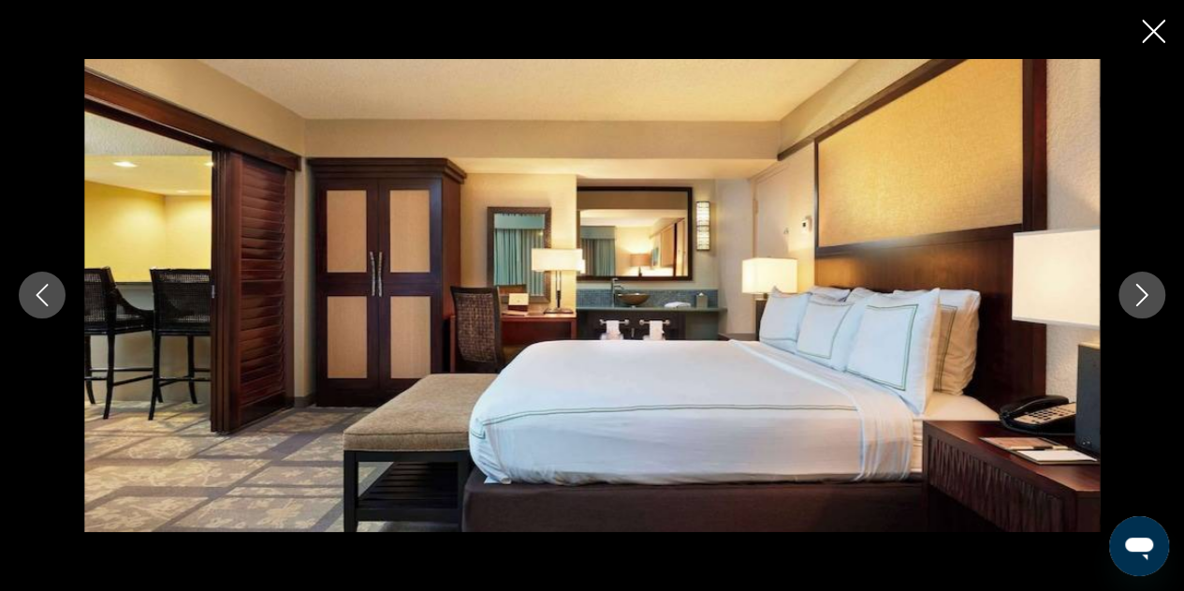
click at [1132, 298] on icon "Next image" at bounding box center [1142, 295] width 22 height 22
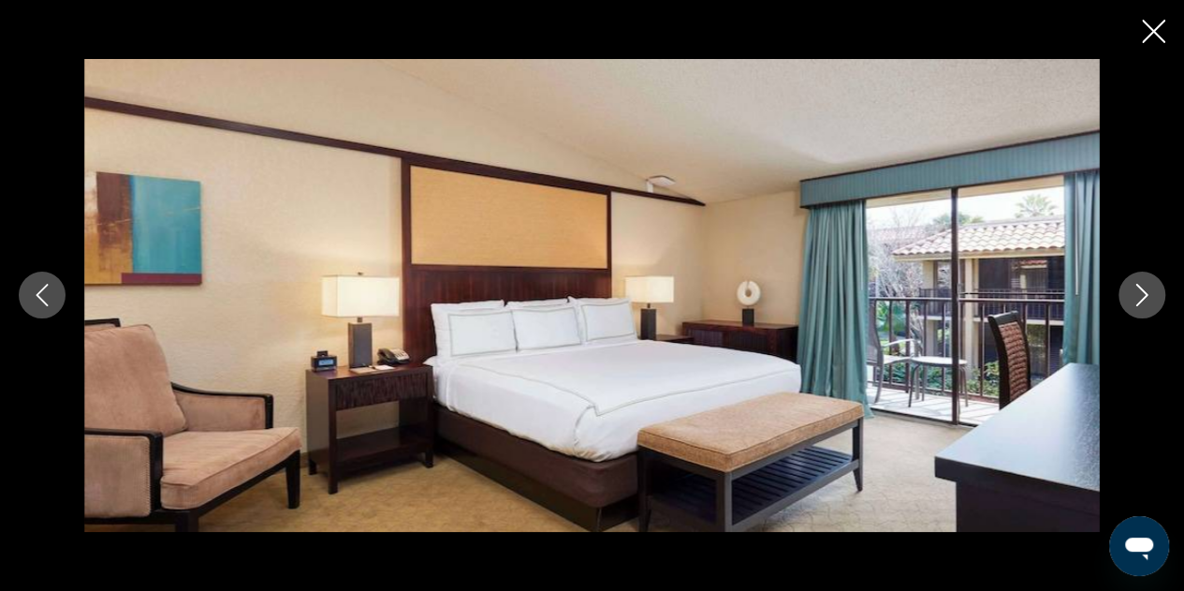
click at [1132, 298] on icon "Next image" at bounding box center [1142, 295] width 22 height 22
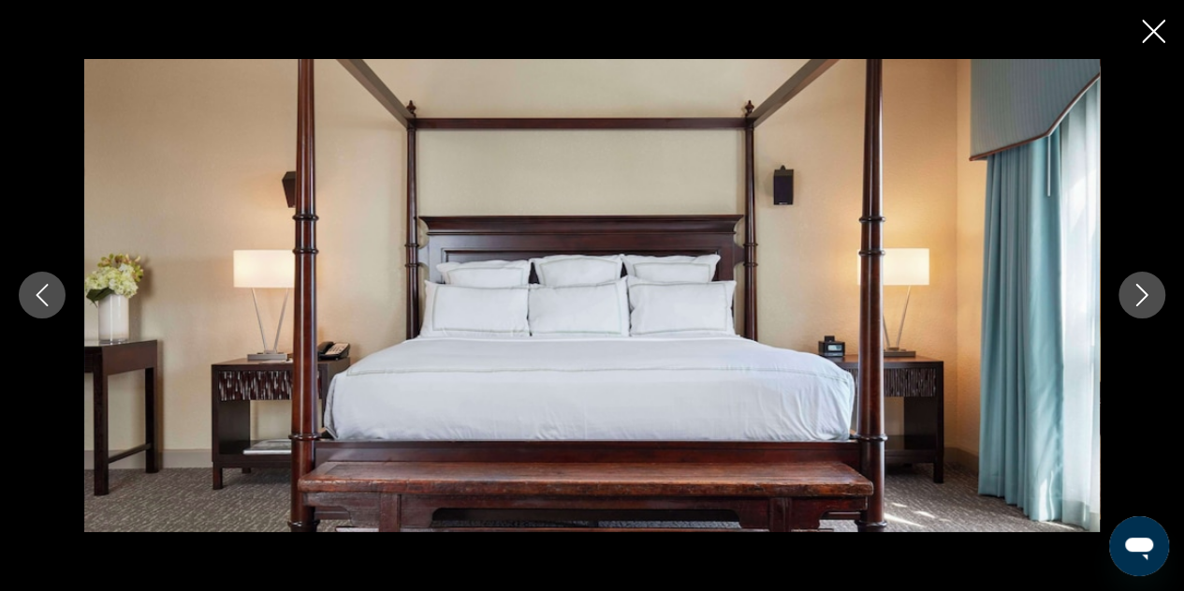
click at [1132, 298] on icon "Next image" at bounding box center [1142, 295] width 22 height 22
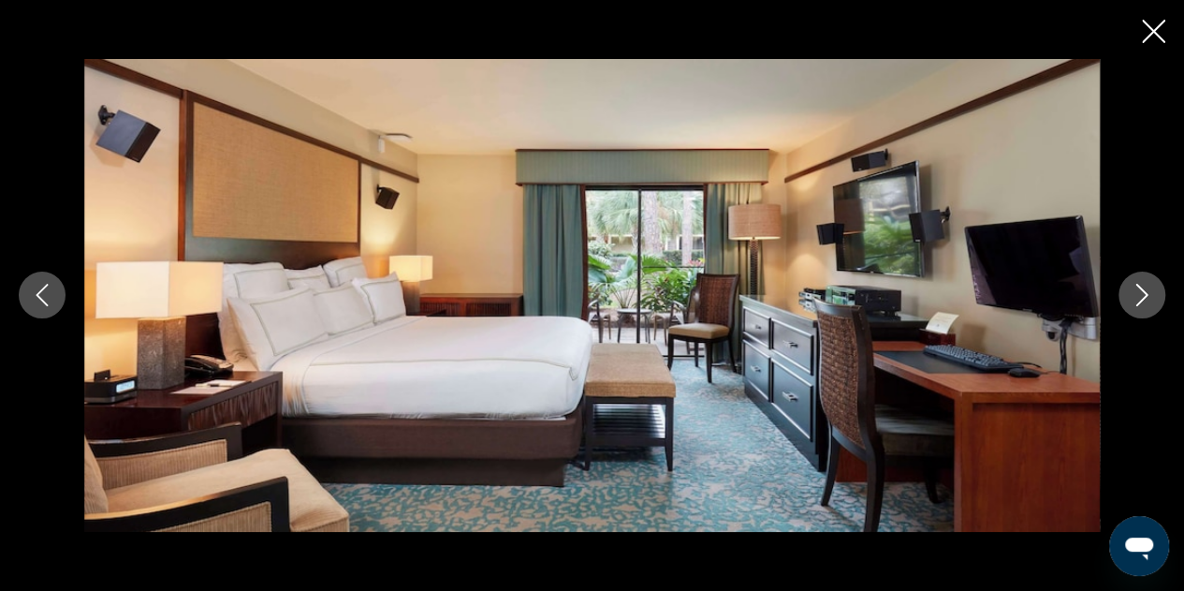
click at [1132, 298] on icon "Next image" at bounding box center [1142, 295] width 22 height 22
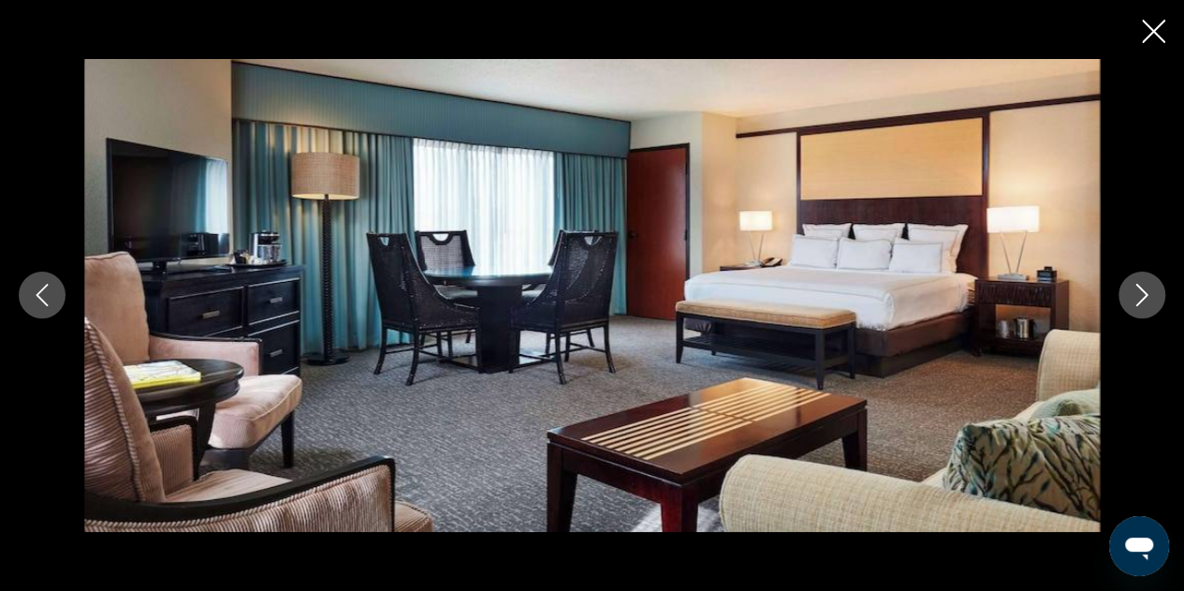
click at [1132, 298] on icon "Next image" at bounding box center [1142, 295] width 22 height 22
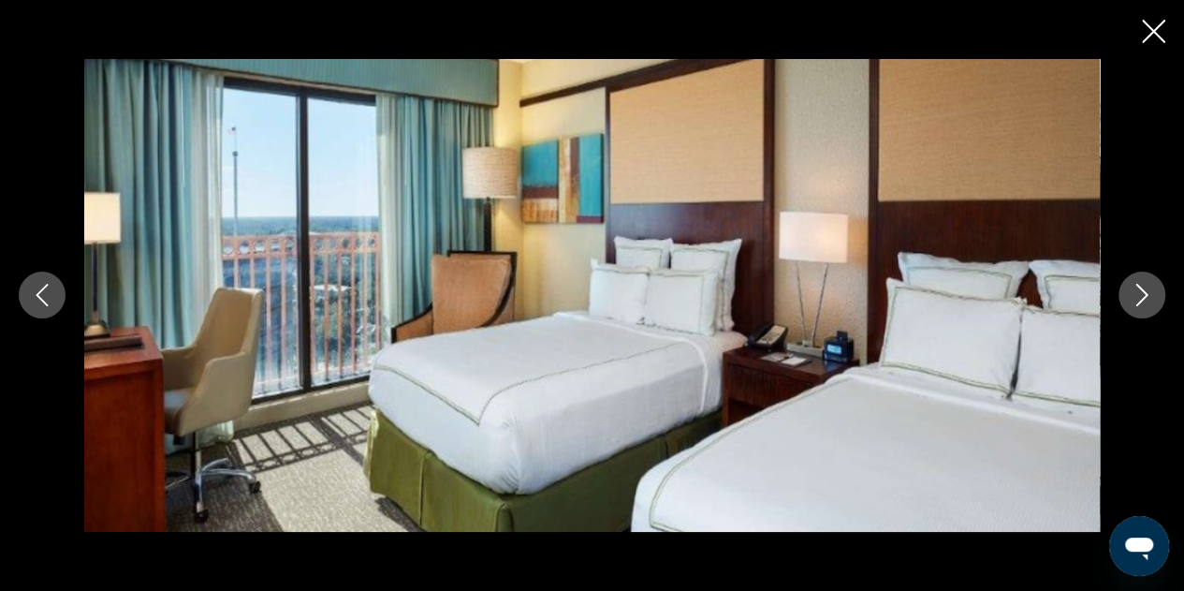
click at [1132, 298] on icon "Next image" at bounding box center [1142, 295] width 22 height 22
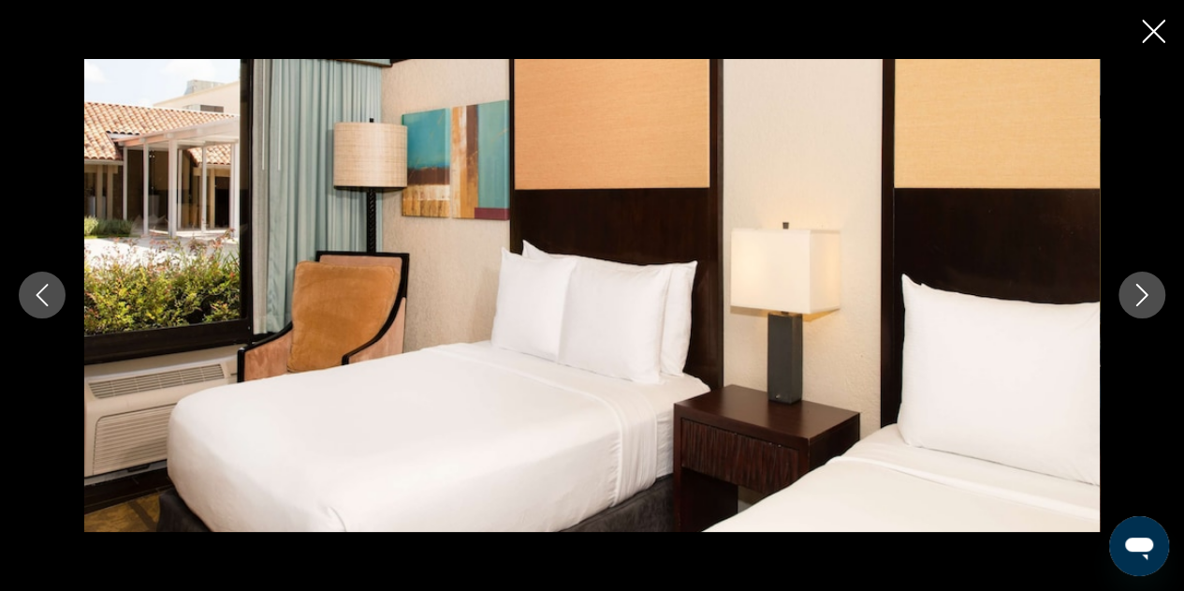
click at [1151, 29] on icon "Close slideshow" at bounding box center [1153, 31] width 23 height 23
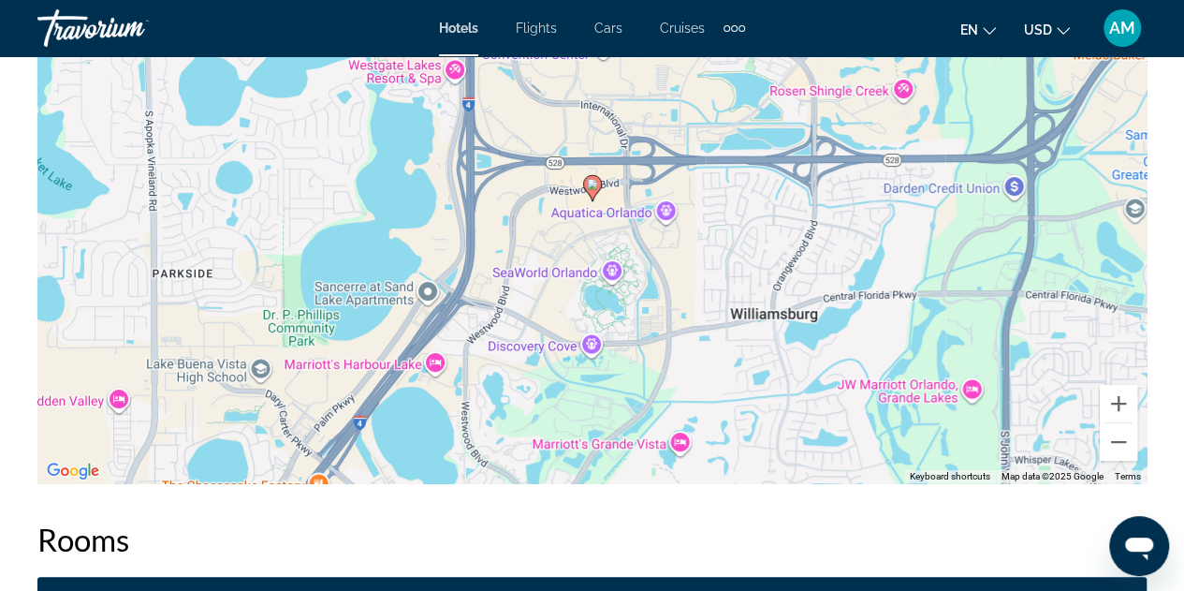
scroll to position [4037, 0]
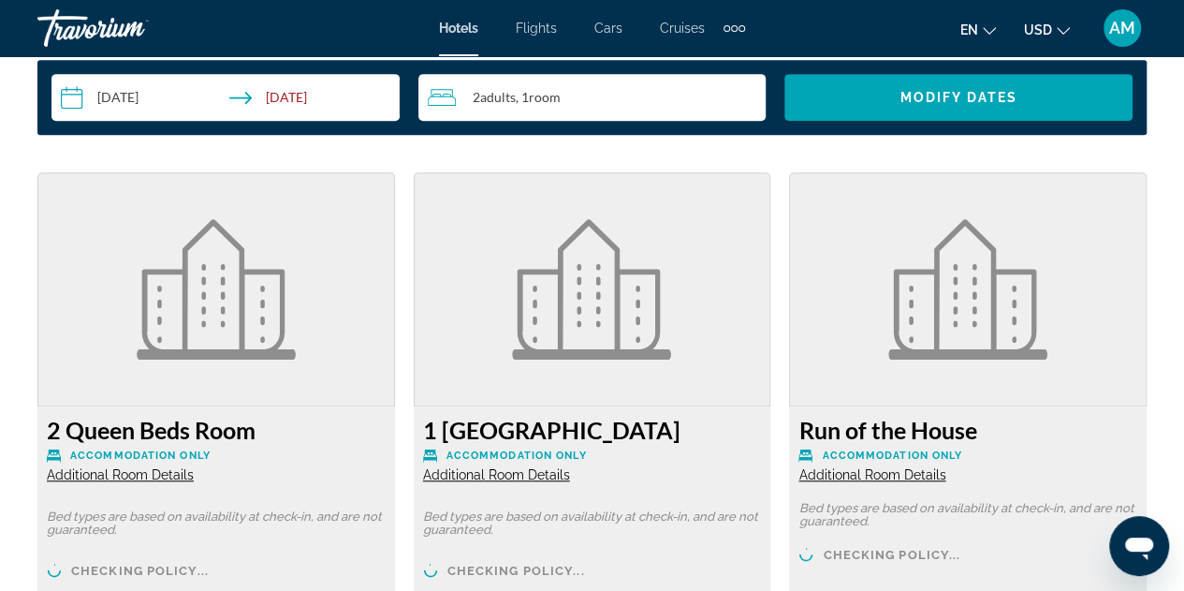
click at [889, 467] on span "Additional Room Details" at bounding box center [871, 474] width 147 height 15
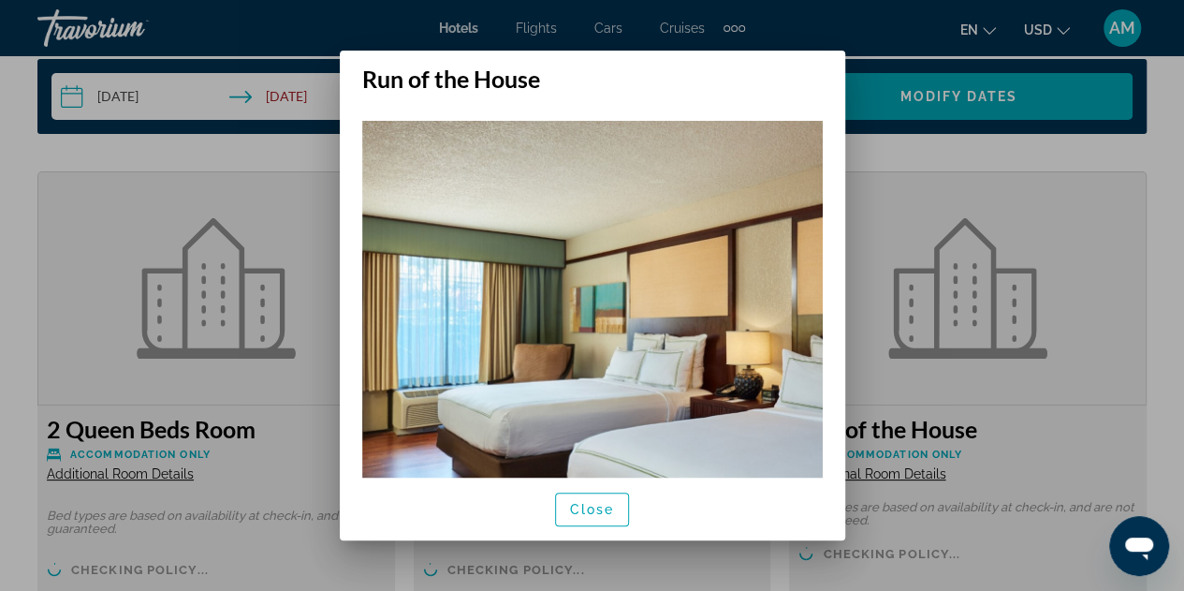
scroll to position [0, 0]
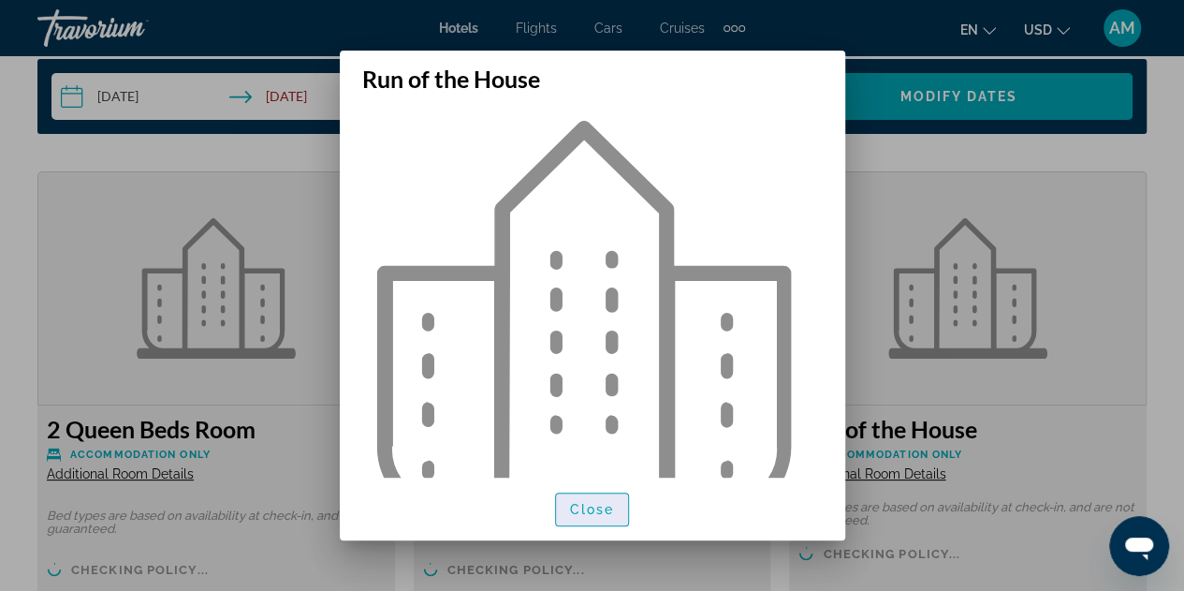
click at [603, 512] on span "Close" at bounding box center [592, 509] width 45 height 15
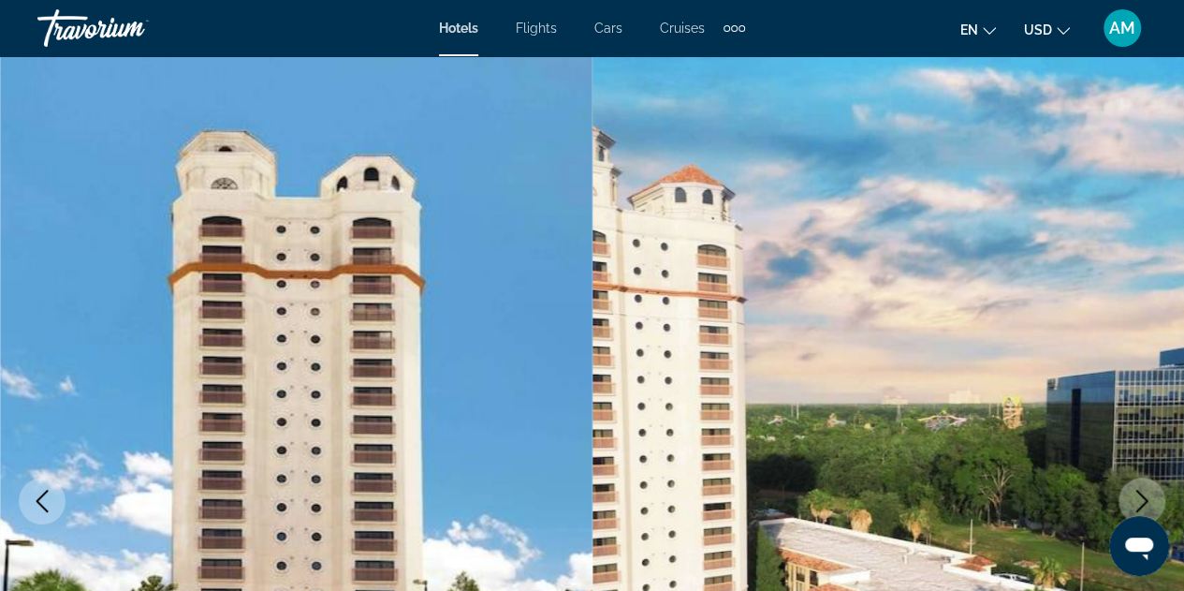
scroll to position [4037, 0]
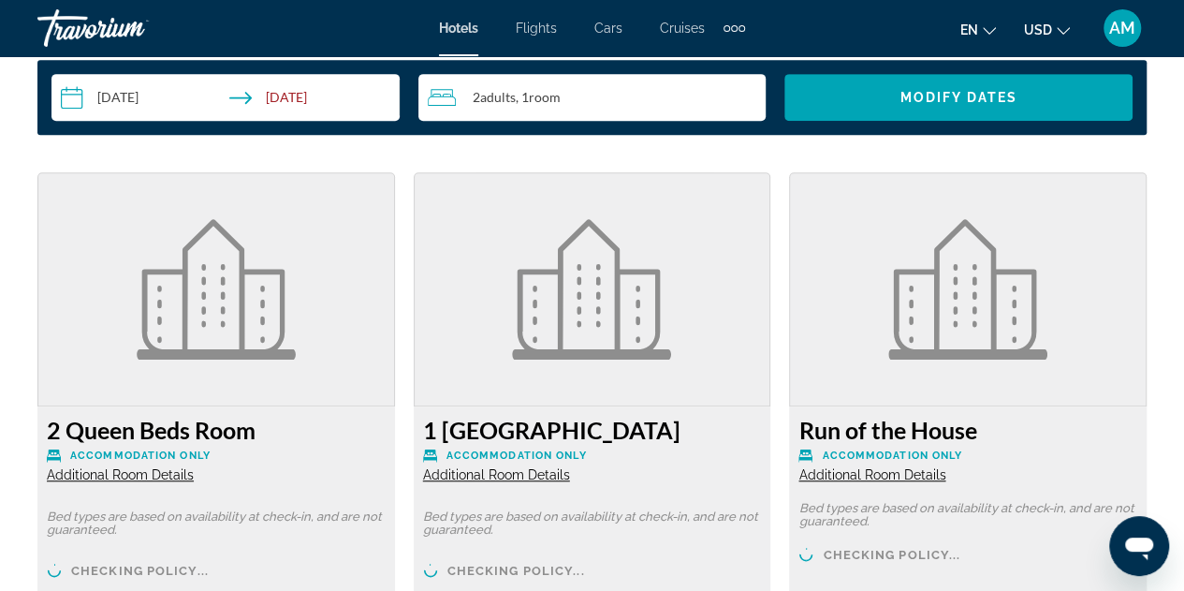
click at [899, 467] on span "Additional Room Details" at bounding box center [871, 474] width 147 height 15
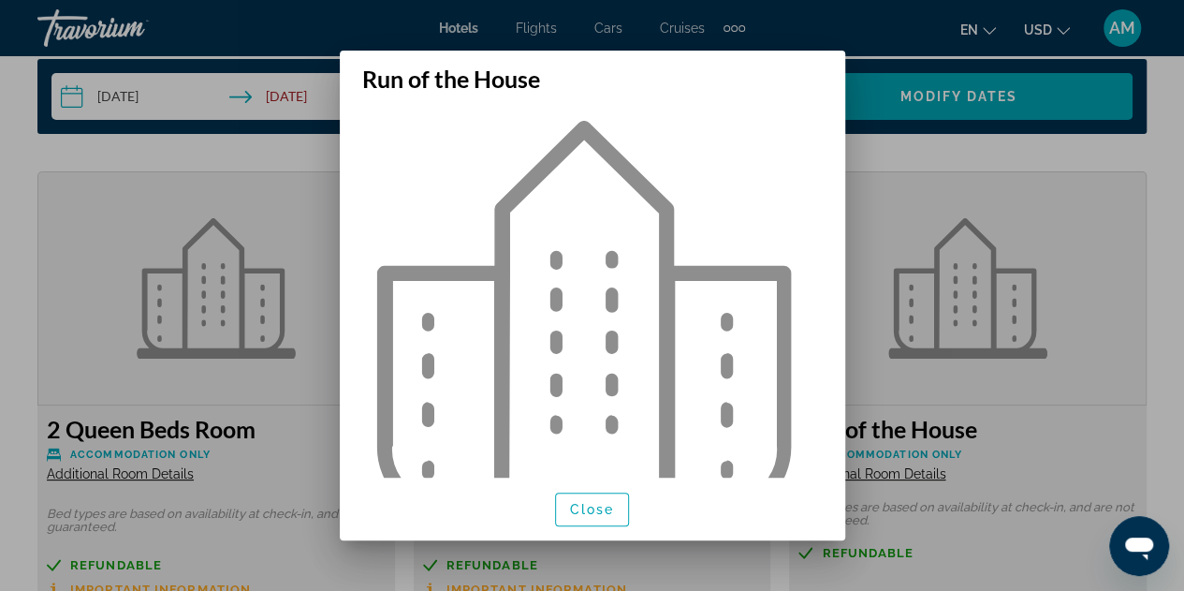
scroll to position [191, 0]
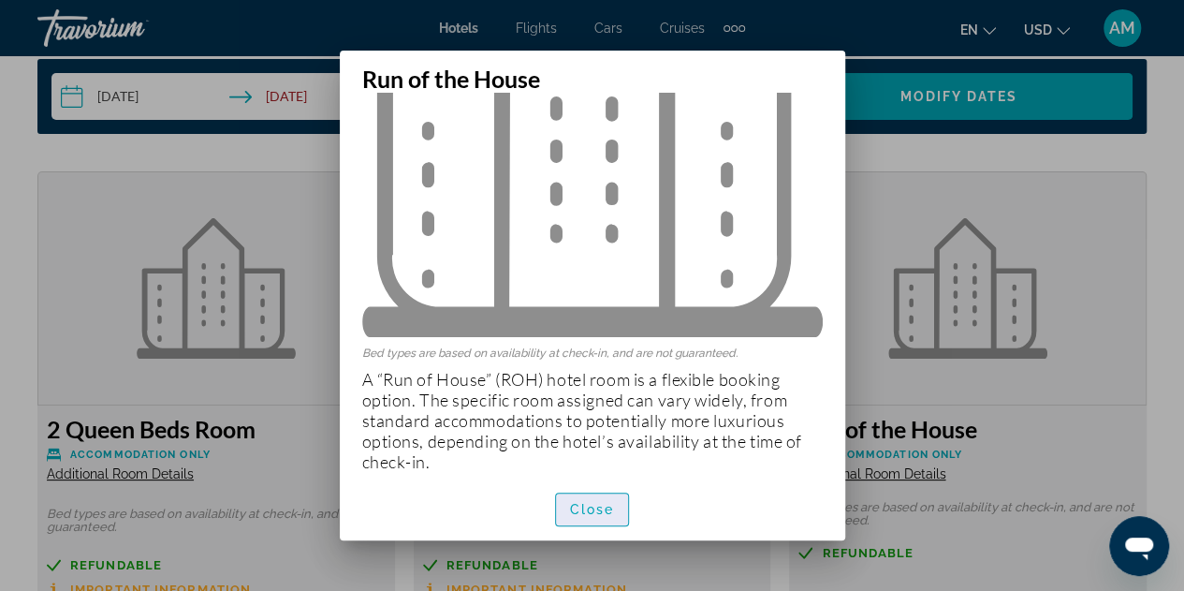
click at [601, 515] on span "Close" at bounding box center [592, 509] width 45 height 15
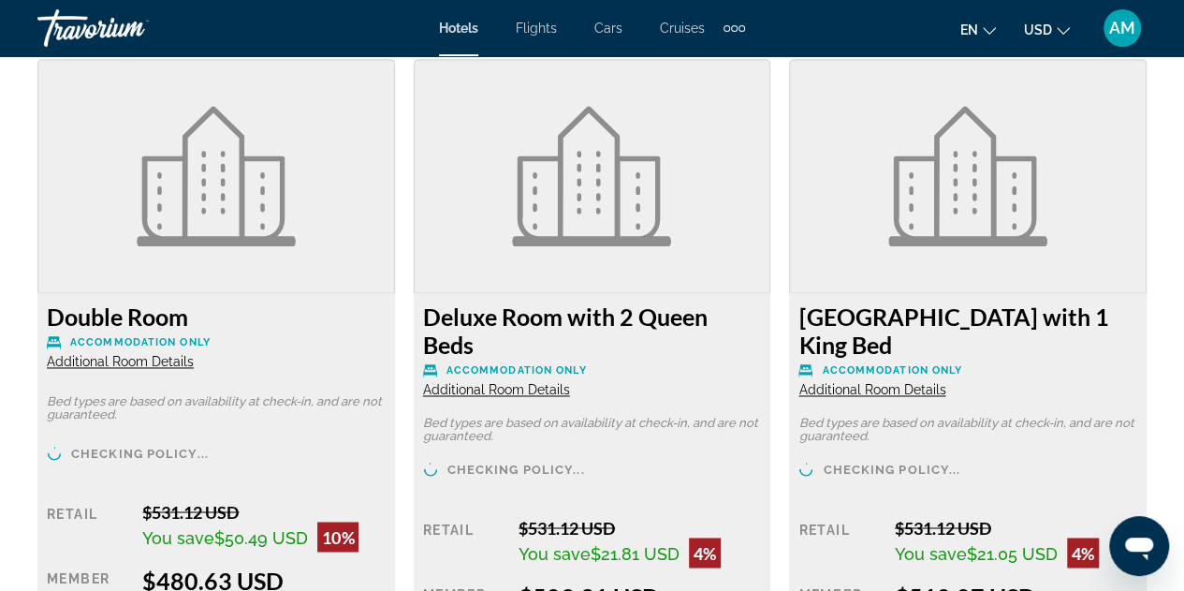
scroll to position [4840, 0]
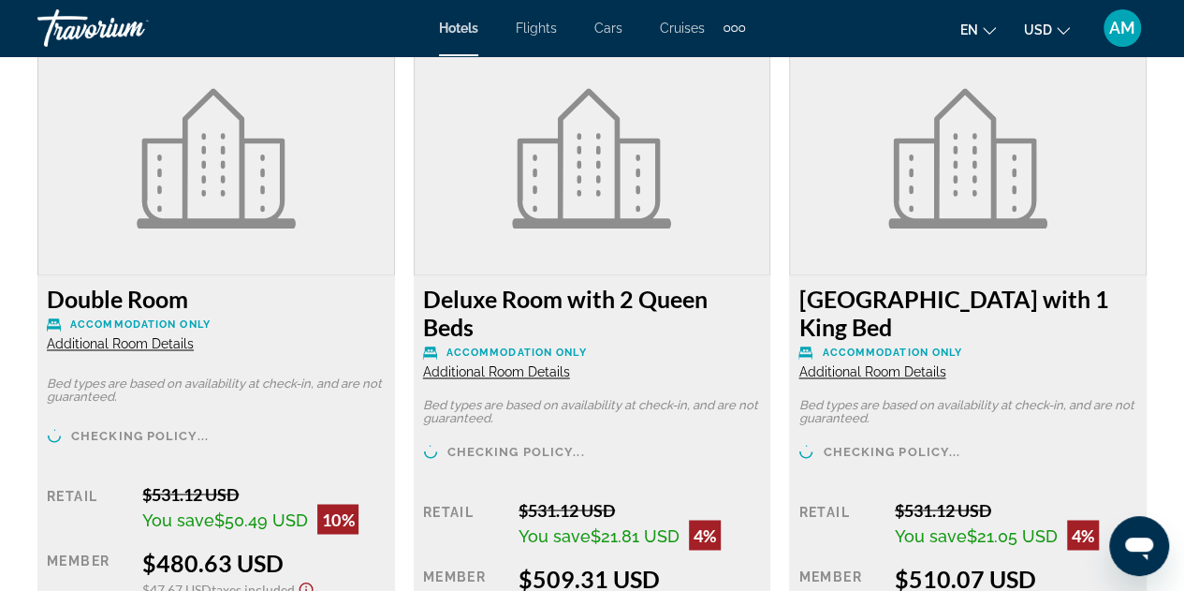
click at [154, 336] on span "Additional Room Details" at bounding box center [120, 343] width 147 height 15
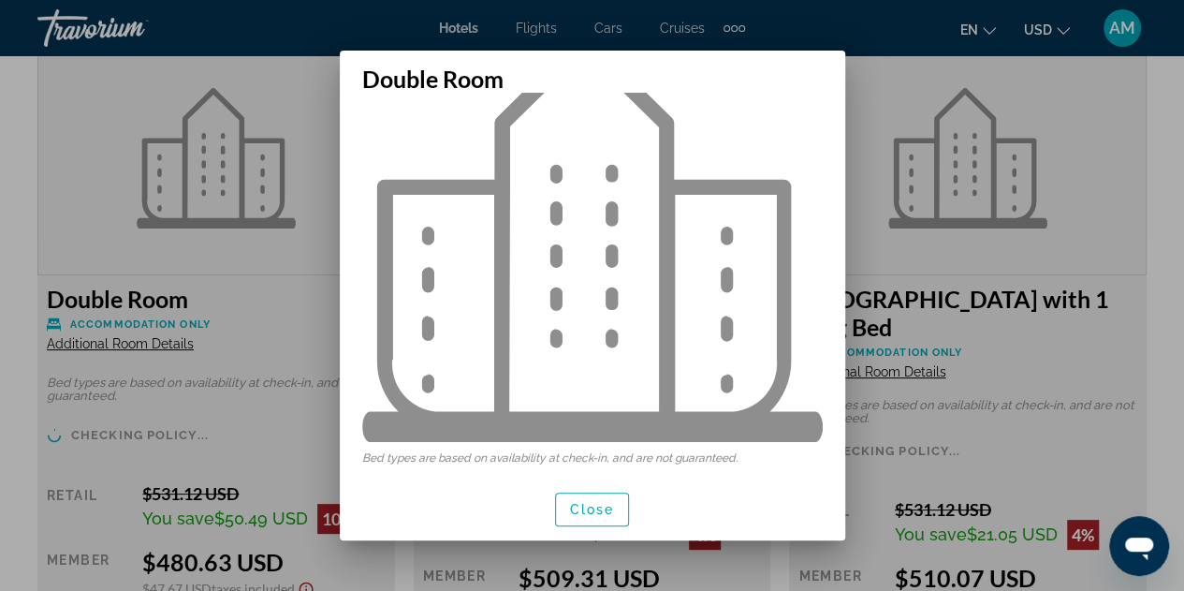
scroll to position [88, 0]
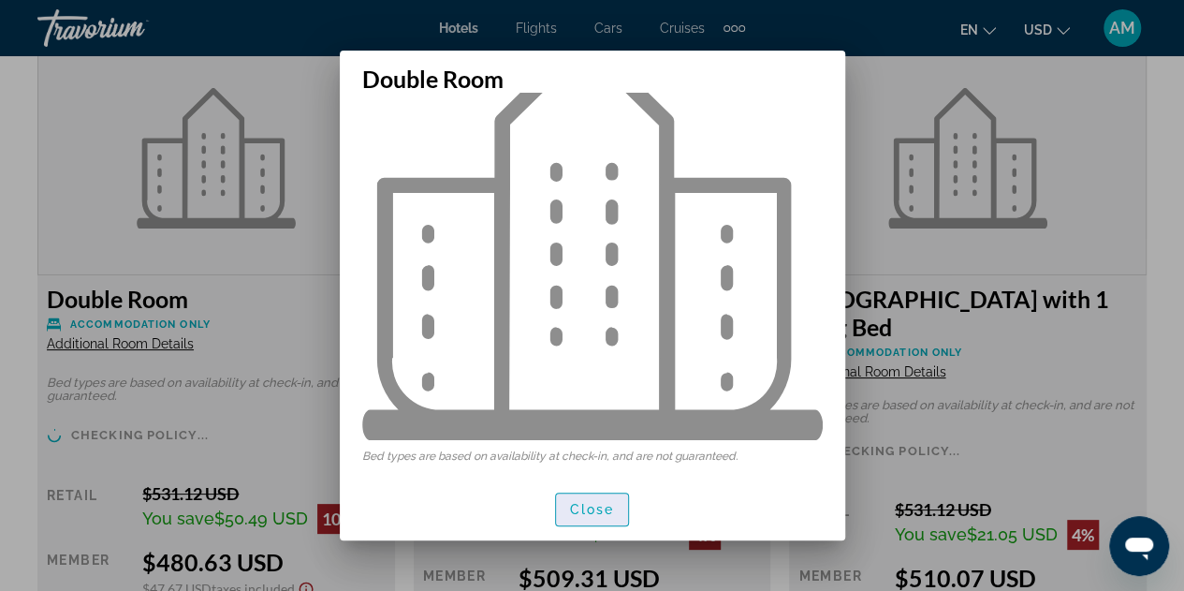
click at [575, 513] on span "Close" at bounding box center [592, 509] width 45 height 15
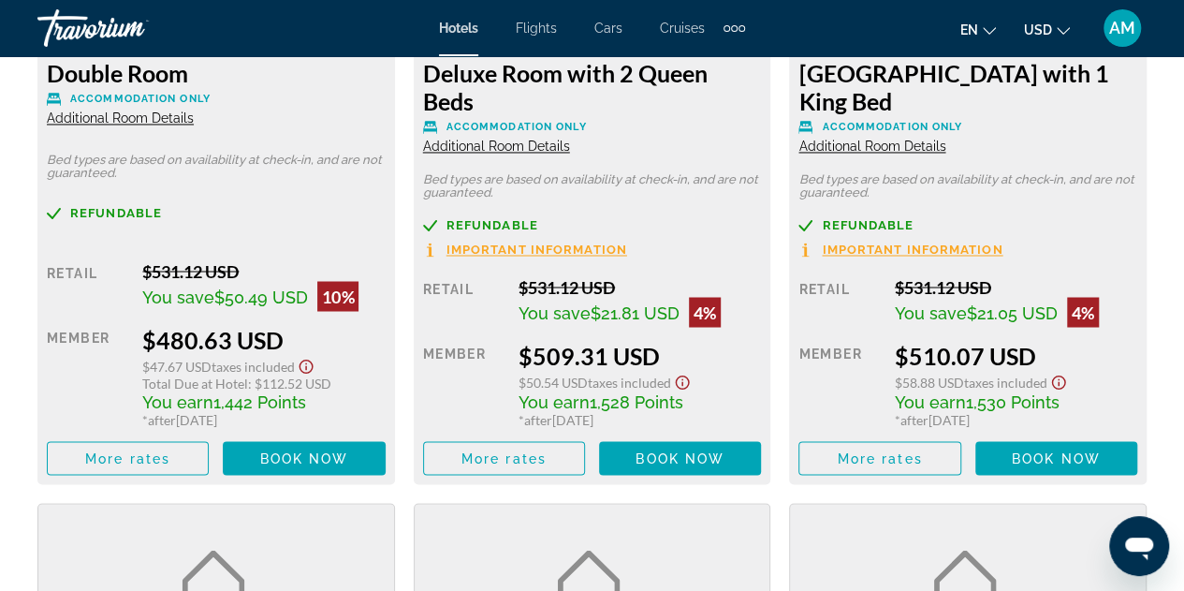
scroll to position [5083, 0]
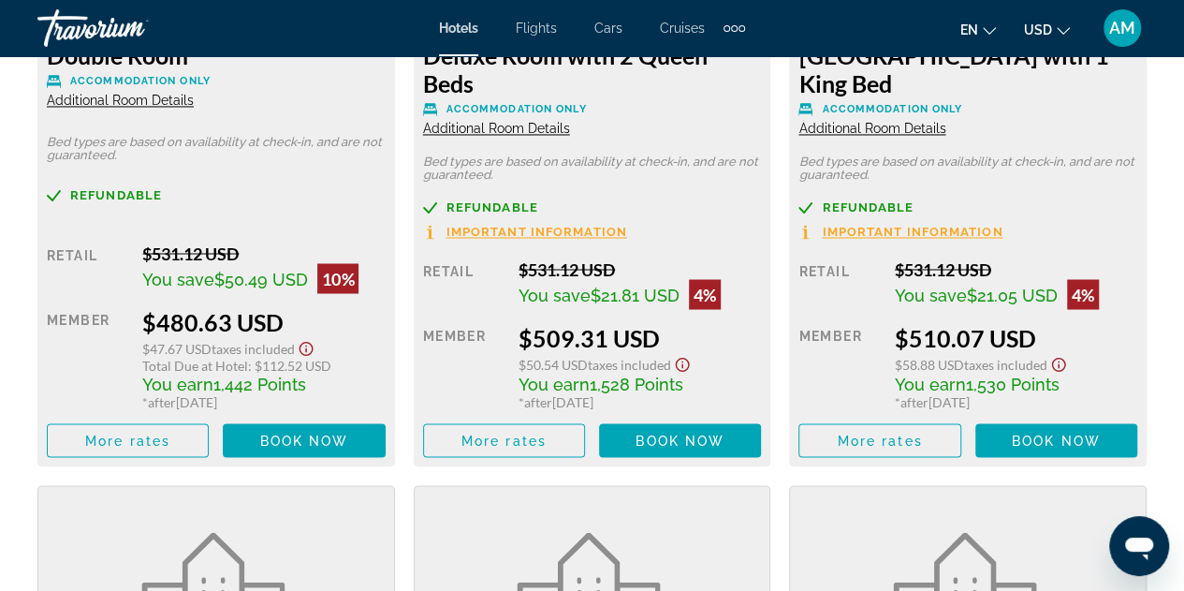
click at [135, 93] on span "Additional Room Details" at bounding box center [120, 100] width 147 height 15
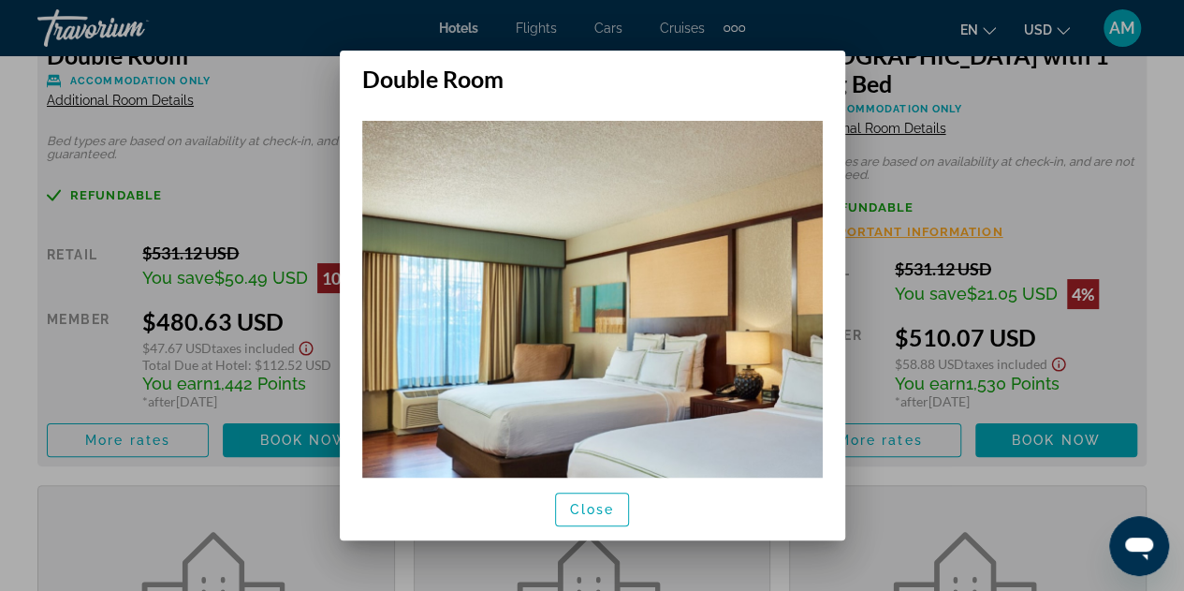
scroll to position [0, 0]
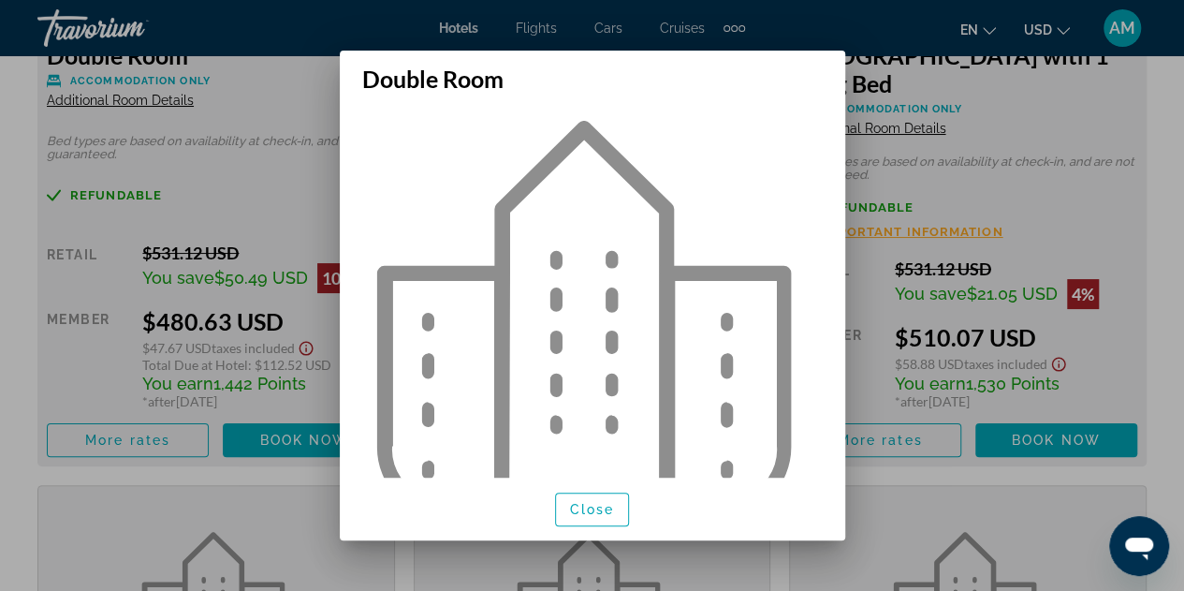
click at [303, 179] on div at bounding box center [592, 295] width 1184 height 591
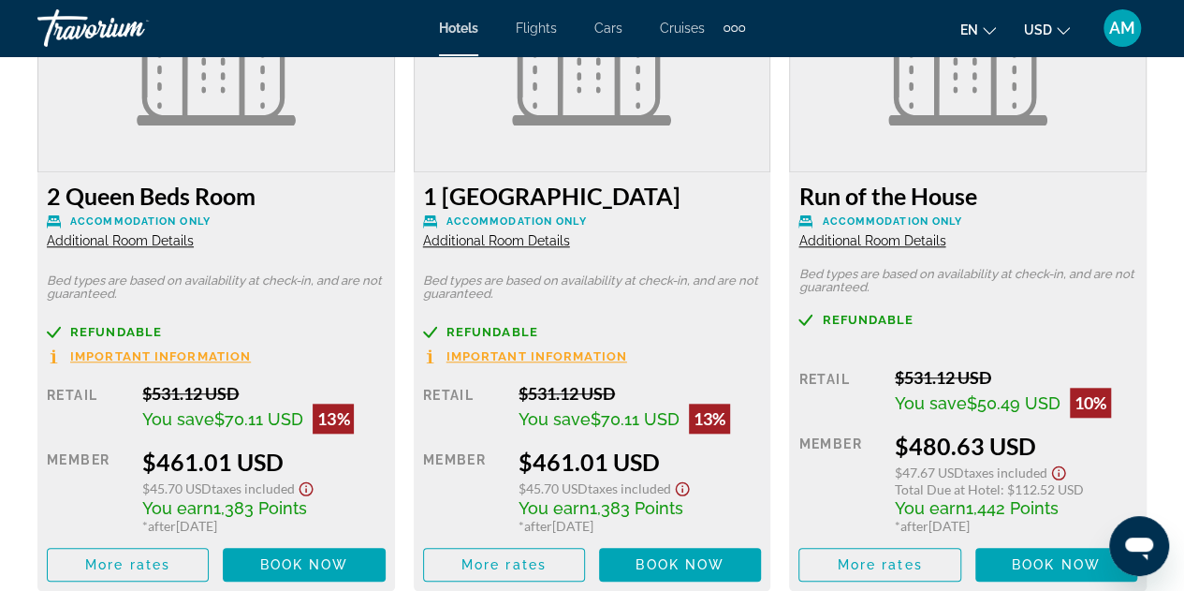
scroll to position [4290, 0]
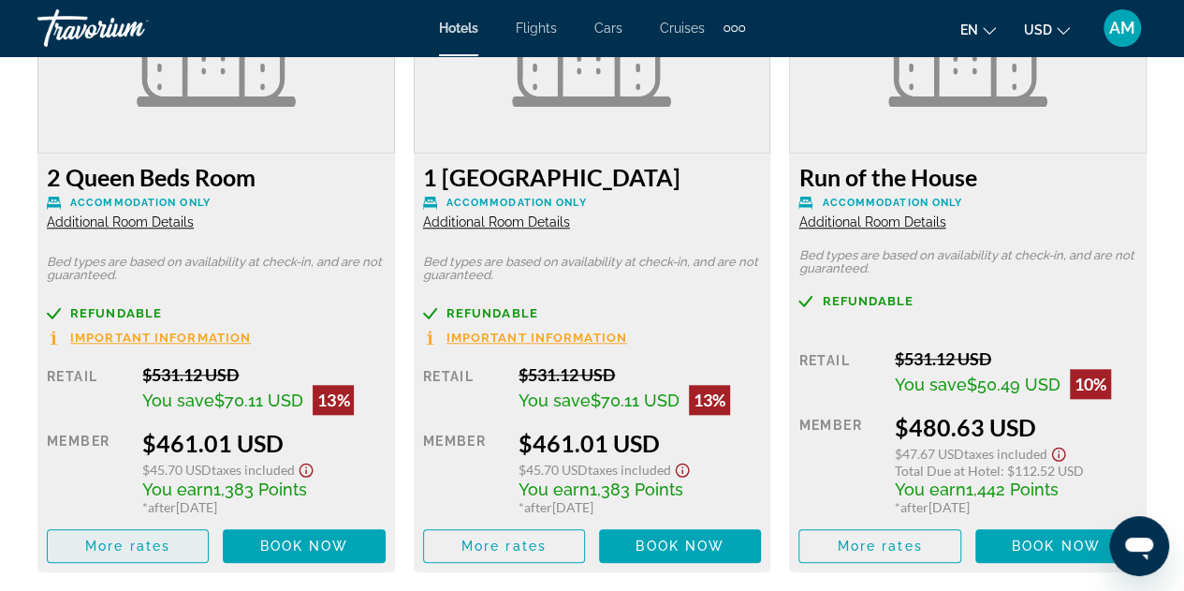
click at [124, 538] on span "Main content" at bounding box center [128, 545] width 160 height 45
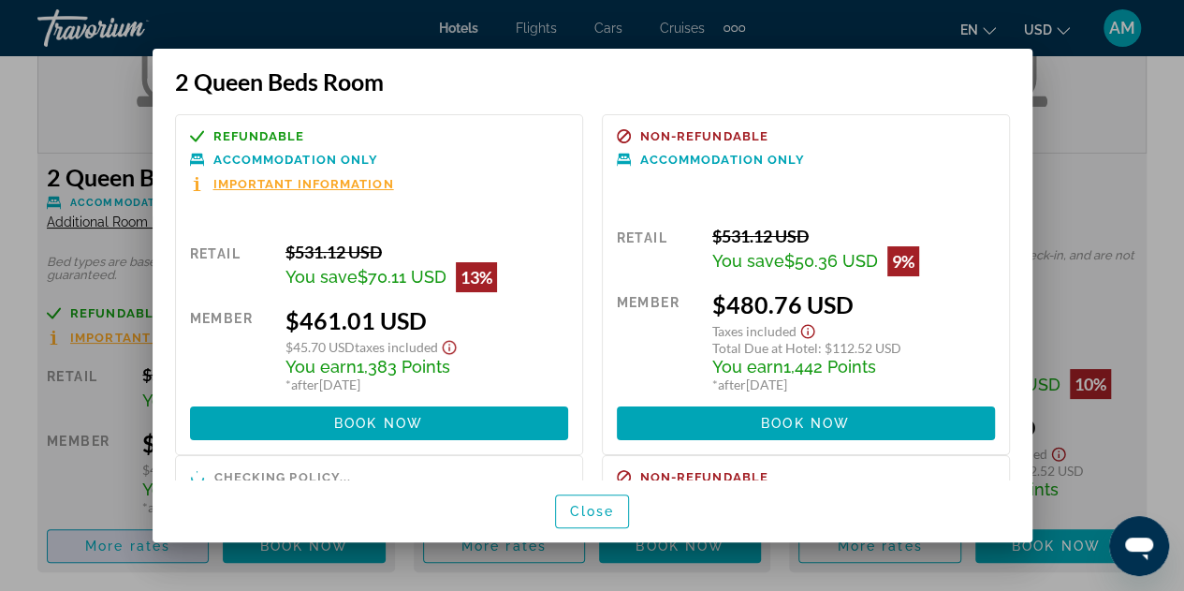
scroll to position [0, 0]
click at [349, 184] on span "Important Information" at bounding box center [303, 184] width 181 height 12
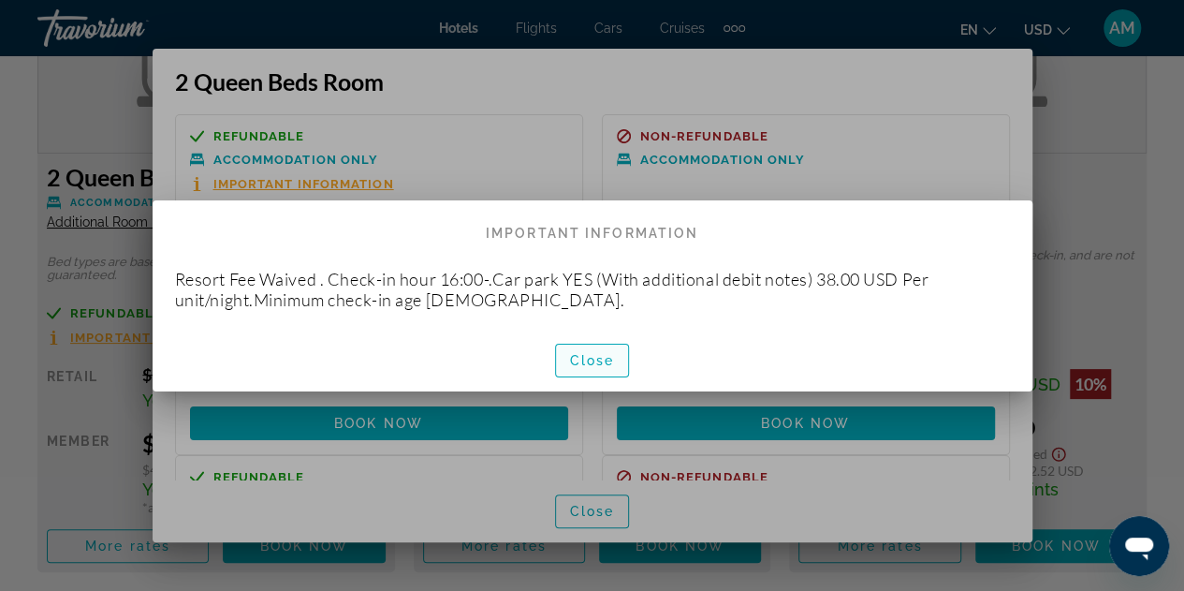
click at [590, 365] on span "Close" at bounding box center [592, 360] width 45 height 15
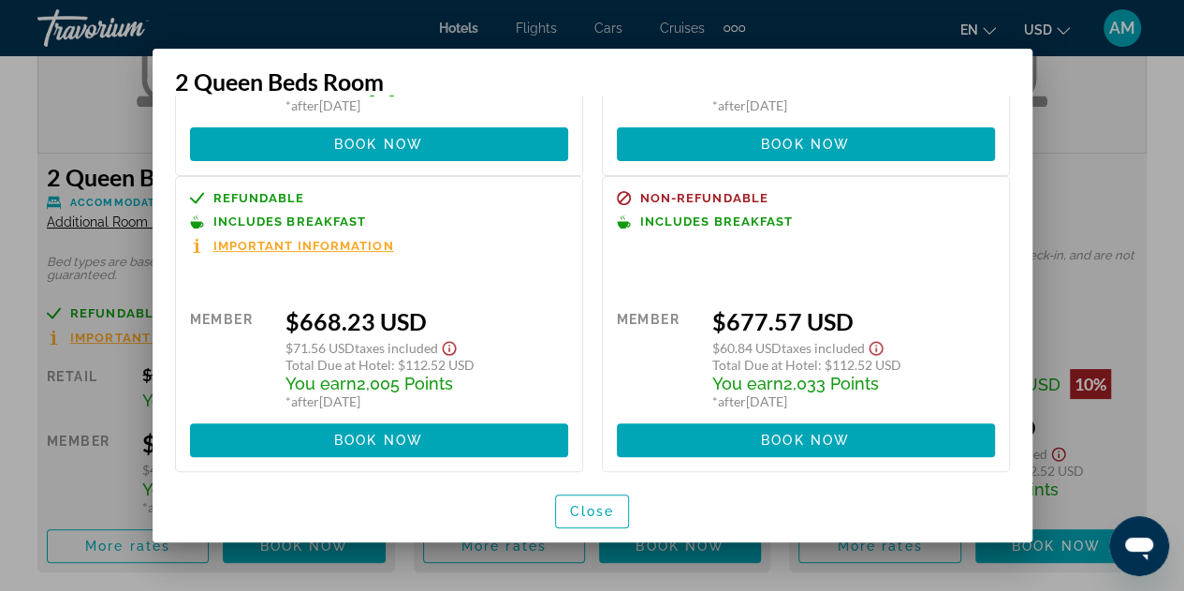
scroll to position [276, 0]
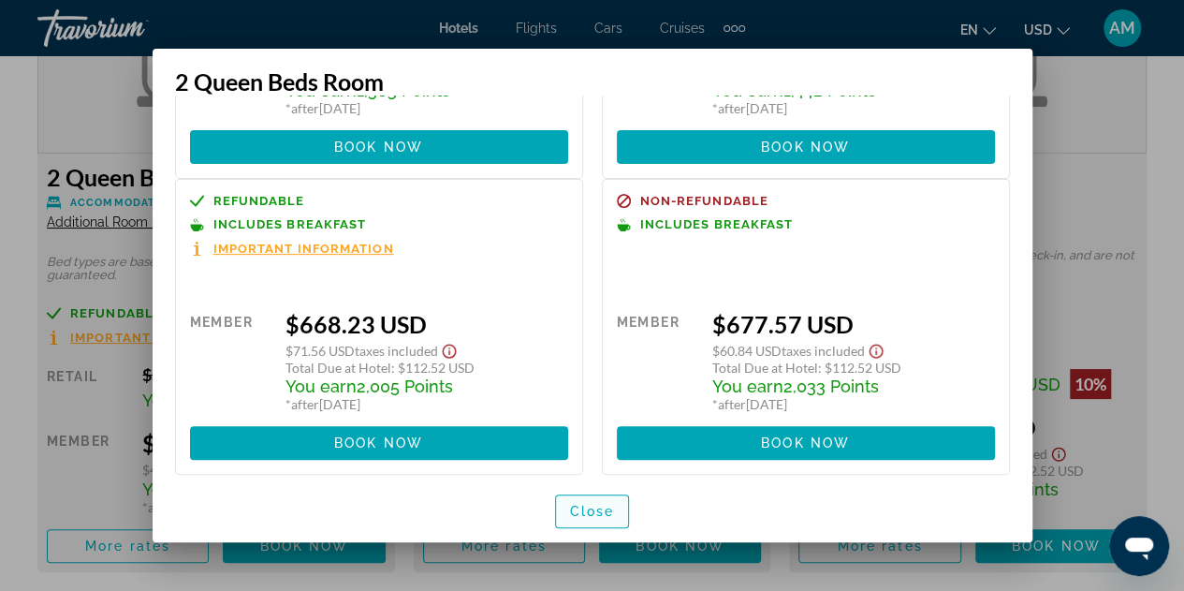
click at [599, 513] on span "Close" at bounding box center [592, 511] width 45 height 15
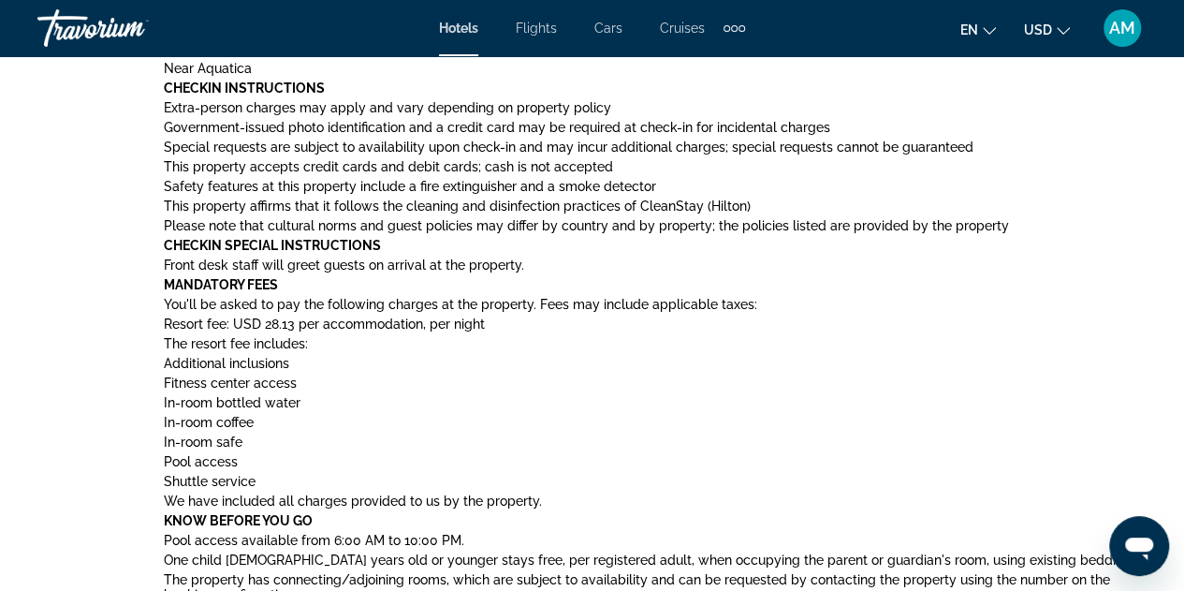
scroll to position [1773, 0]
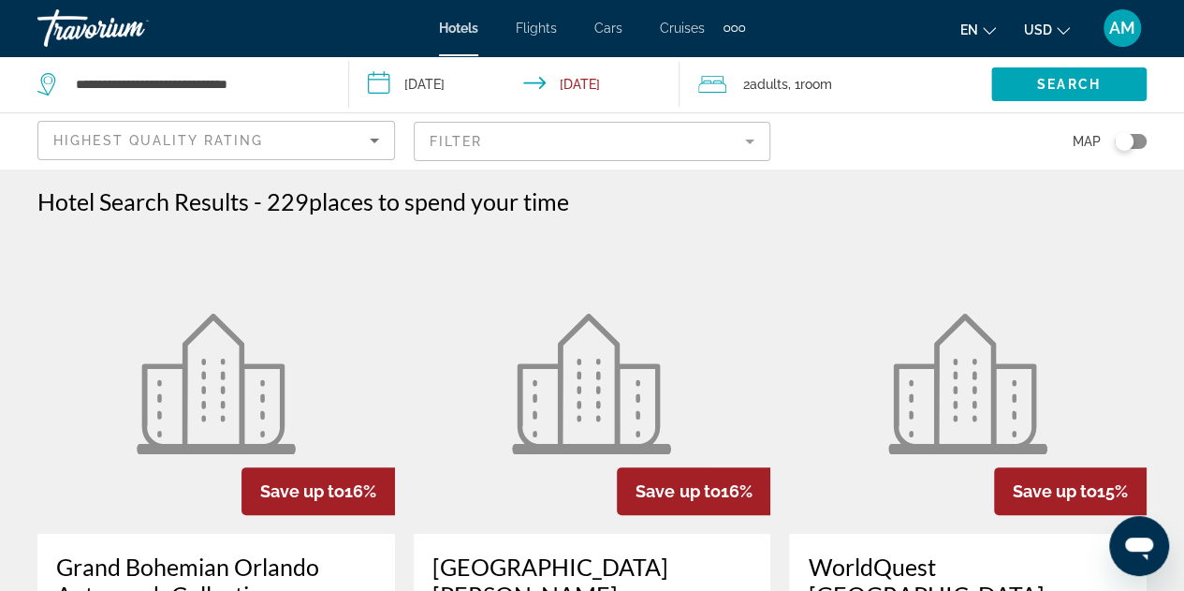
click at [299, 139] on div "Highest Quality Rating" at bounding box center [211, 140] width 316 height 22
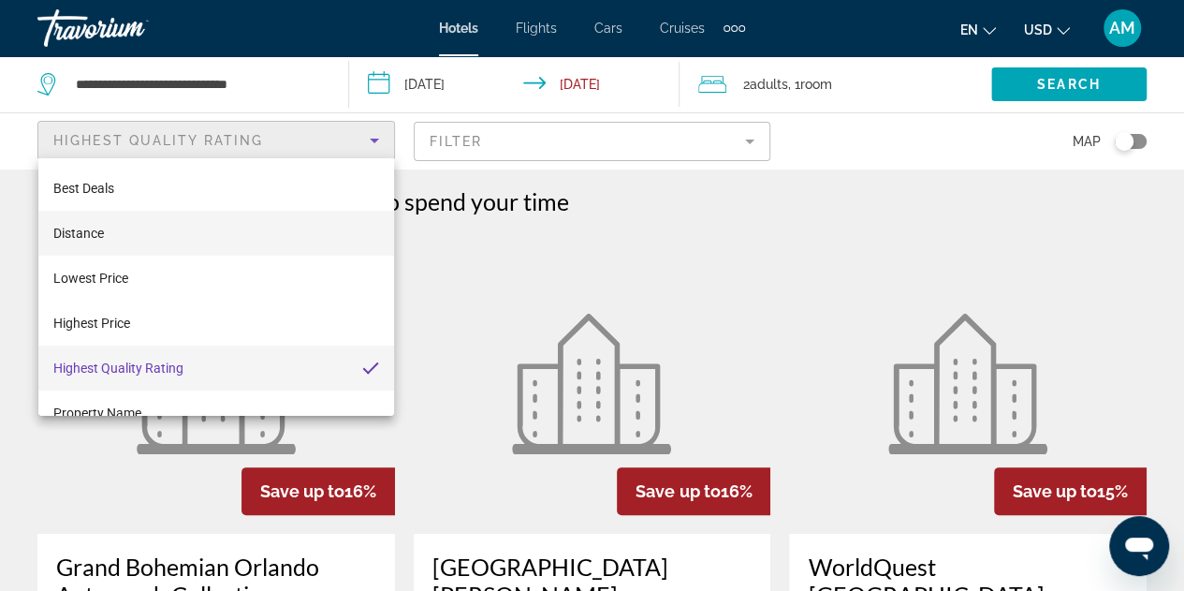
click at [281, 242] on mat-option "Distance" at bounding box center [216, 233] width 356 height 45
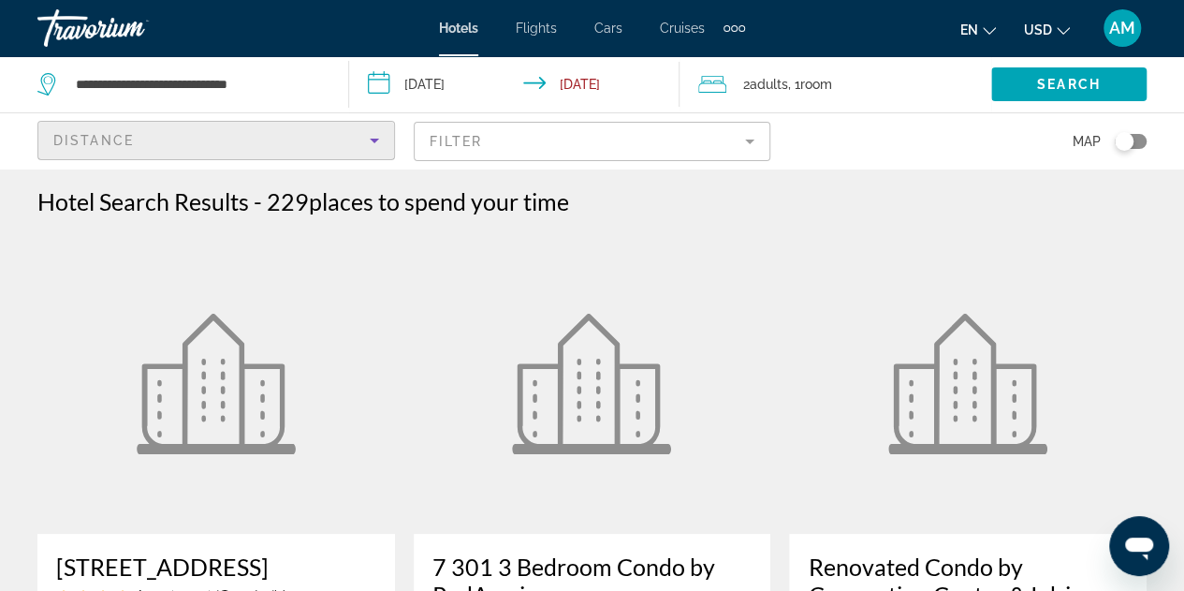
click at [360, 143] on div "Distance" at bounding box center [211, 140] width 316 height 22
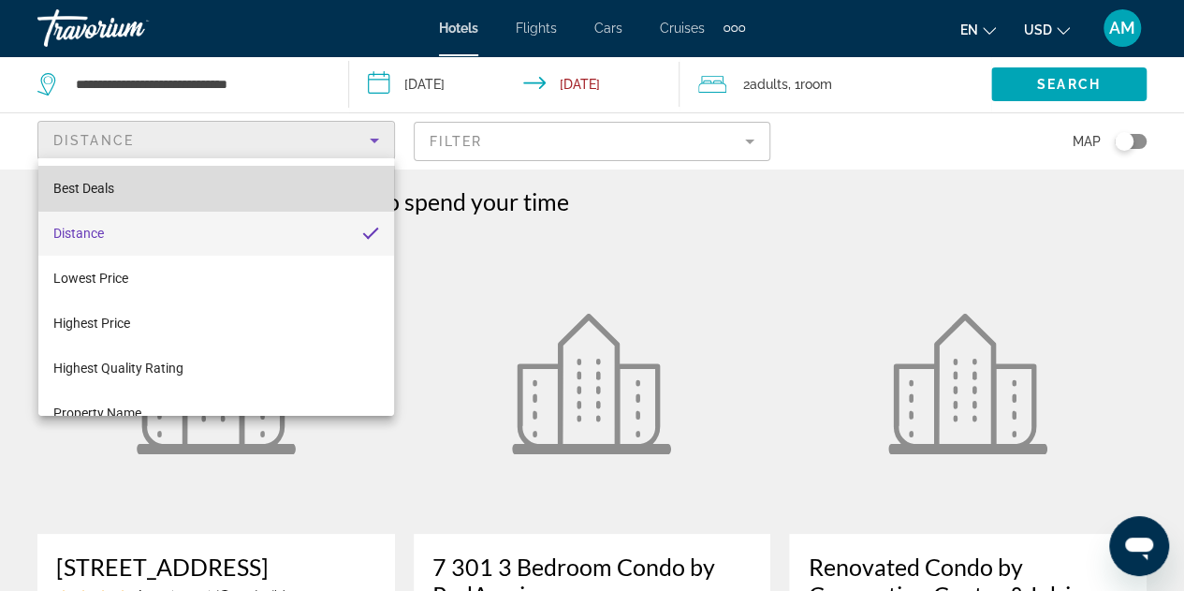
click at [266, 182] on mat-option "Best Deals" at bounding box center [216, 188] width 356 height 45
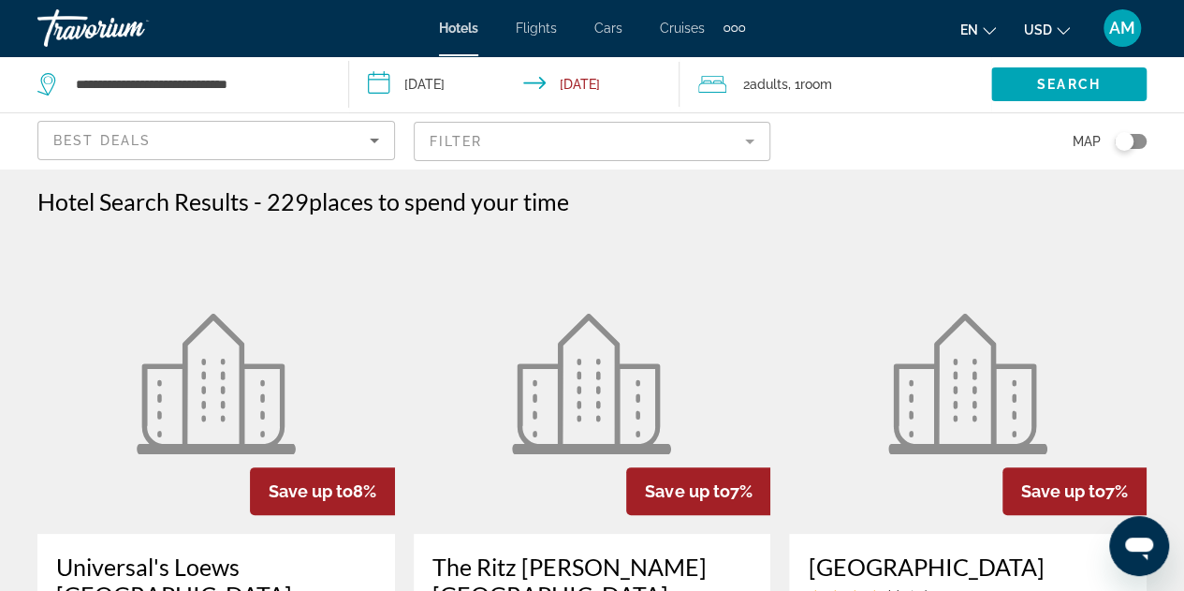
click at [518, 153] on mat-form-field "Filter" at bounding box center [593, 141] width 358 height 39
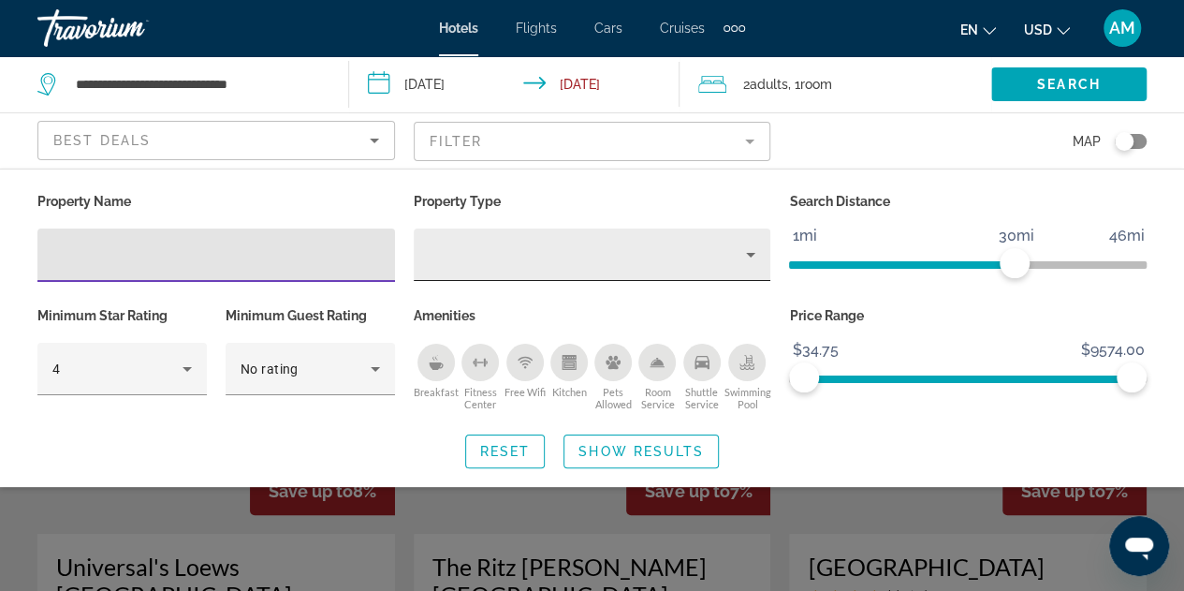
click at [586, 244] on div "Property type" at bounding box center [588, 254] width 318 height 22
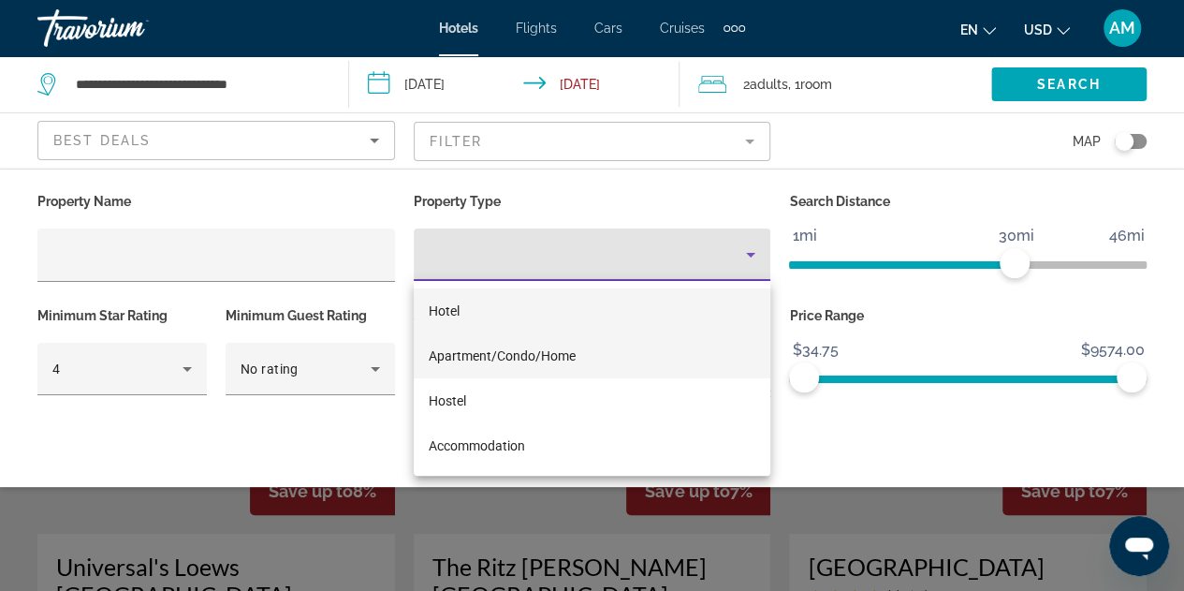
click at [580, 360] on mat-option "Apartment/Condo/Home" at bounding box center [593, 355] width 358 height 45
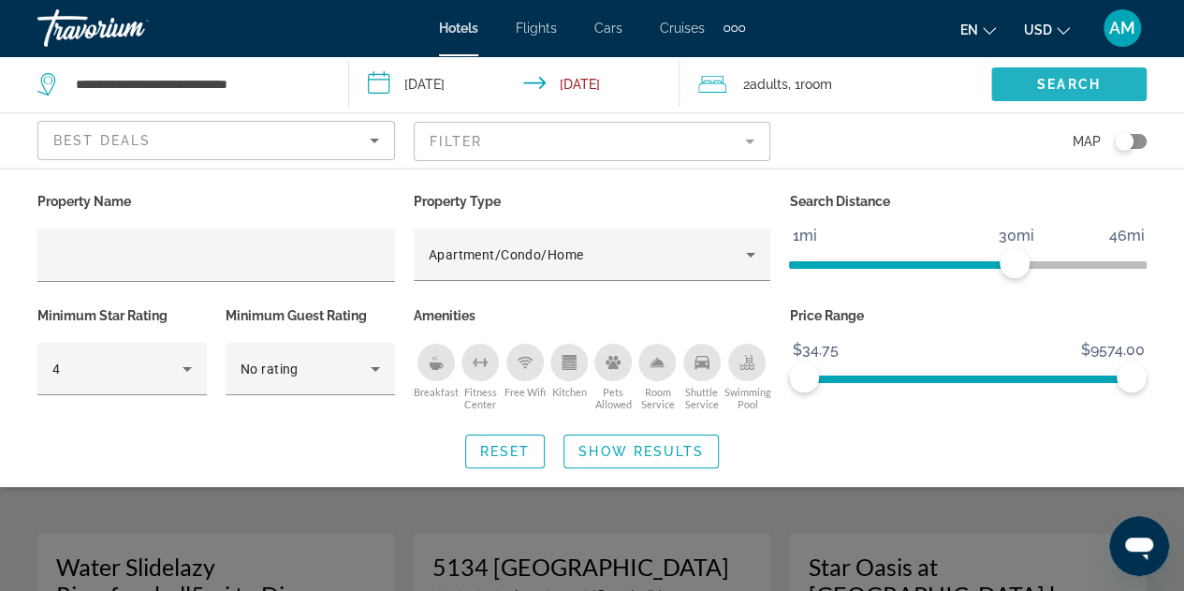
click at [1063, 91] on span "Search" at bounding box center [1069, 84] width 64 height 15
click at [1078, 89] on span "Search" at bounding box center [1069, 84] width 64 height 15
click at [643, 451] on span "Show Results" at bounding box center [640, 451] width 125 height 15
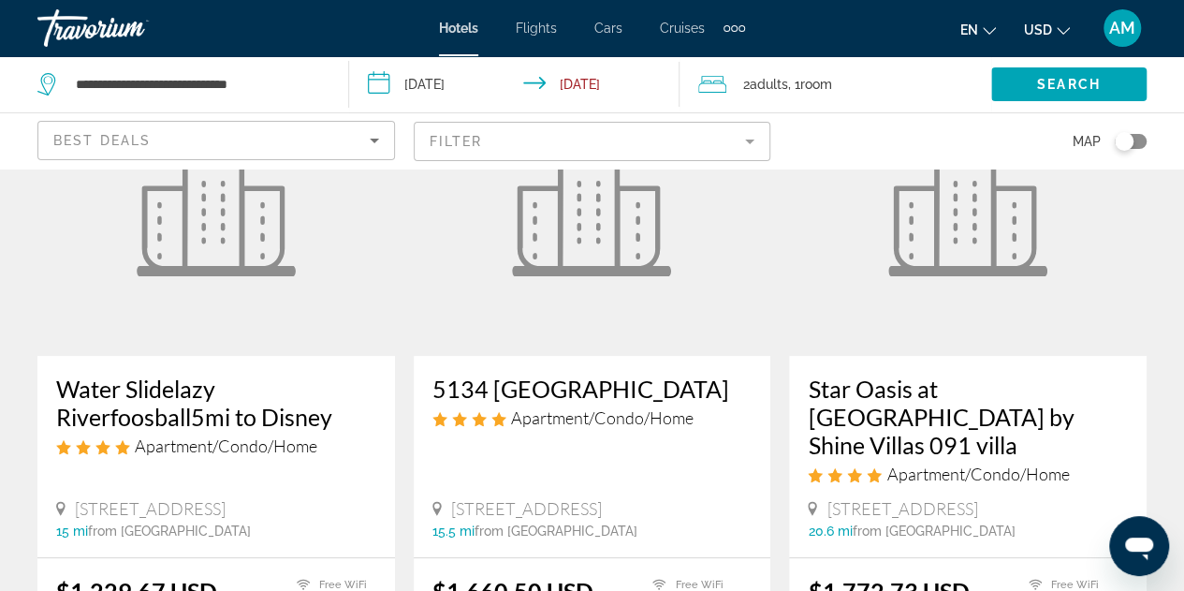
scroll to position [115, 0]
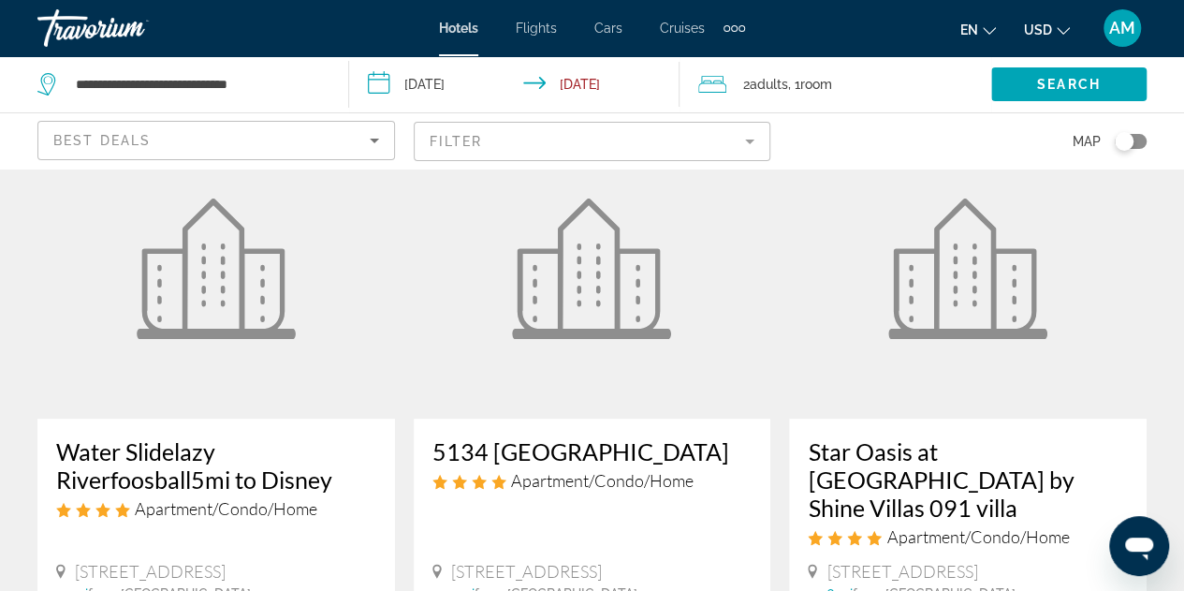
click at [617, 136] on mat-form-field "Filter" at bounding box center [593, 141] width 358 height 39
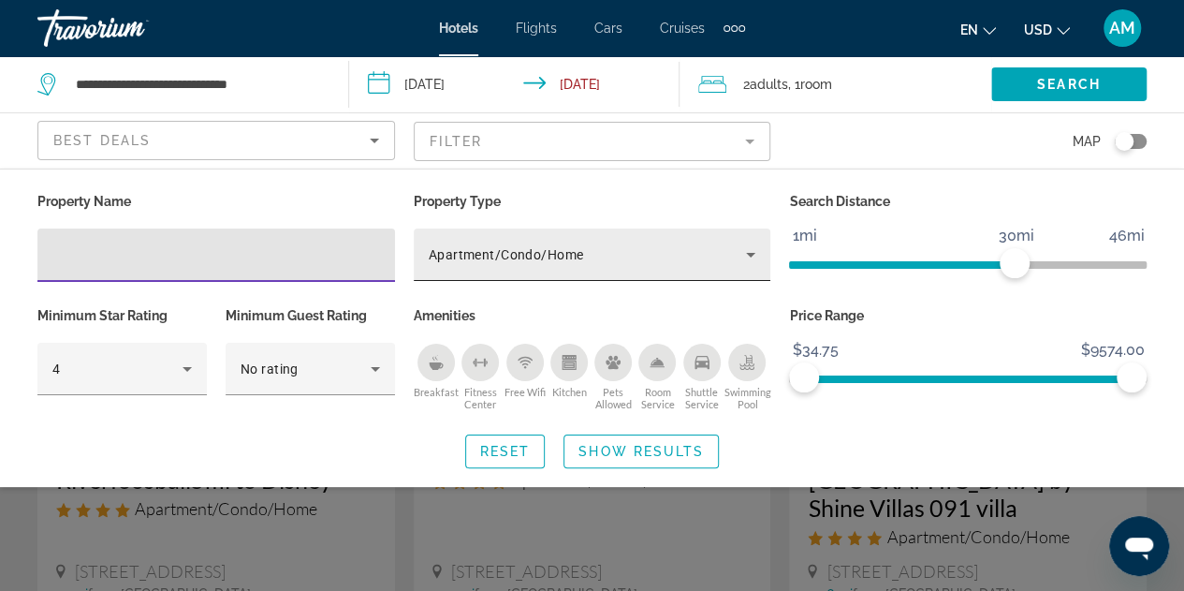
click at [637, 257] on div "Apartment/Condo/Home" at bounding box center [588, 254] width 318 height 22
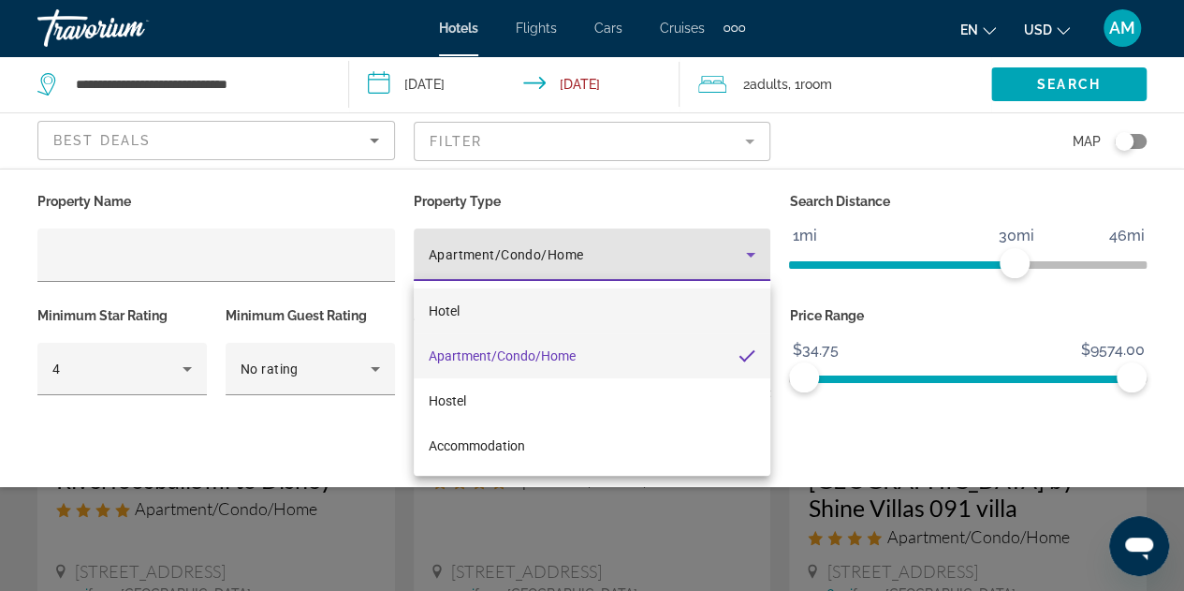
click at [618, 309] on mat-option "Hotel" at bounding box center [593, 310] width 358 height 45
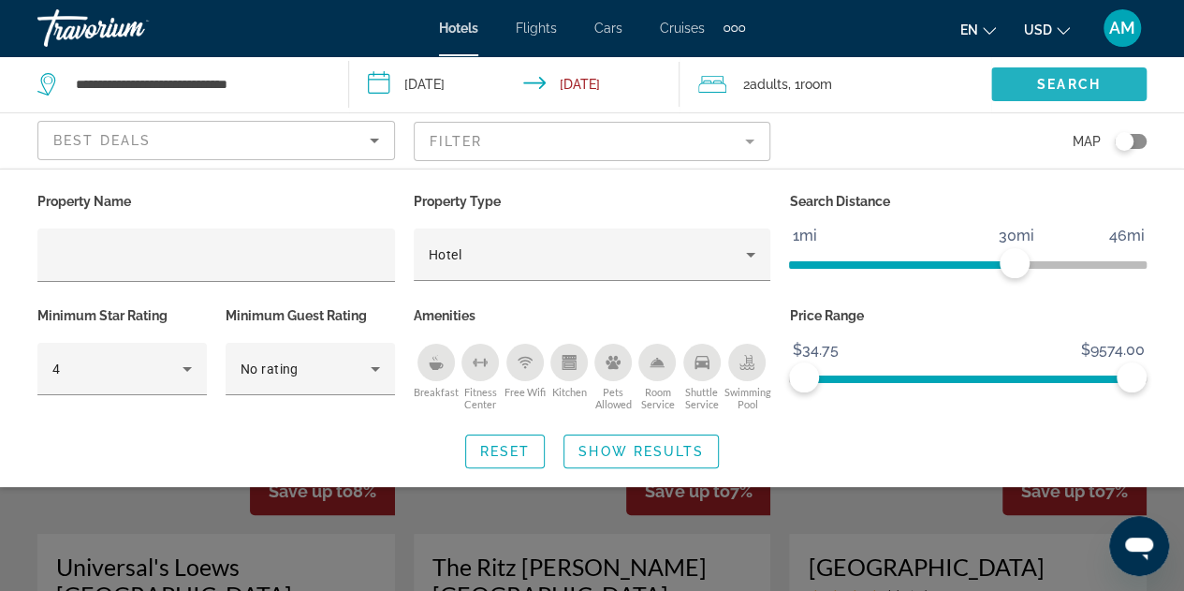
click at [1011, 91] on span "Search widget" at bounding box center [1068, 84] width 155 height 45
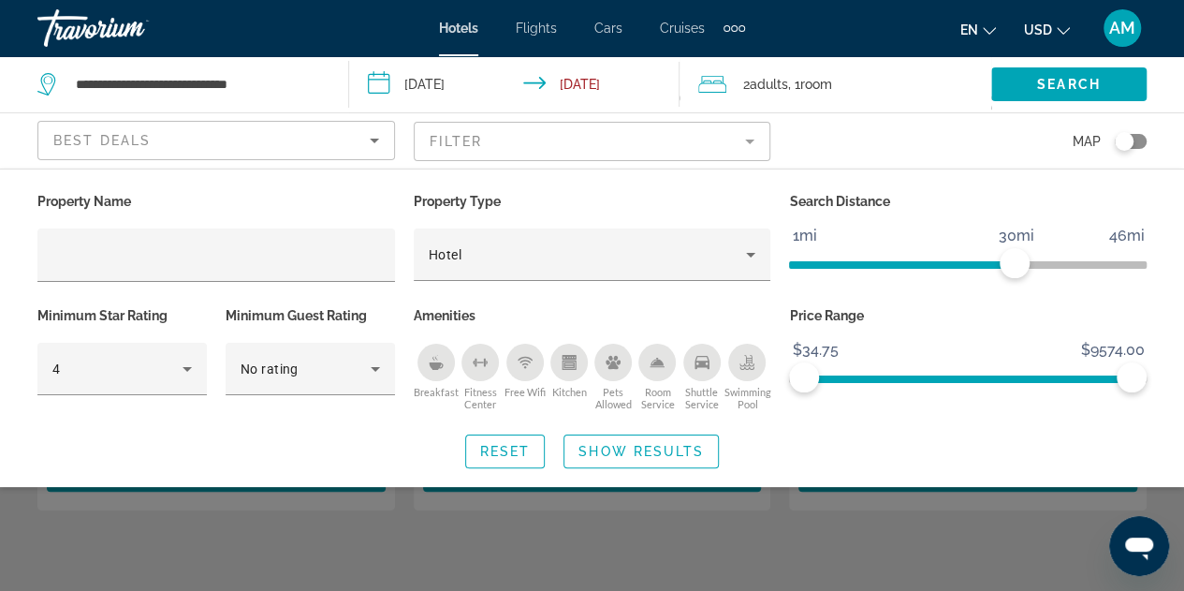
scroll to position [472, 0]
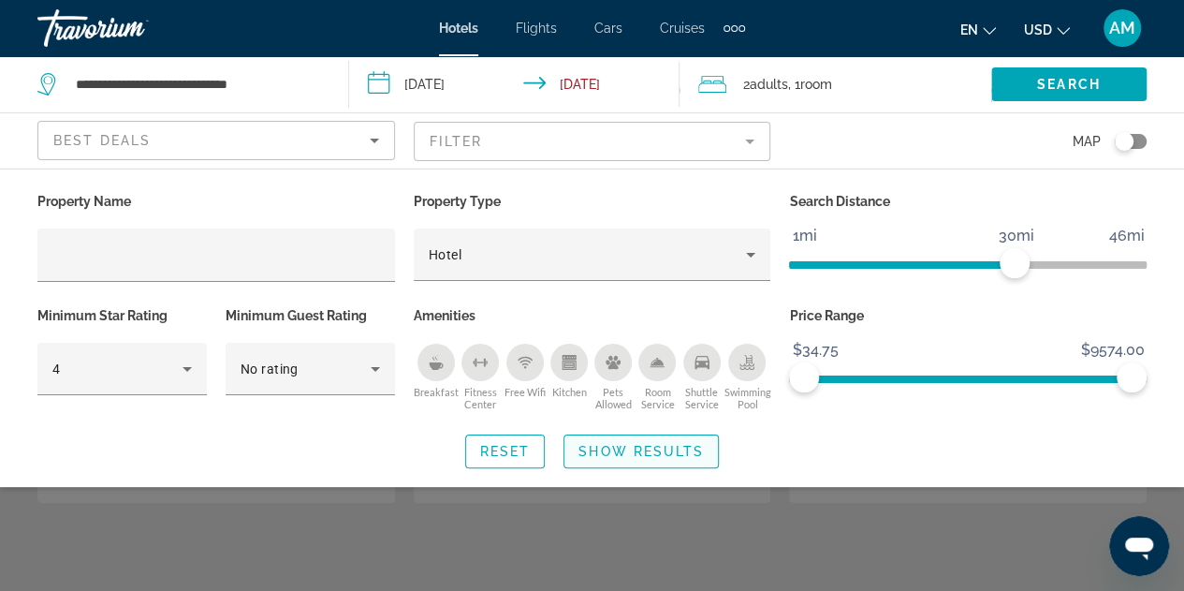
click at [674, 446] on span "Show Results" at bounding box center [640, 451] width 125 height 15
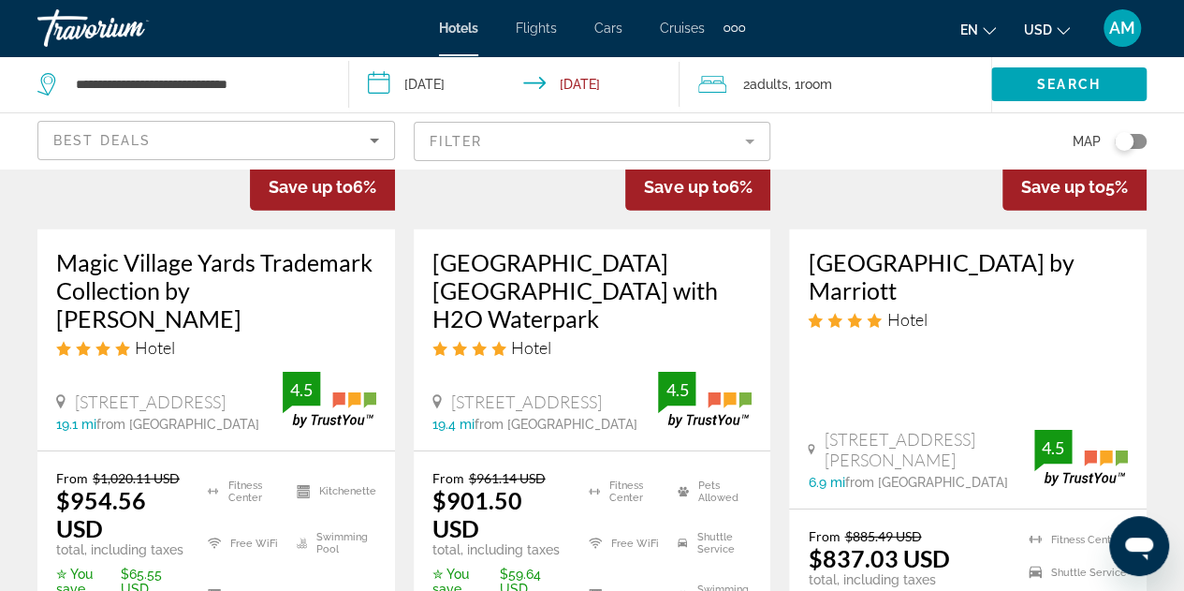
scroll to position [2711, 0]
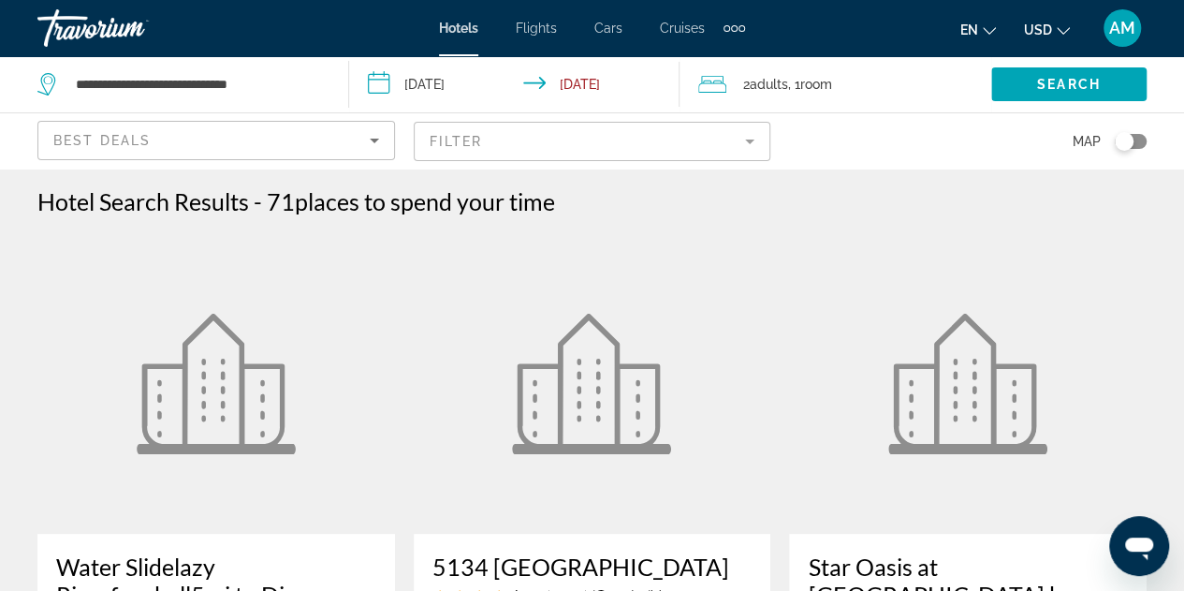
click at [76, 34] on div "Travorium" at bounding box center [130, 28] width 187 height 49
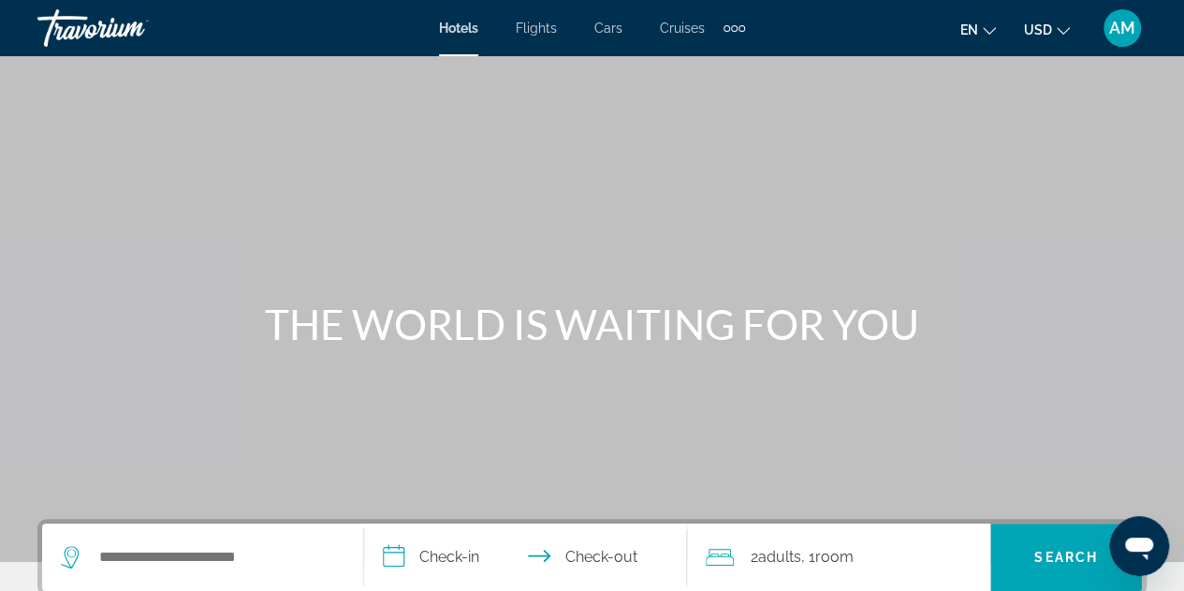
click at [75, 40] on div "Travorium" at bounding box center [130, 28] width 187 height 49
